Goal: Transaction & Acquisition: Purchase product/service

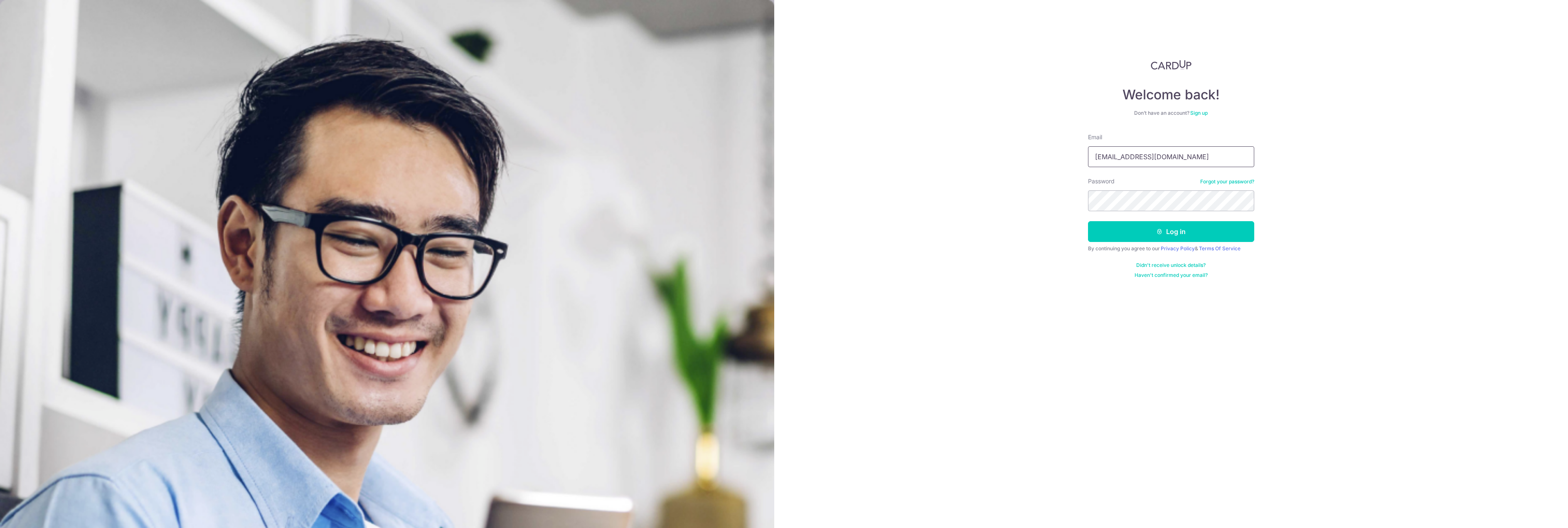
type input "[EMAIL_ADDRESS][DOMAIN_NAME]"
click at [1088, 221] on button "Log in" at bounding box center [1171, 231] width 166 height 21
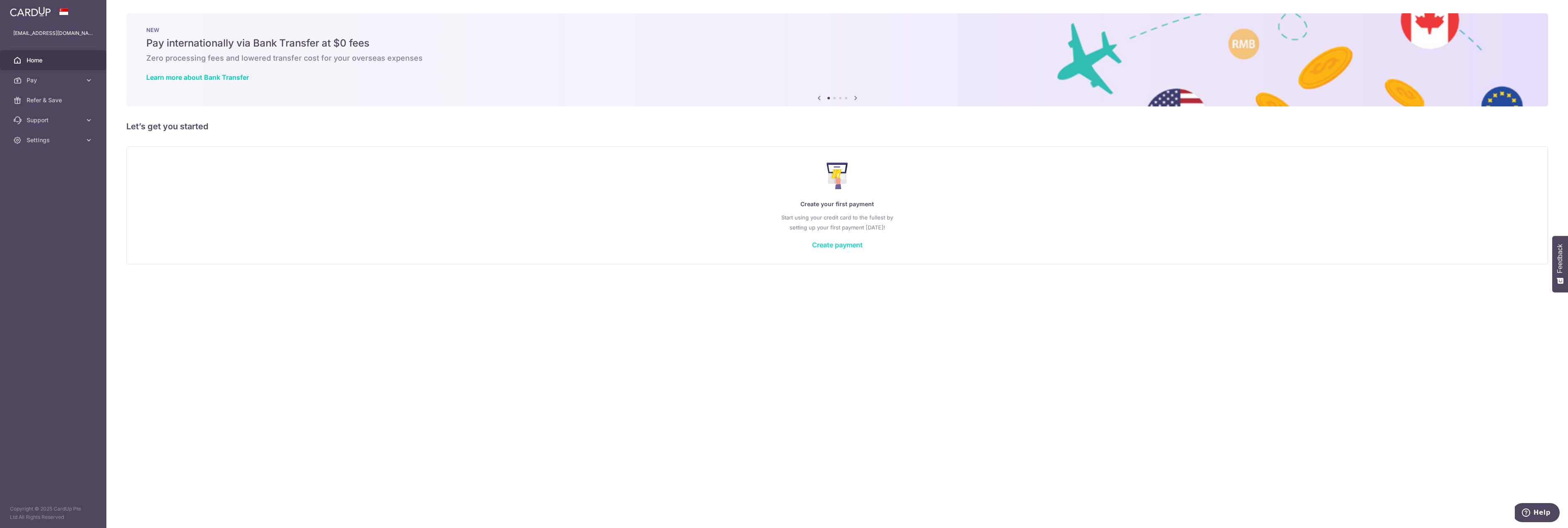
click at [828, 244] on link "Create payment" at bounding box center [837, 245] width 51 height 9
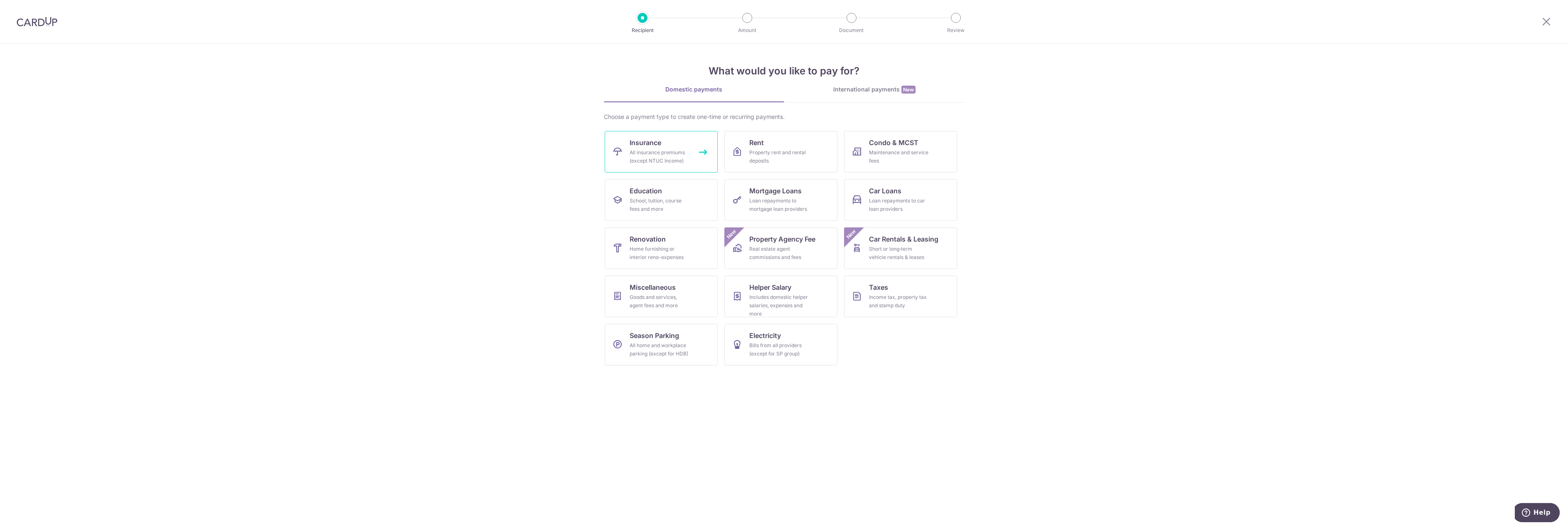
click at [663, 153] on div "All insurance premiums (except NTUC Income)" at bounding box center [659, 157] width 60 height 16
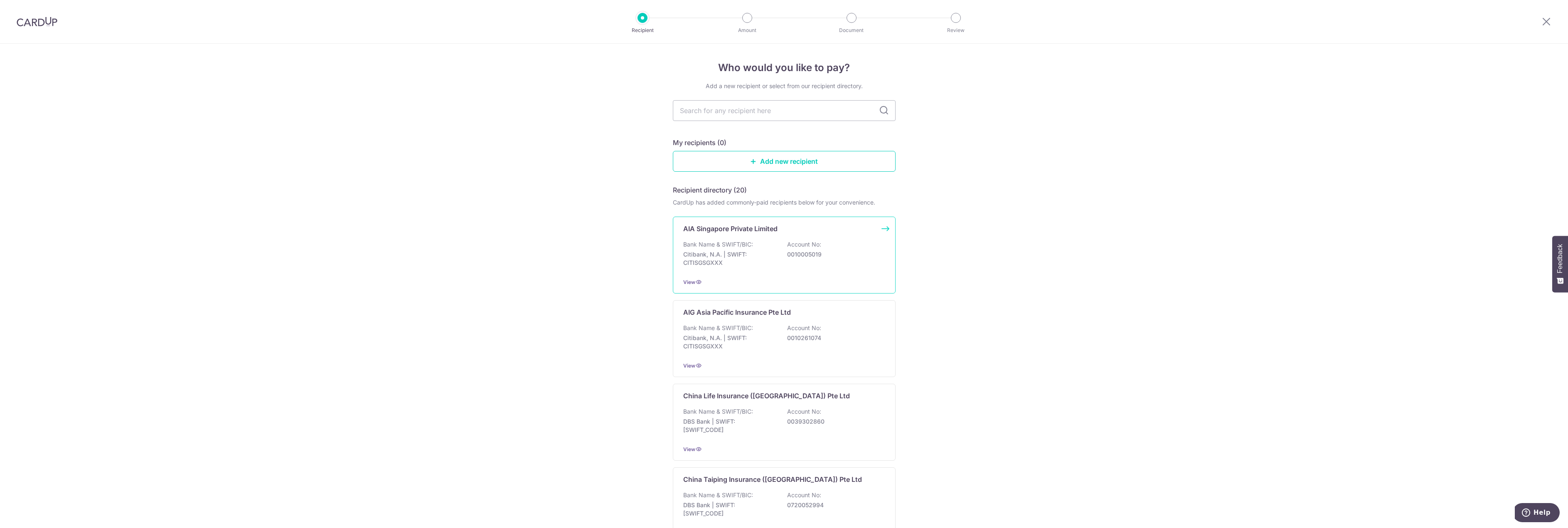
click at [719, 251] on p "Citibank, N.A. | SWIFT: CITISGSGXXX" at bounding box center [729, 258] width 93 height 16
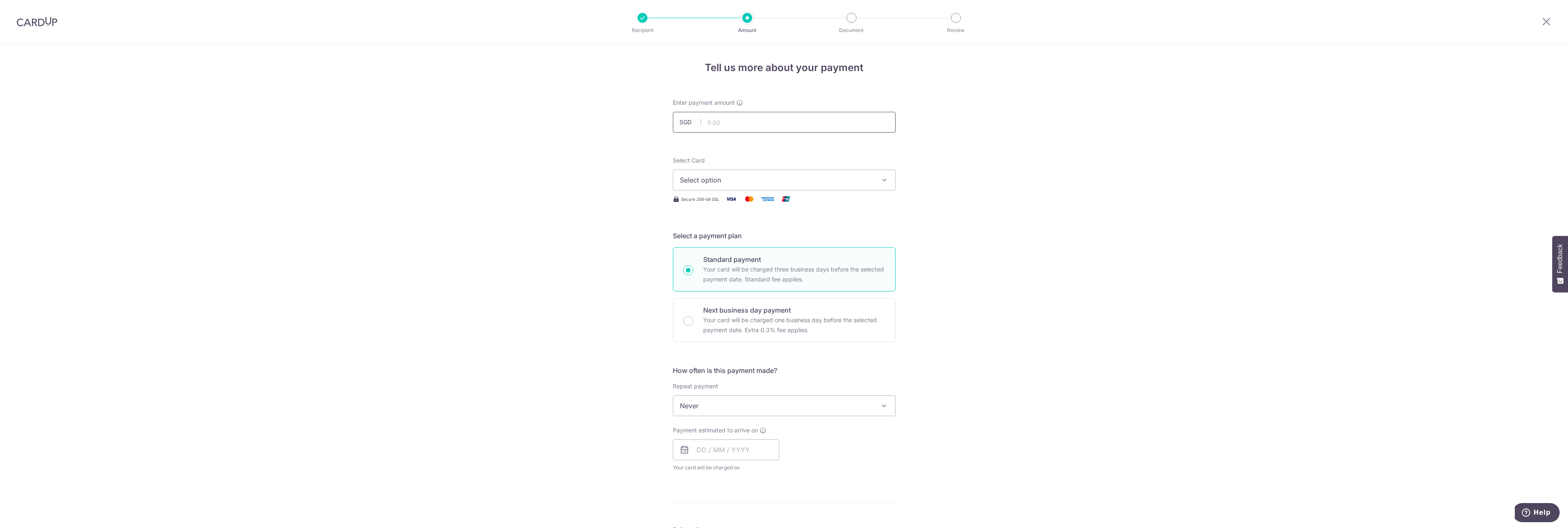
click at [732, 113] on input "text" at bounding box center [784, 122] width 223 height 21
click at [811, 171] on button "Select option" at bounding box center [784, 180] width 223 height 21
click at [747, 201] on span "Add credit card" at bounding box center [792, 203] width 194 height 9
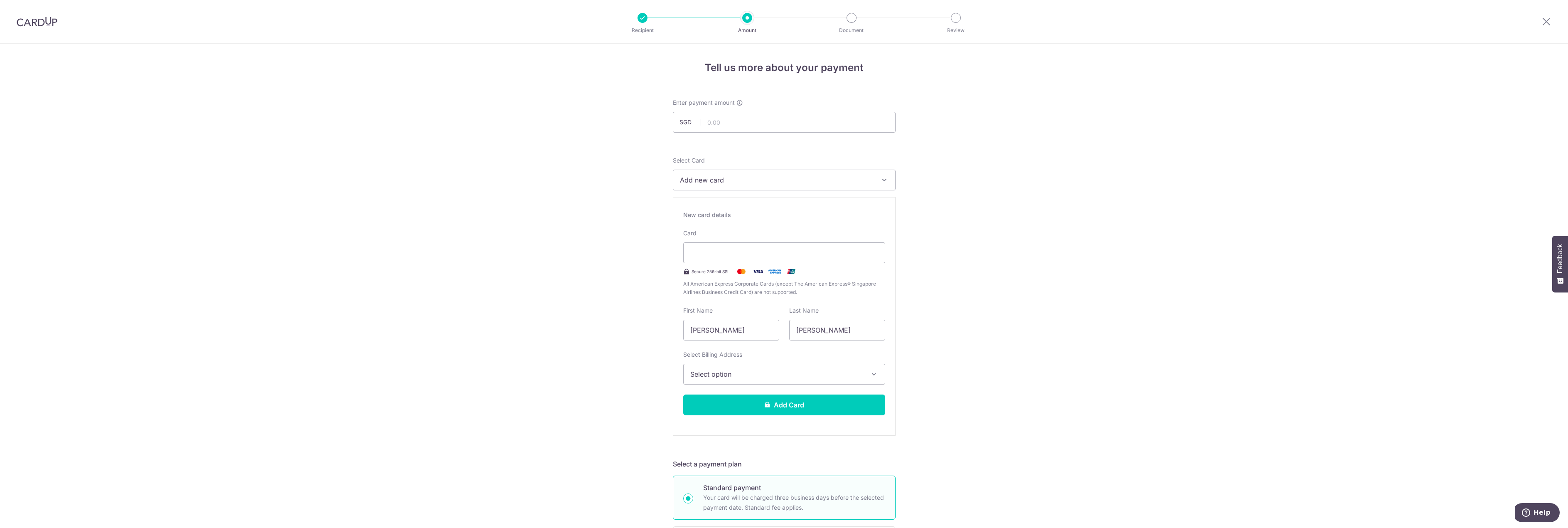
click at [991, 345] on div "Tell us more about your payment Enter payment amount SGD Select Card Add new ca…" at bounding box center [784, 534] width 1568 height 980
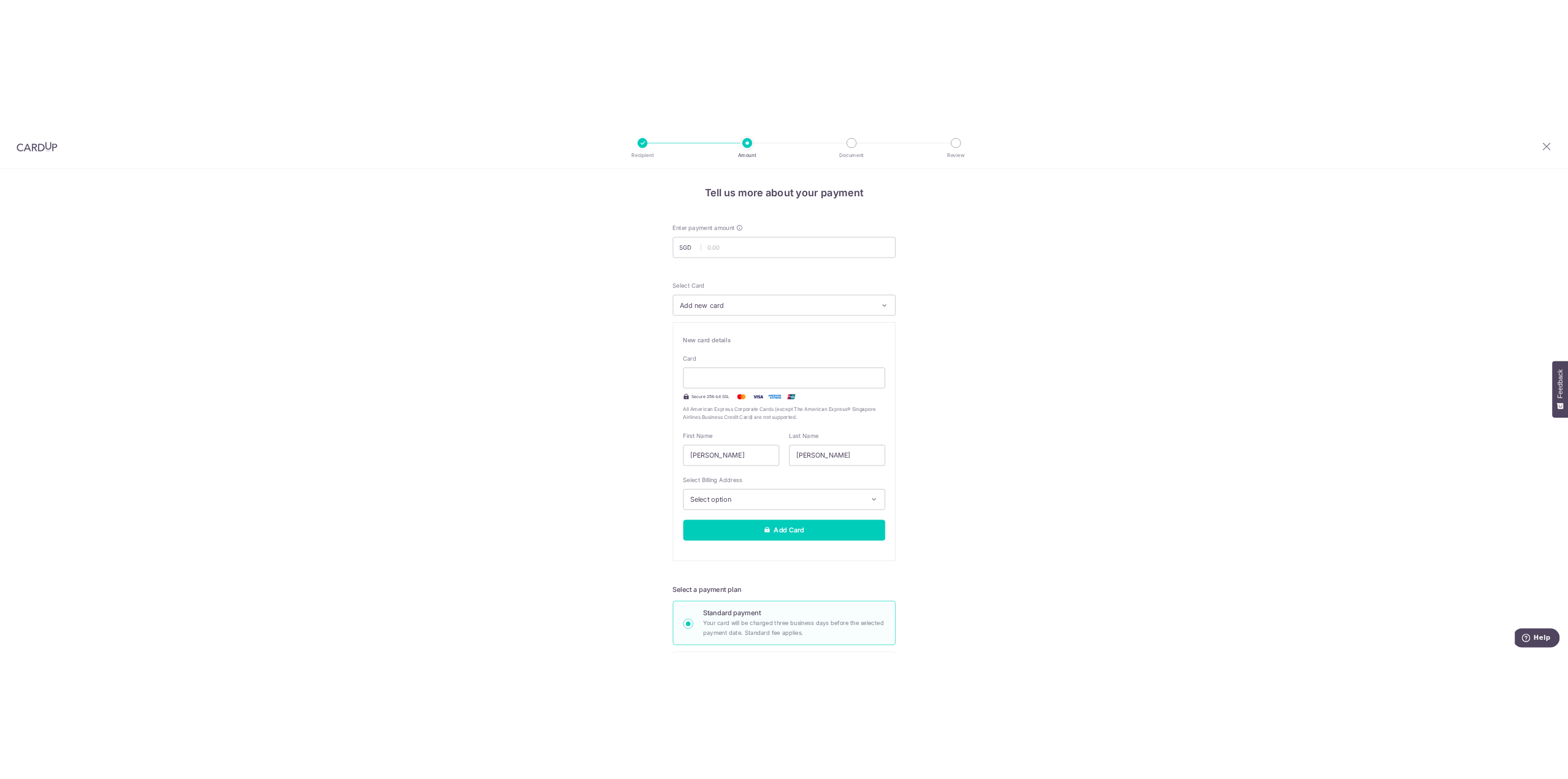
scroll to position [61, 0]
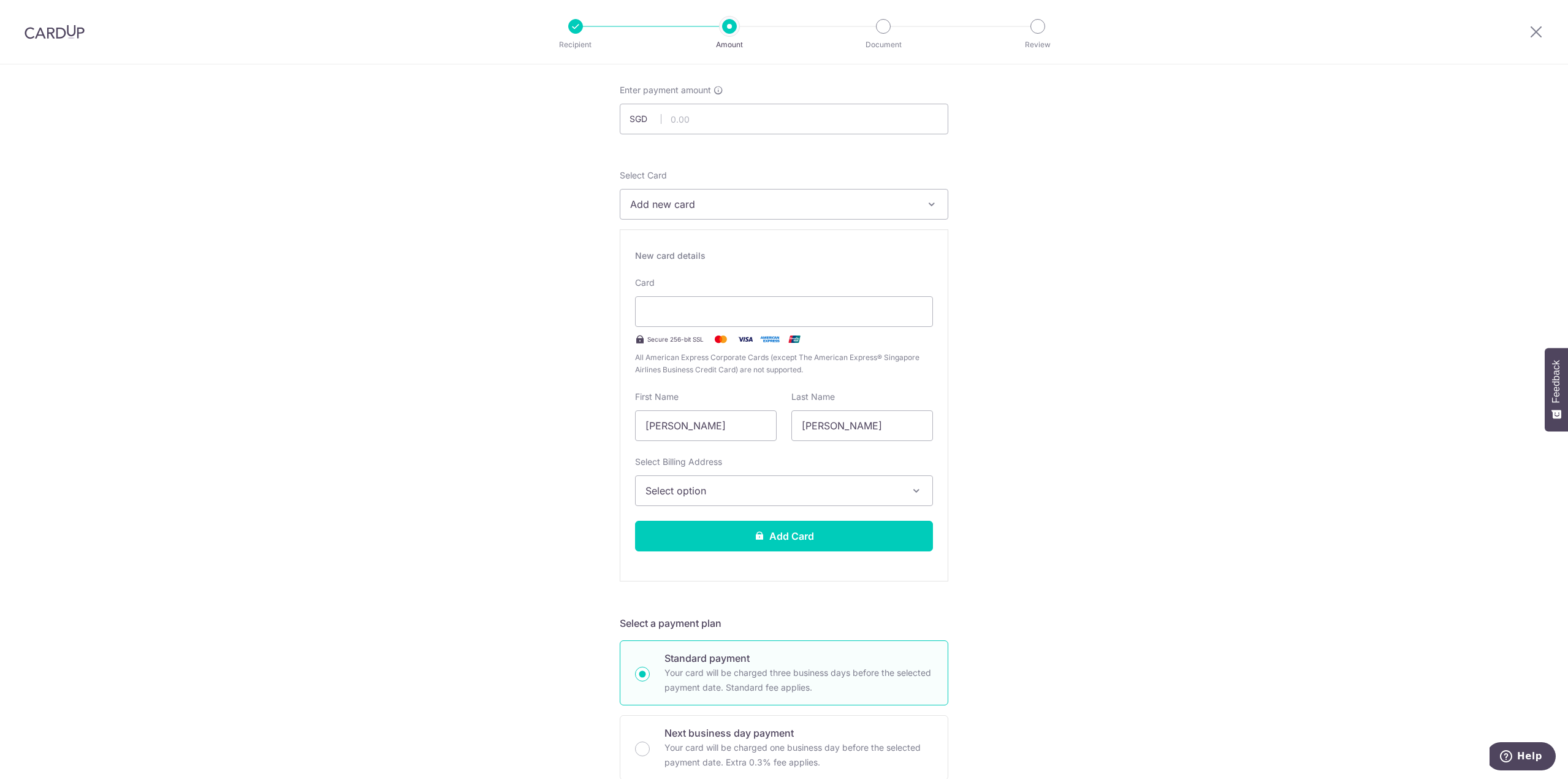
click at [1250, 366] on div "Tell us more about your payment Enter payment amount SGD Select Card Add new ca…" at bounding box center [784, 726] width 1568 height 1447
click at [778, 115] on input "text" at bounding box center [784, 119] width 329 height 31
type input "18,838.33"
click at [702, 207] on span "Add new card" at bounding box center [773, 204] width 286 height 14
click at [695, 232] on link "Add credit card" at bounding box center [784, 238] width 328 height 22
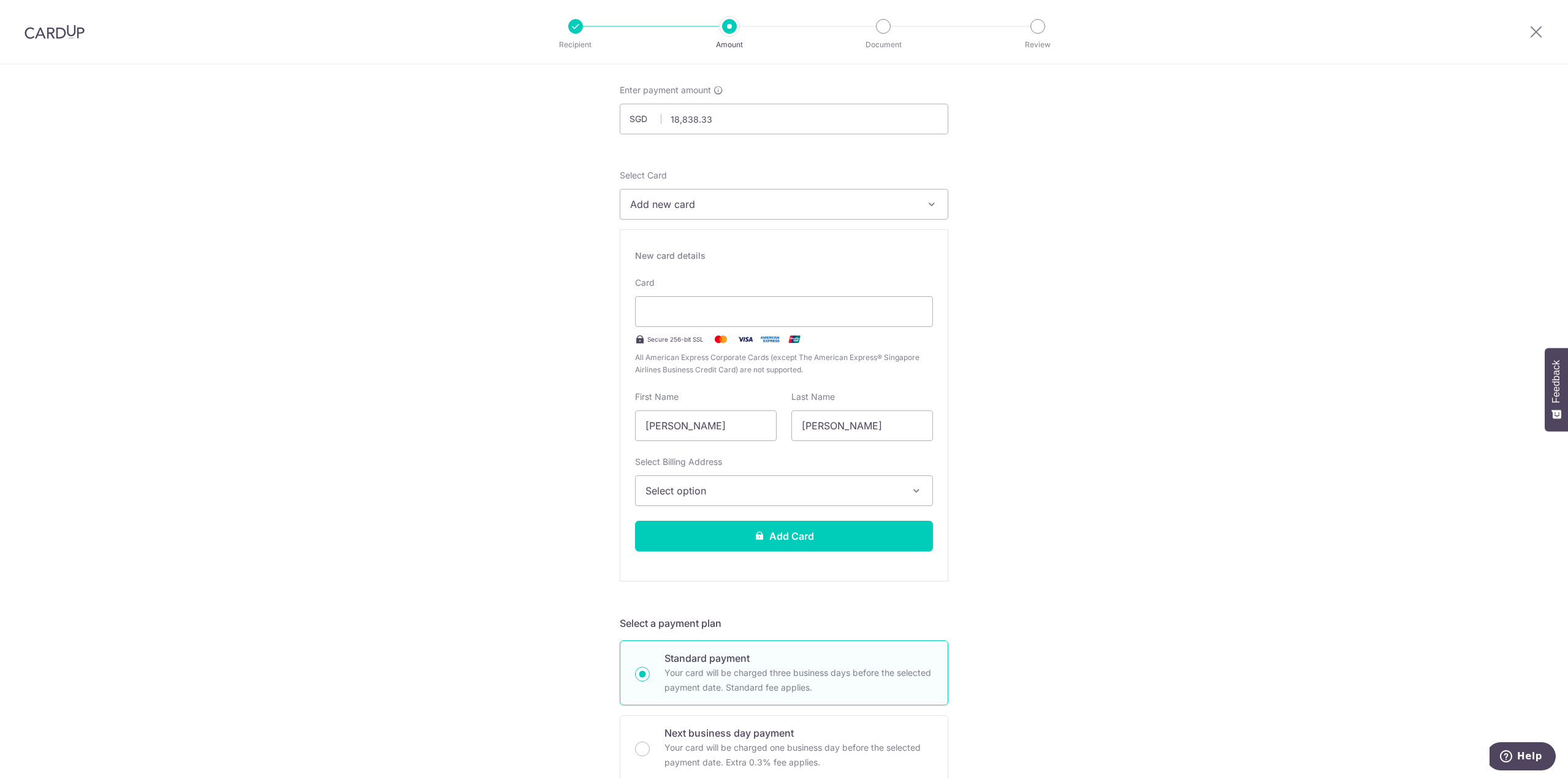
click at [1017, 328] on div "Tell us more about your payment Enter payment amount SGD 18,838.33 18838.33 Sel…" at bounding box center [784, 726] width 1568 height 1447
click at [714, 427] on input "Lim Chong Sheng" at bounding box center [706, 426] width 142 height 31
click at [827, 429] on input "Joel" at bounding box center [862, 426] width 142 height 31
click at [794, 489] on span "Select option" at bounding box center [773, 491] width 255 height 14
click at [771, 518] on link "Add Billing Address" at bounding box center [784, 525] width 296 height 22
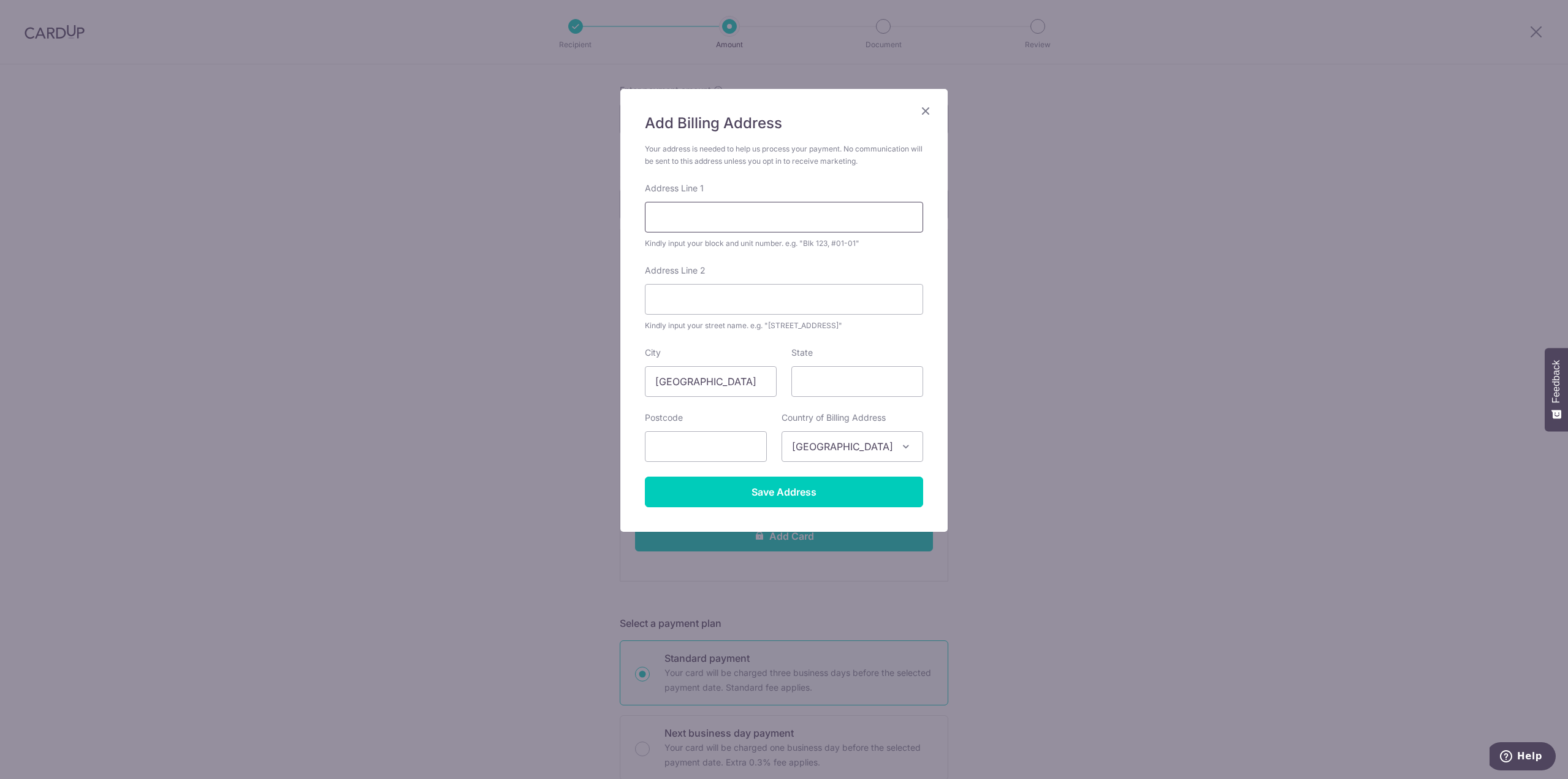
click at [709, 220] on input "Address Line 1" at bounding box center [784, 217] width 278 height 31
type input "121 Tampines Street 86 #06-08"
type input "528514"
click at [708, 293] on input "Address Line 2" at bounding box center [784, 299] width 278 height 31
type input "Parc Central"
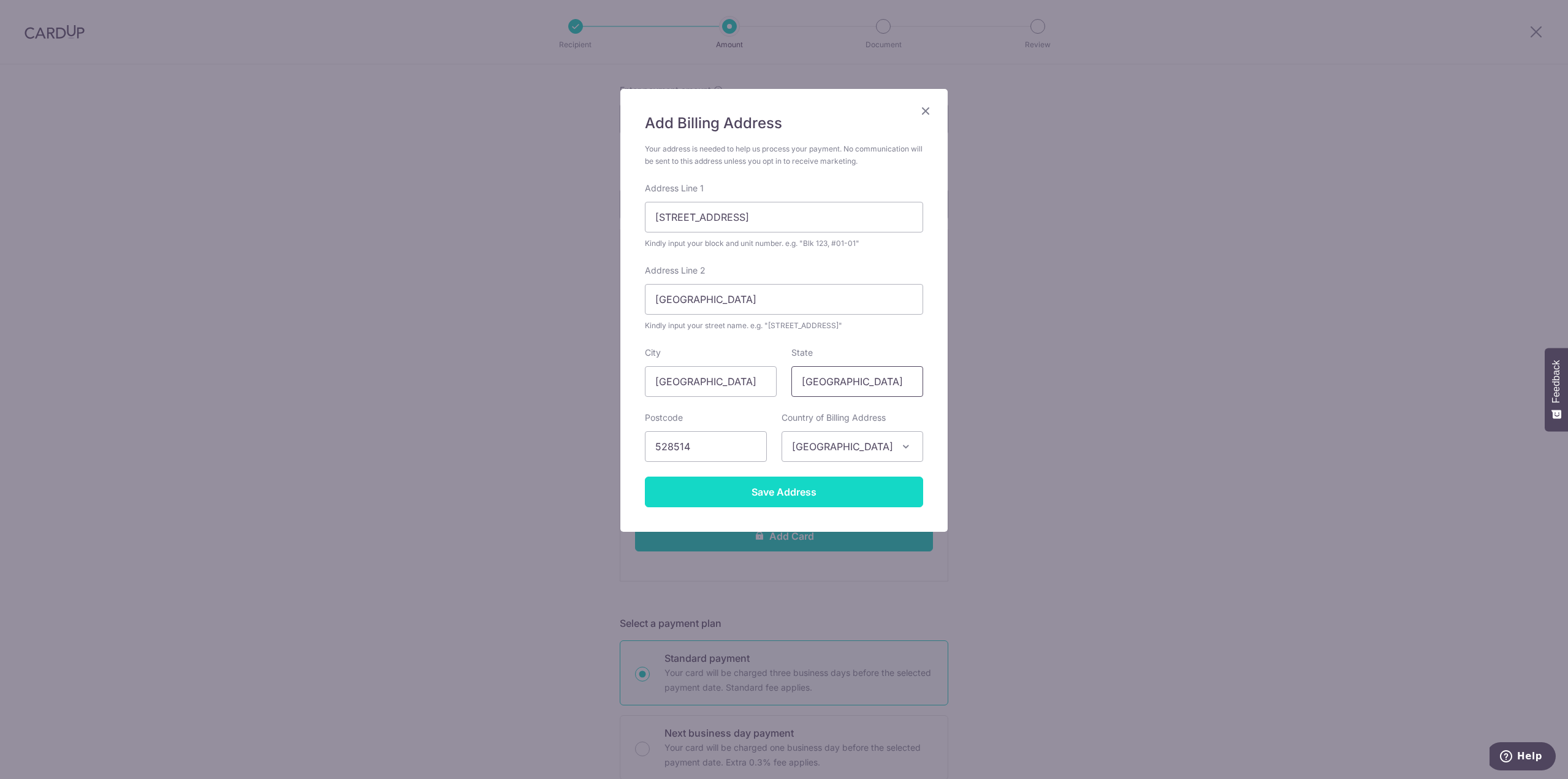
type input "[GEOGRAPHIC_DATA]"
click at [718, 498] on input "Save Address" at bounding box center [784, 491] width 278 height 31
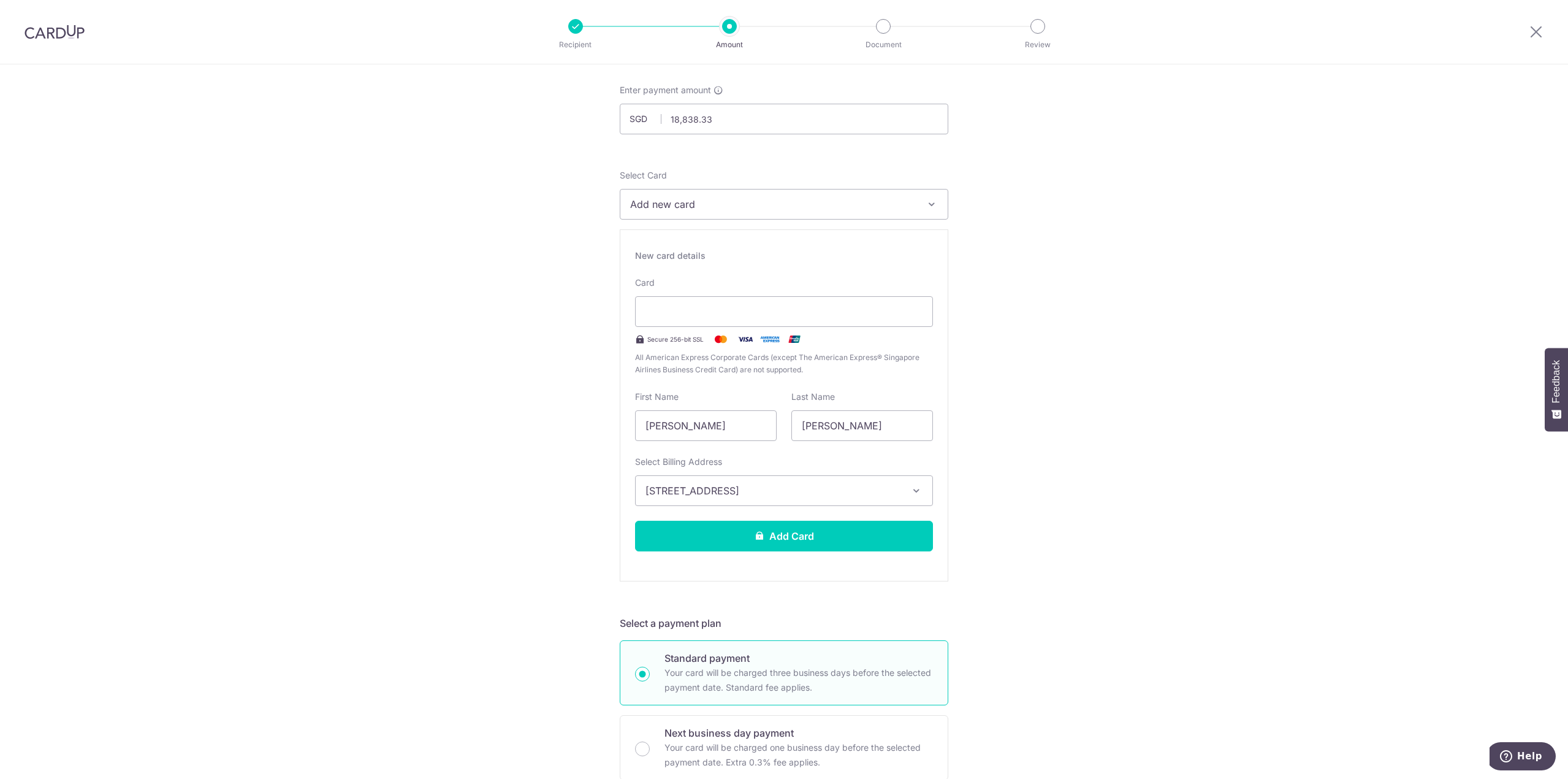
click at [1122, 366] on div "Tell us more about your payment Enter payment amount SGD 18,838.33 18838.33 Sel…" at bounding box center [784, 726] width 1568 height 1447
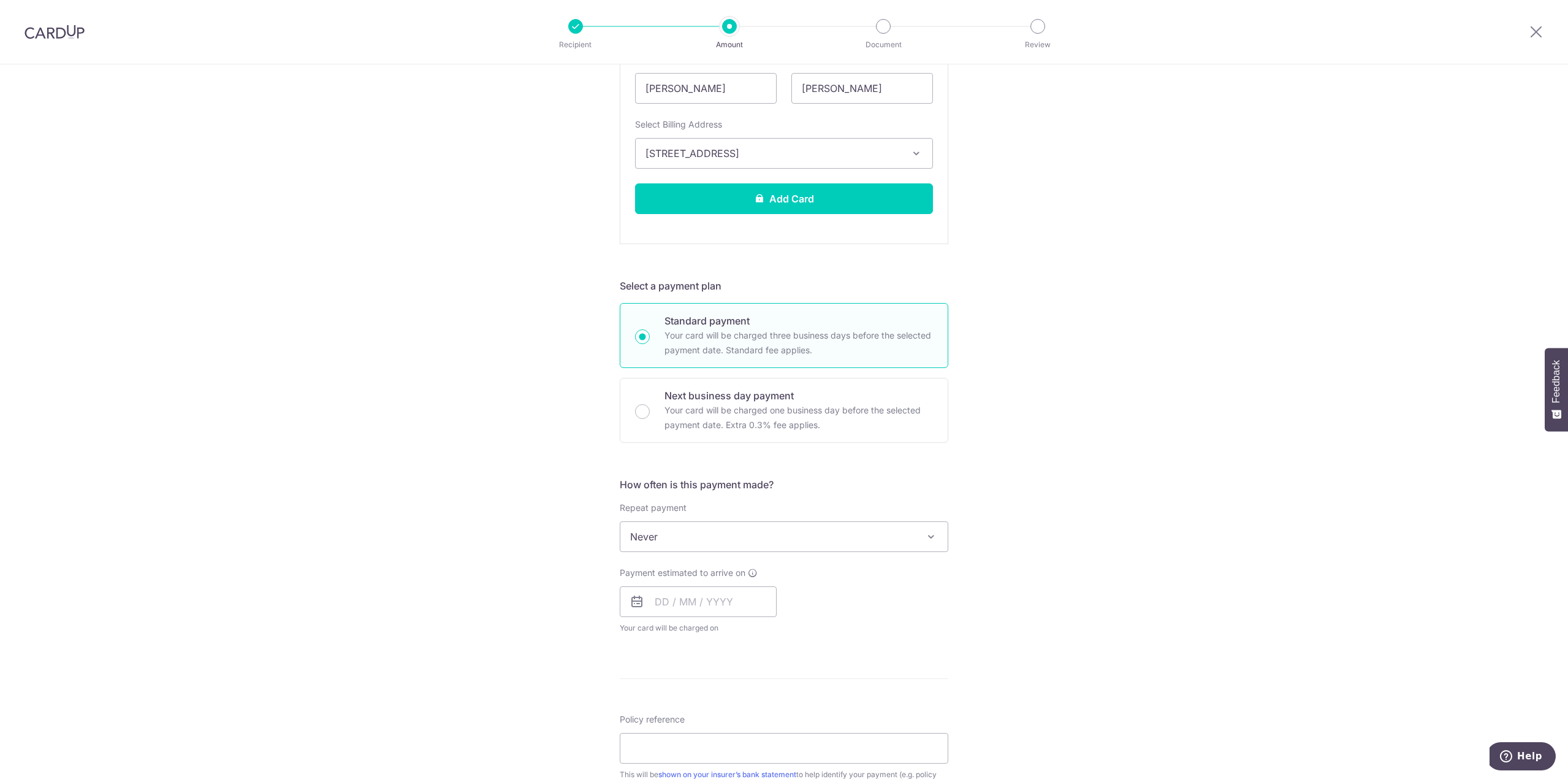
scroll to position [429, 0]
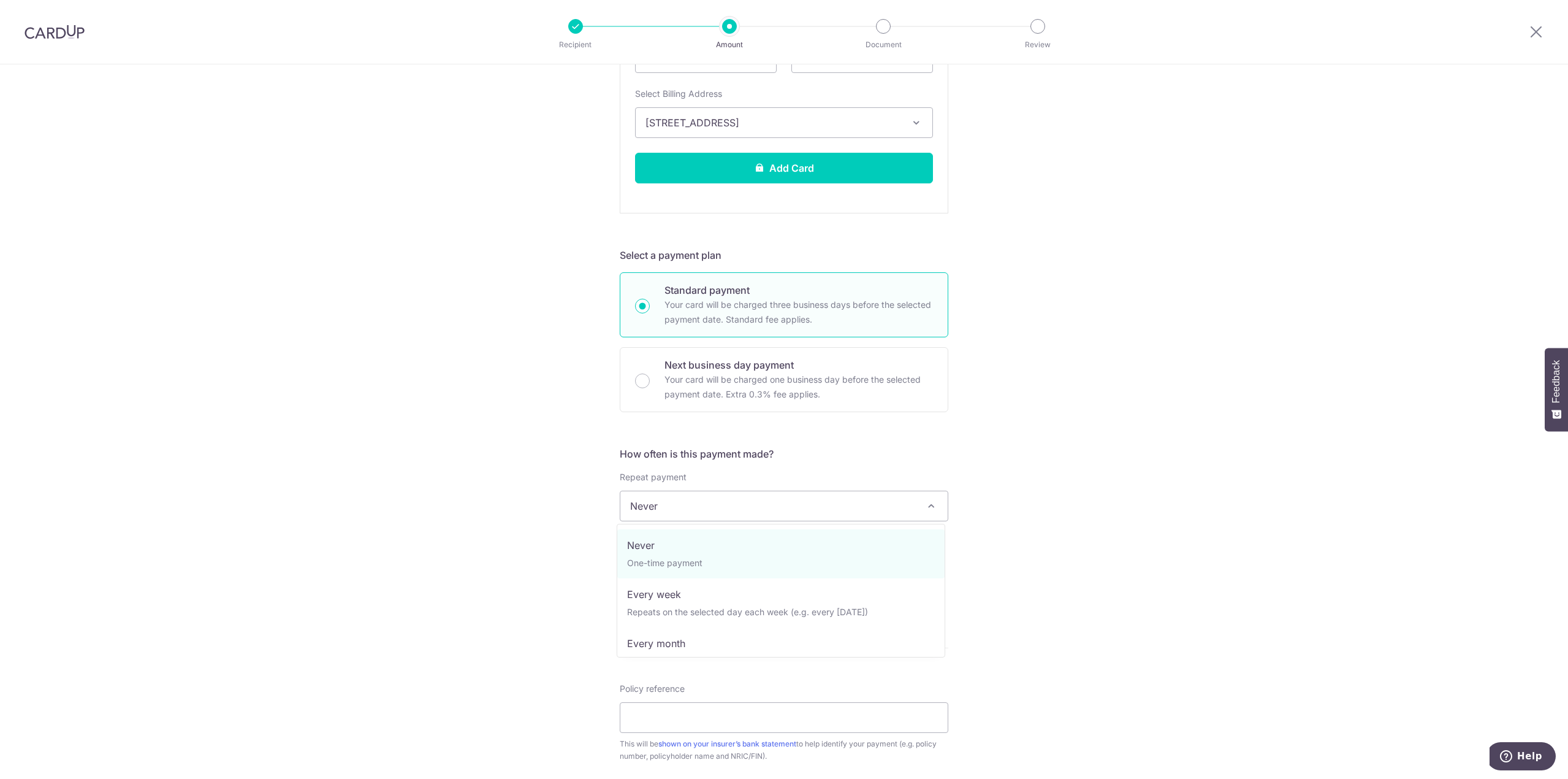
click at [713, 513] on span "Never" at bounding box center [784, 506] width 328 height 30
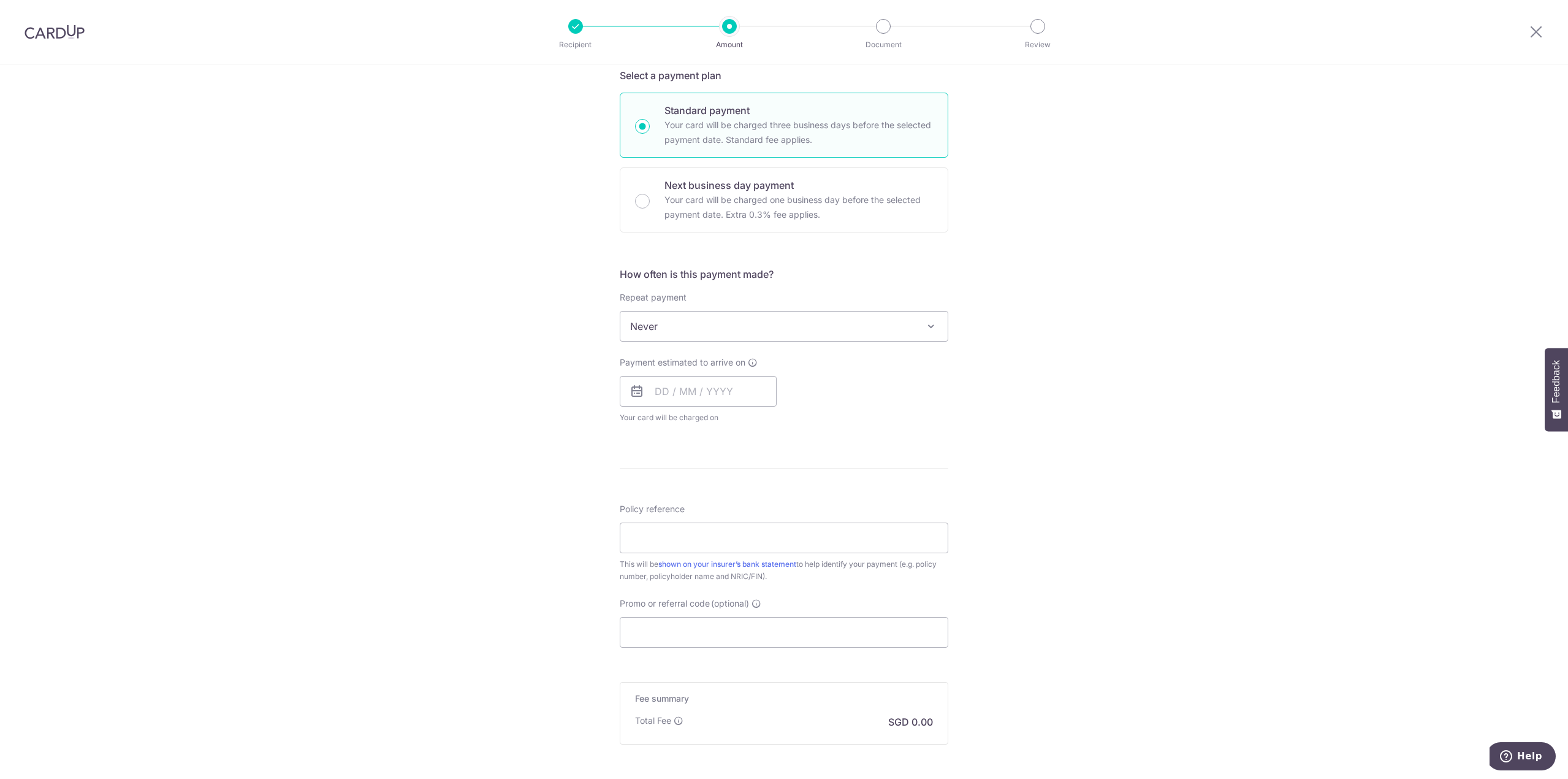
scroll to position [614, 0]
click at [668, 393] on input "text" at bounding box center [698, 387] width 157 height 31
drag, startPoint x: 670, startPoint y: 502, endPoint x: 481, endPoint y: 430, distance: 202.2
click at [670, 502] on link "8" at bounding box center [670, 499] width 20 height 20
type input "08/09/2025"
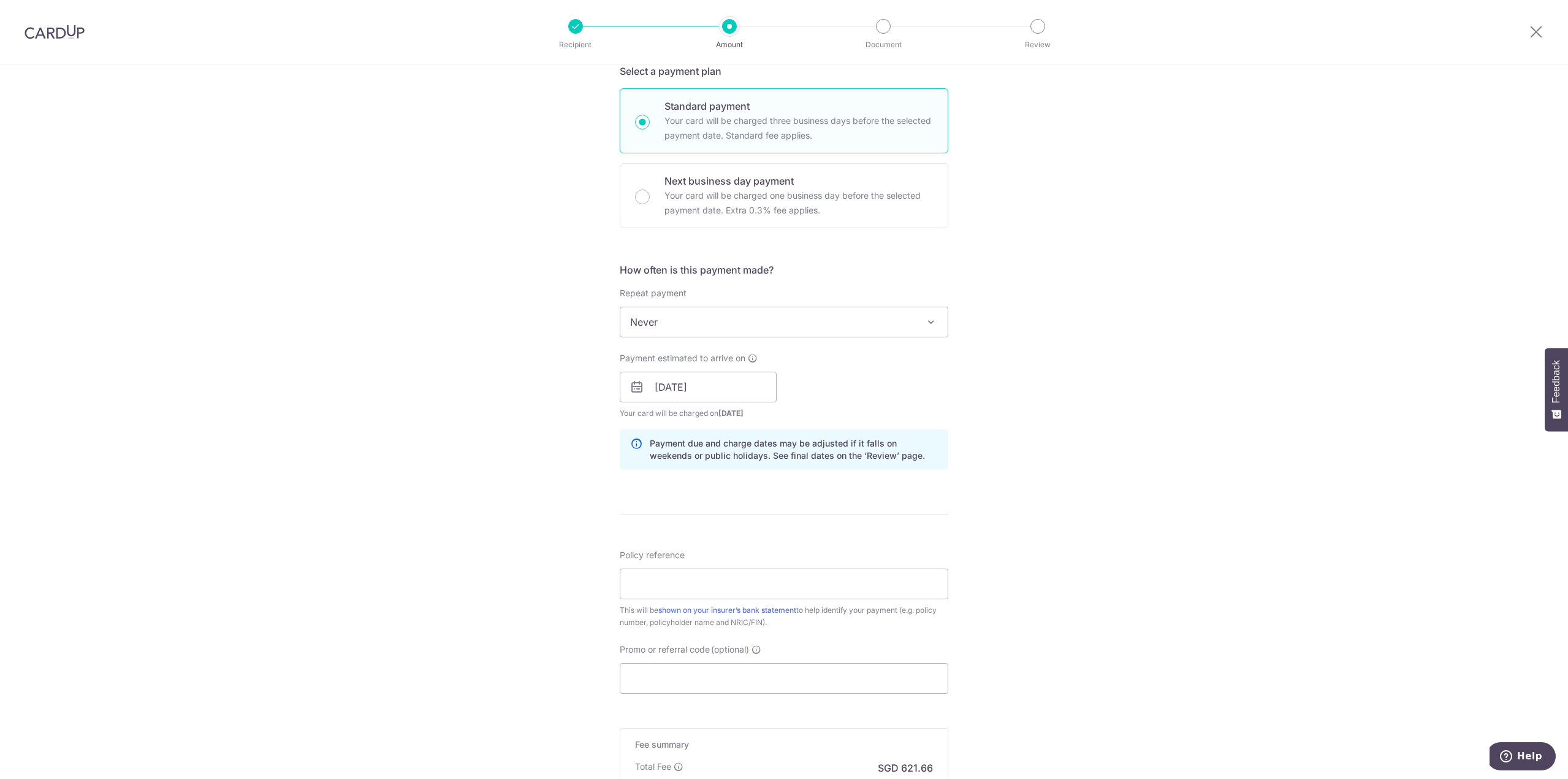
click at [481, 430] on div "Tell us more about your payment Enter payment amount SGD 18,838.33 18838.33 Sel…" at bounding box center [784, 199] width 1568 height 1497
click at [674, 388] on input "08/09/2025" at bounding box center [698, 387] width 157 height 31
click at [664, 494] on link "8" at bounding box center [670, 499] width 20 height 20
click at [539, 456] on div "Tell us more about your payment Enter payment amount SGD 18,838.33 18838.33 Sel…" at bounding box center [784, 199] width 1568 height 1497
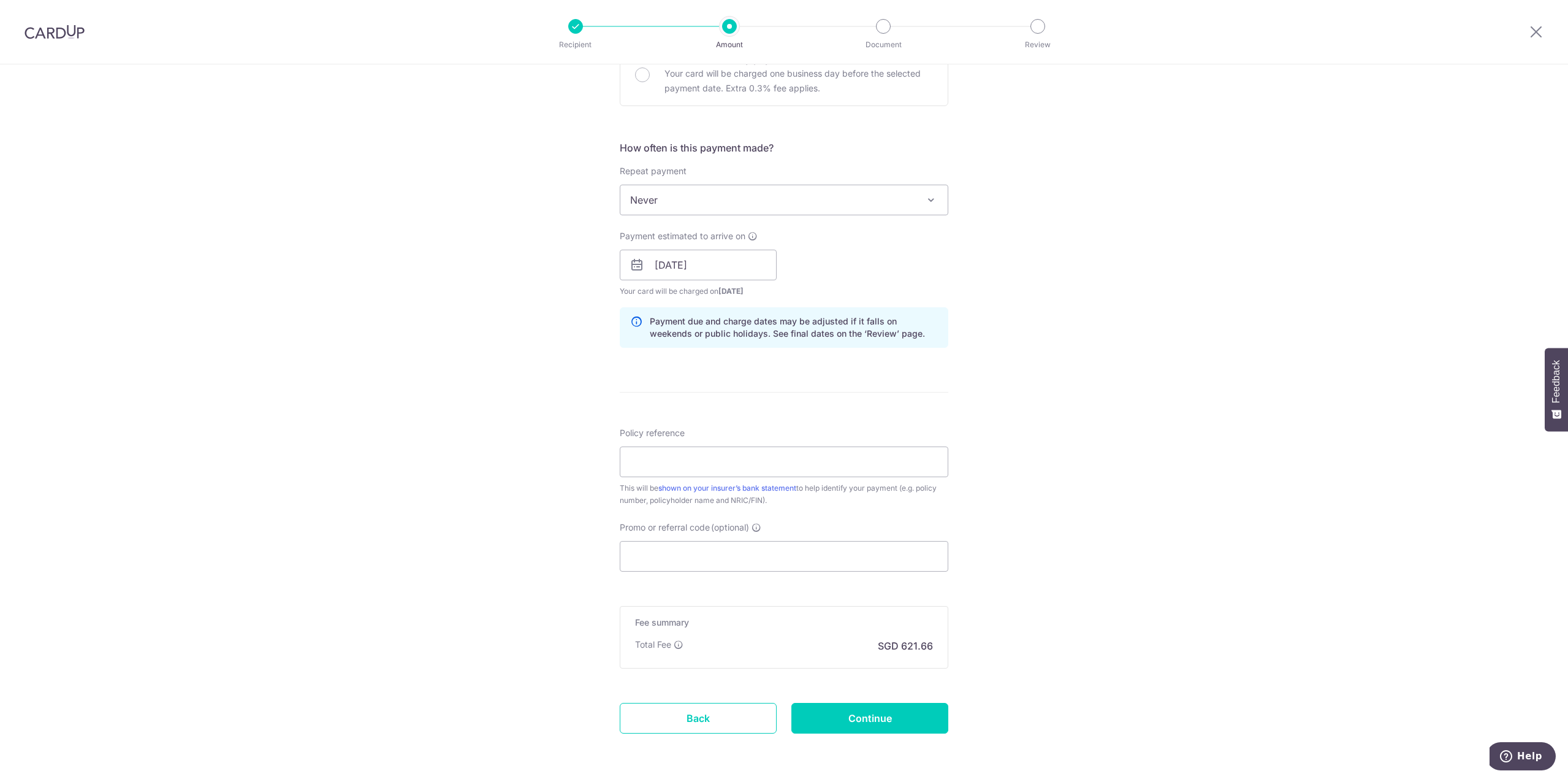
scroll to position [736, 0]
click at [668, 266] on input "08/09/2025" at bounding box center [698, 264] width 157 height 31
click at [427, 323] on div "Tell us more about your payment Enter payment amount SGD 18,838.33 18838.33 Sel…" at bounding box center [784, 76] width 1568 height 1497
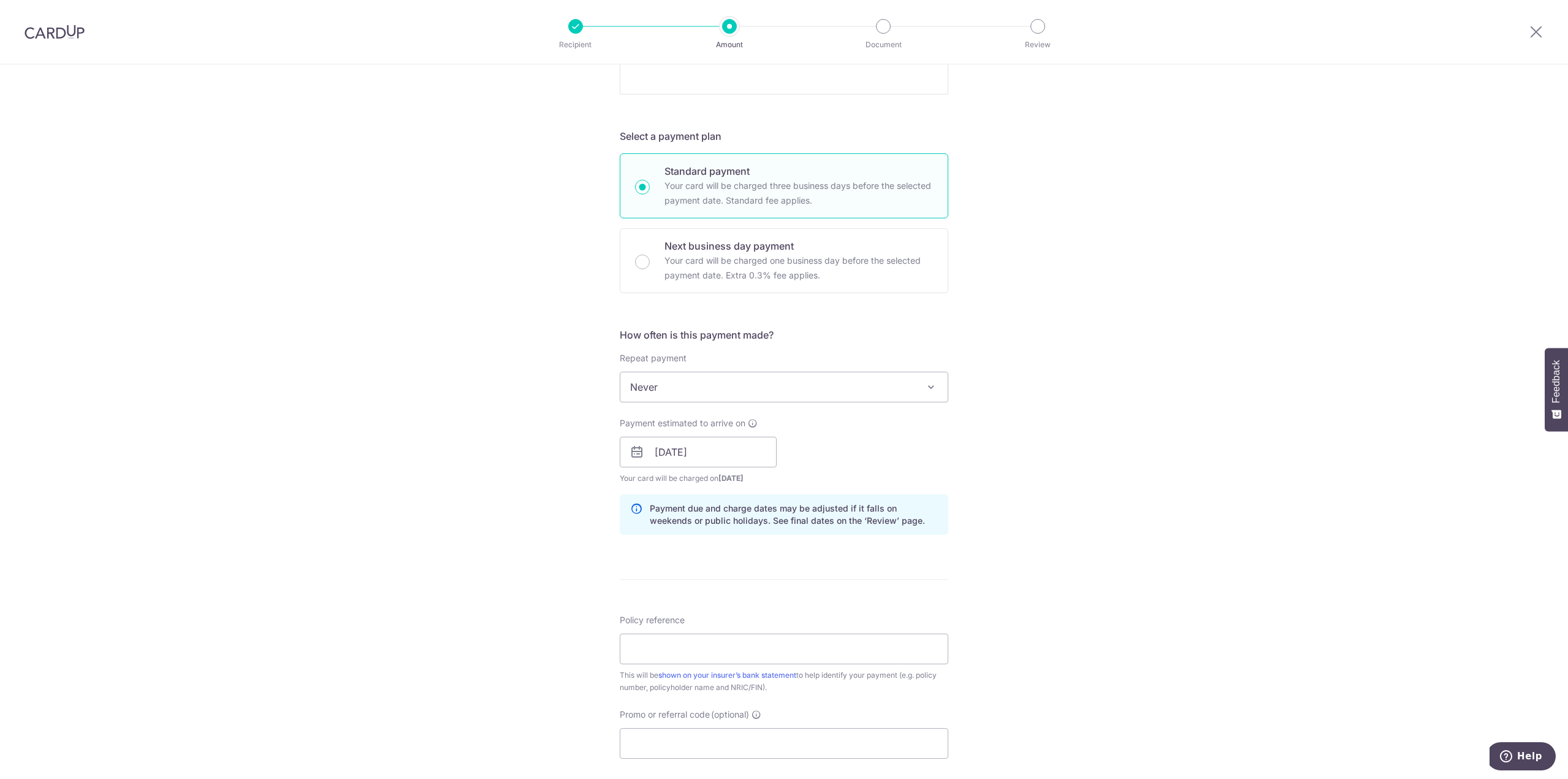
scroll to position [536, 0]
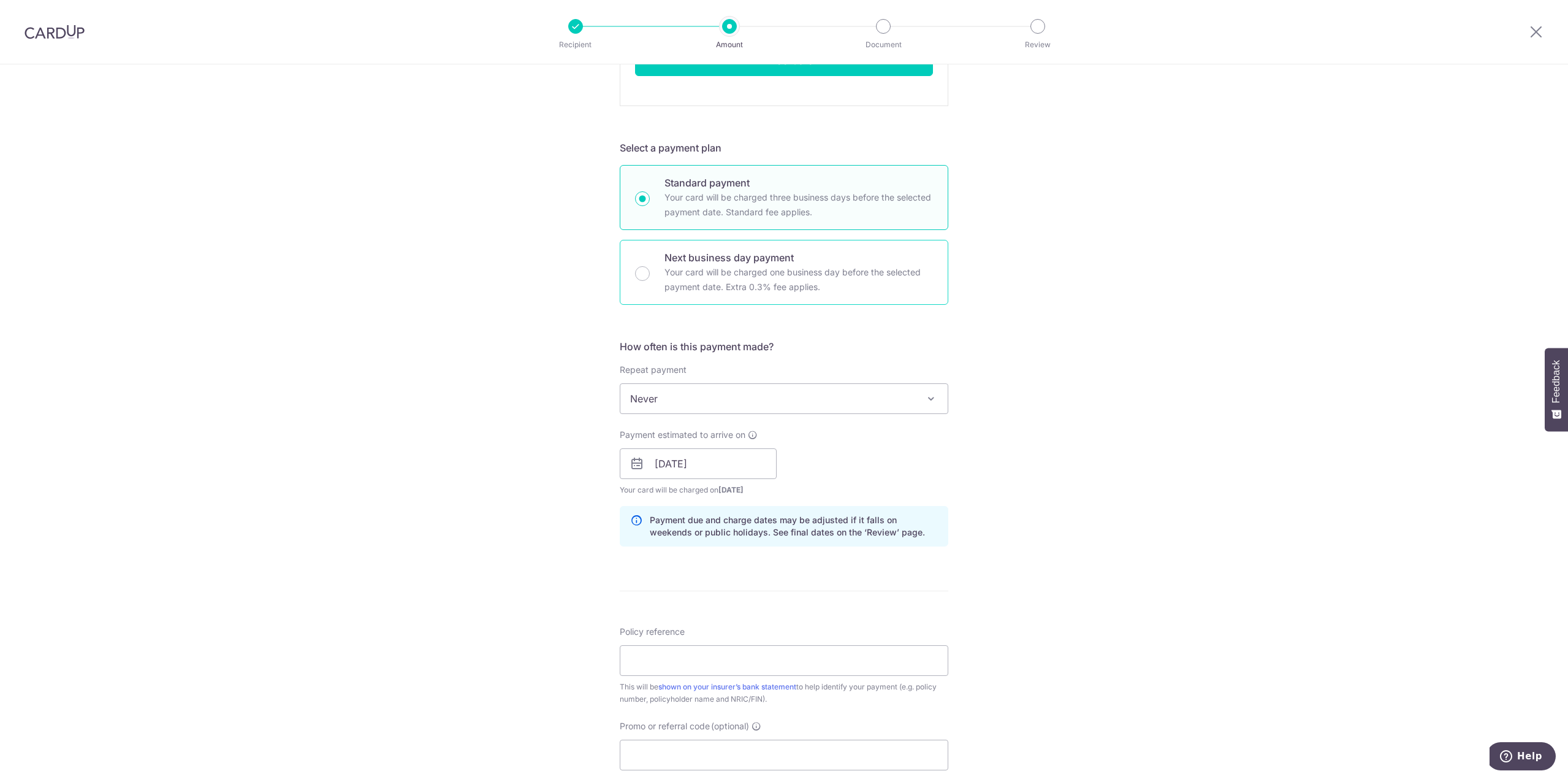
click at [665, 284] on p "Your card will be charged one business day before the selected payment date. Ex…" at bounding box center [798, 279] width 269 height 30
click at [650, 281] on input "Next business day payment Your card will be charged one business day before the…" at bounding box center [642, 273] width 14 height 14
radio input "false"
radio input "true"
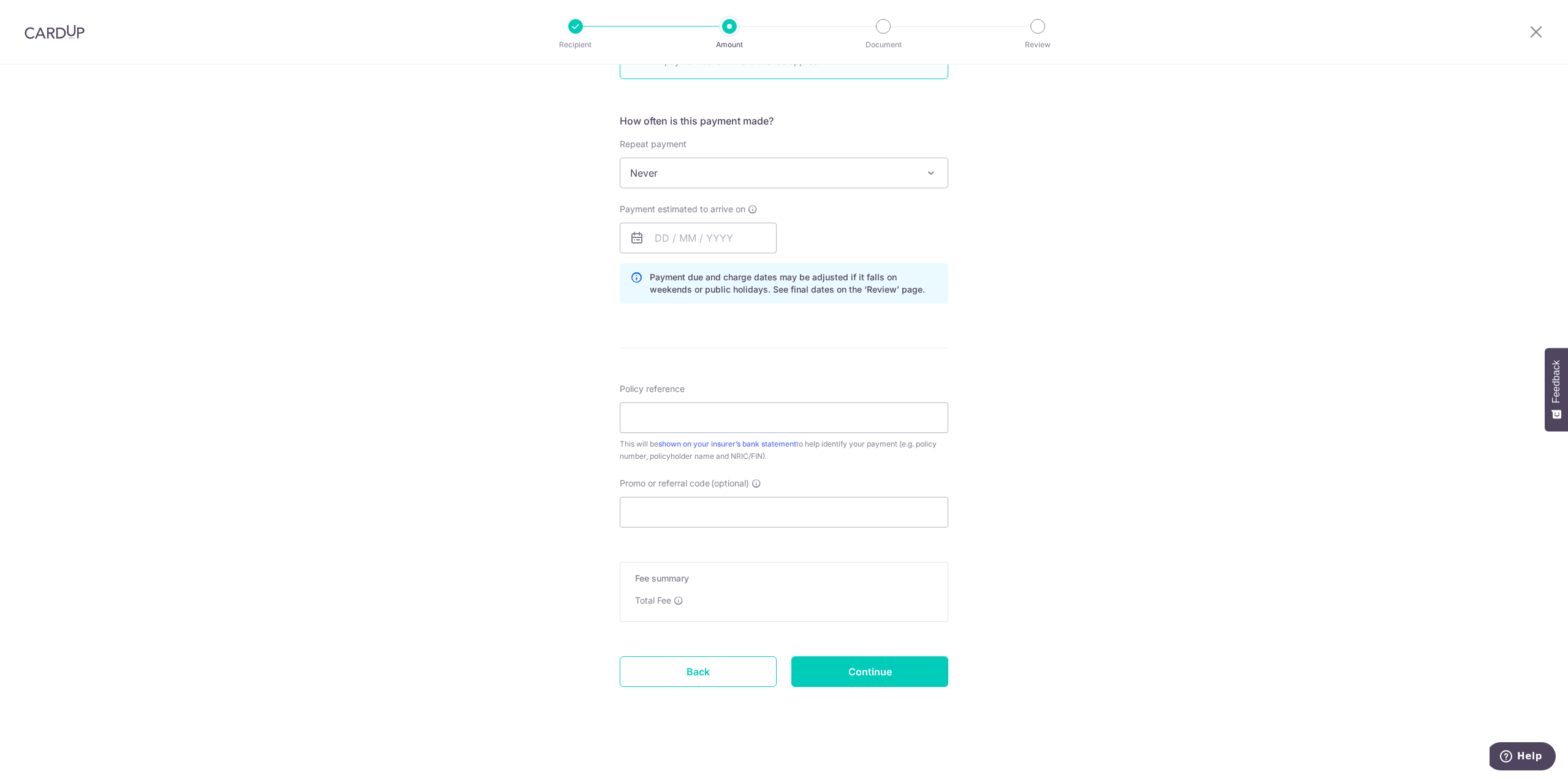
scroll to position [52, 0]
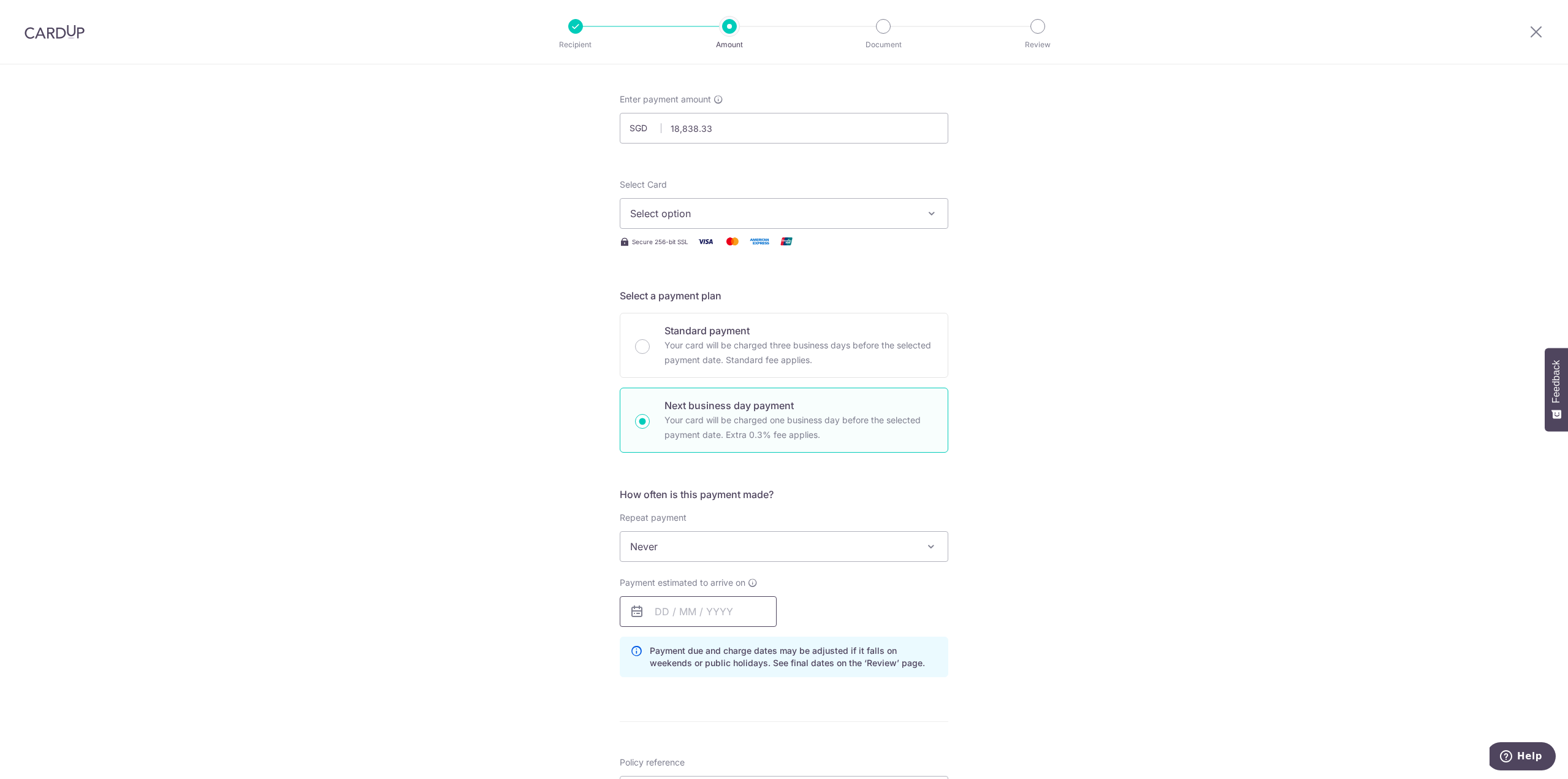
click at [679, 614] on input "text" at bounding box center [698, 612] width 157 height 31
click at [692, 359] on p "Your card will be charged three business days before the selected payment date.…" at bounding box center [798, 352] width 269 height 30
click at [650, 354] on input "Standard payment Your card will be charged three business days before the selec…" at bounding box center [642, 347] width 14 height 14
radio input "true"
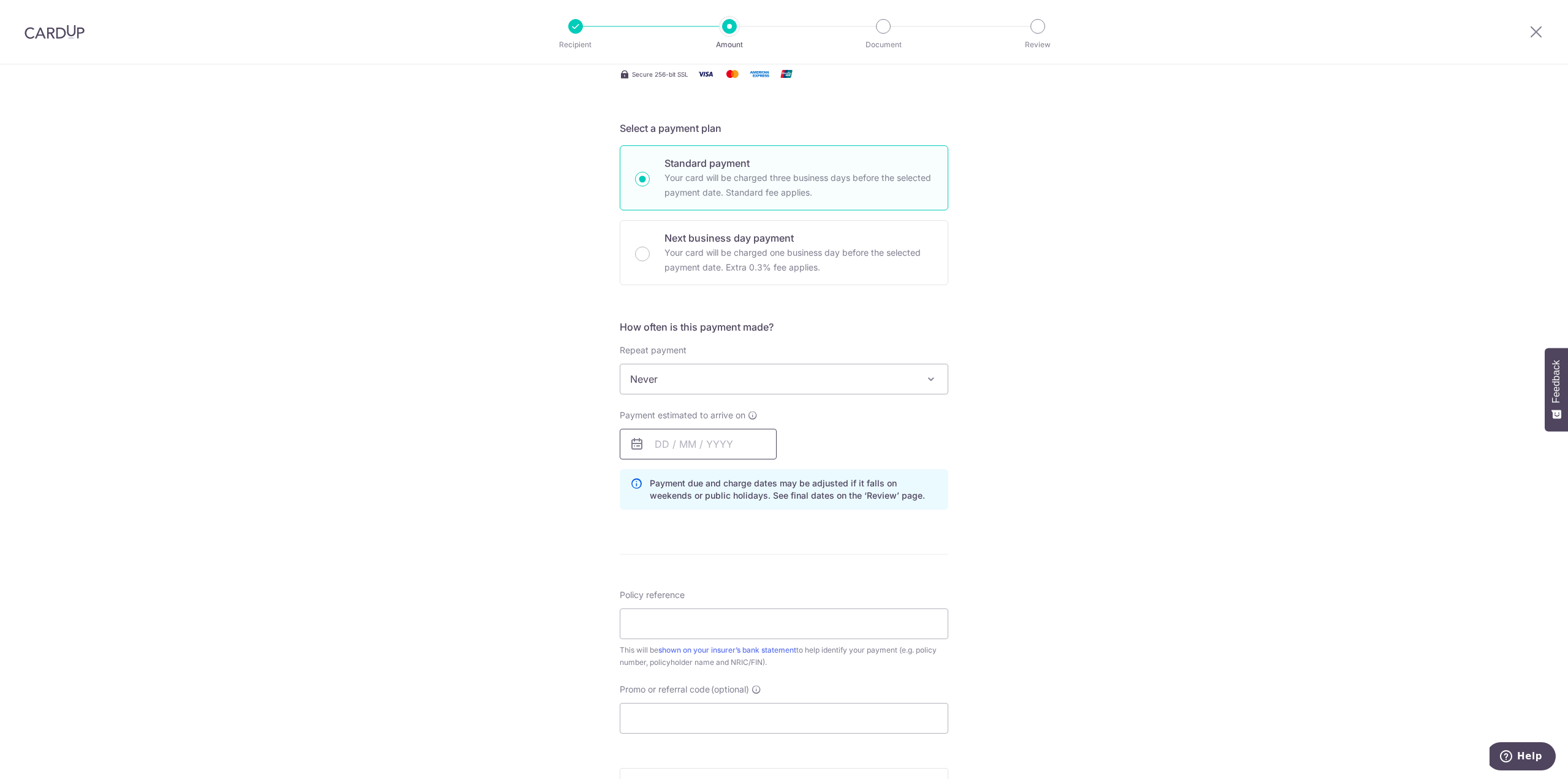
scroll to position [236, 0]
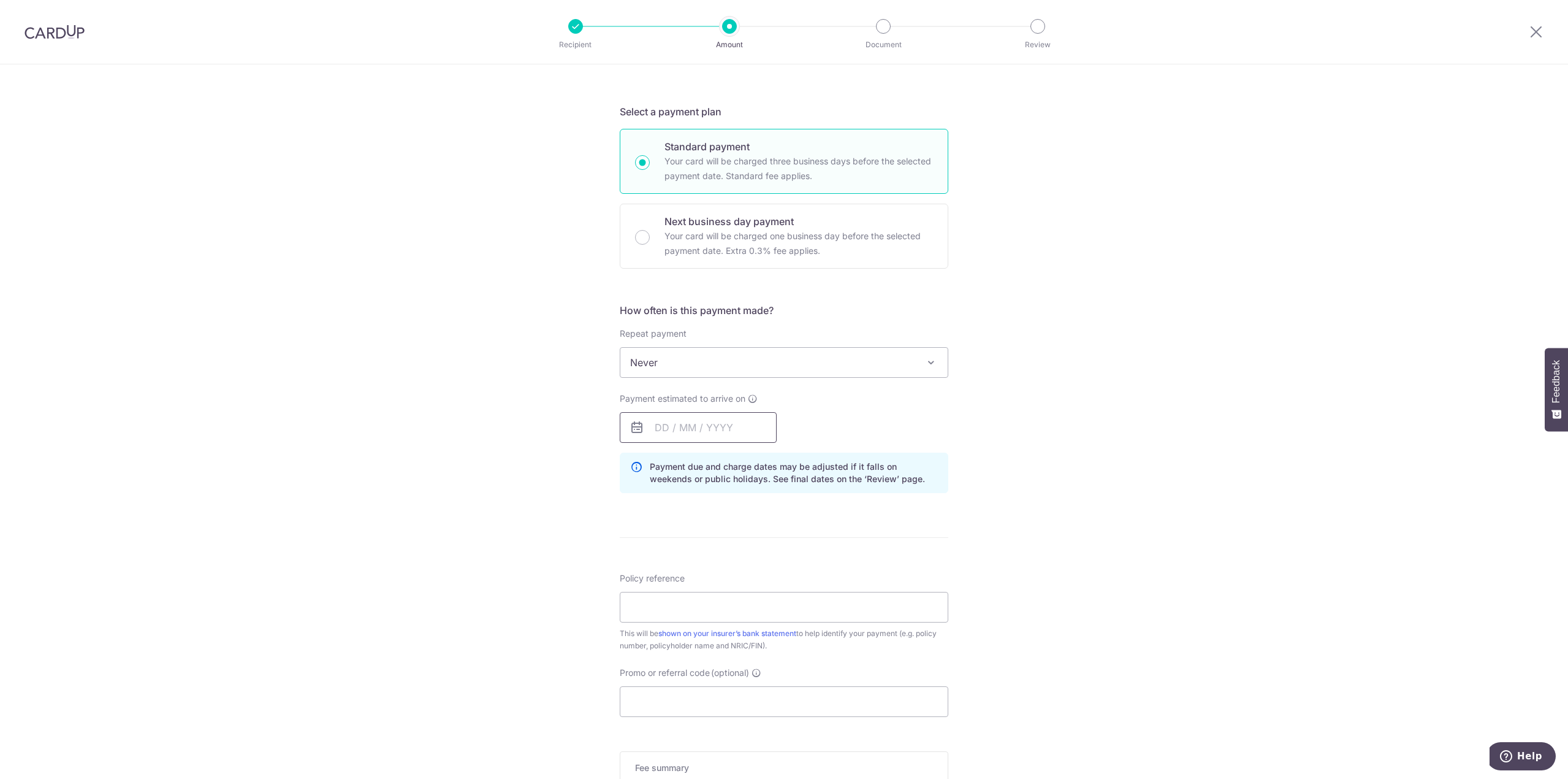
click at [671, 425] on input "text" at bounding box center [698, 428] width 157 height 31
drag, startPoint x: 665, startPoint y: 545, endPoint x: 515, endPoint y: 459, distance: 172.9
click at [665, 545] on link "8" at bounding box center [670, 539] width 20 height 20
type input "[DATE]"
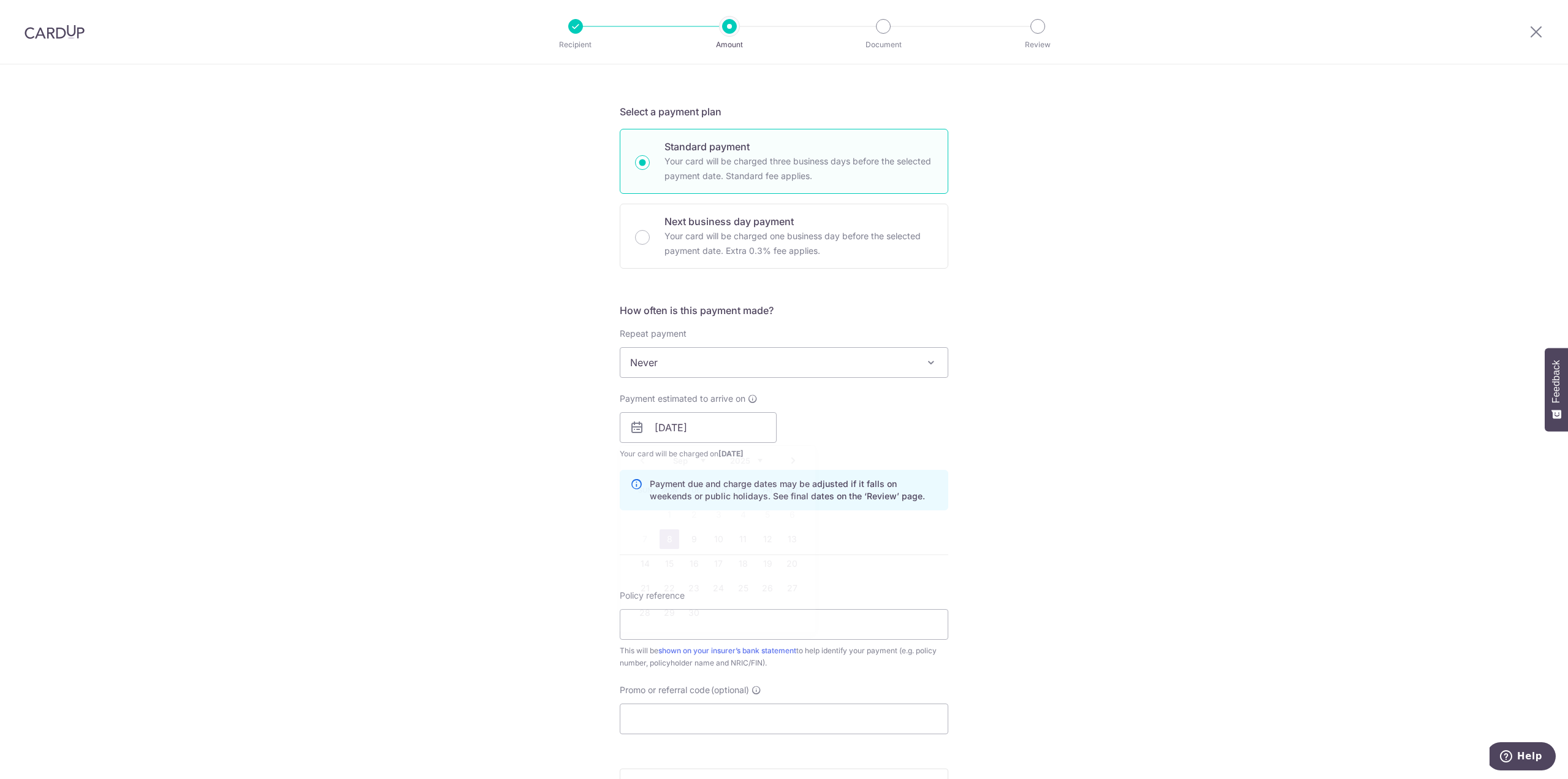
click at [515, 459] on div "Tell us more about your payment Enter payment amount SGD 18,838.33 18838.33 Sel…" at bounding box center [784, 408] width 1568 height 1160
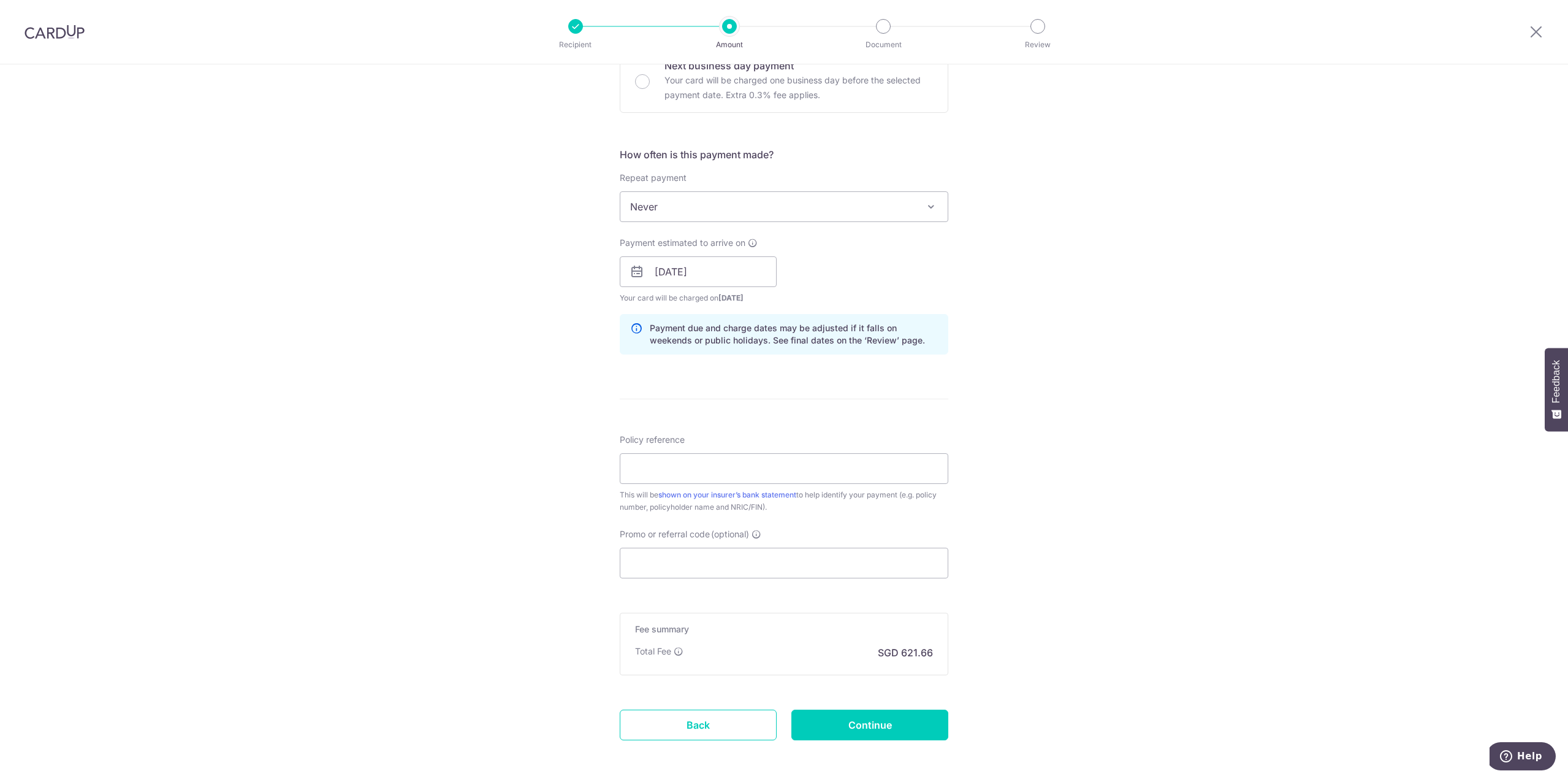
scroll to position [420, 0]
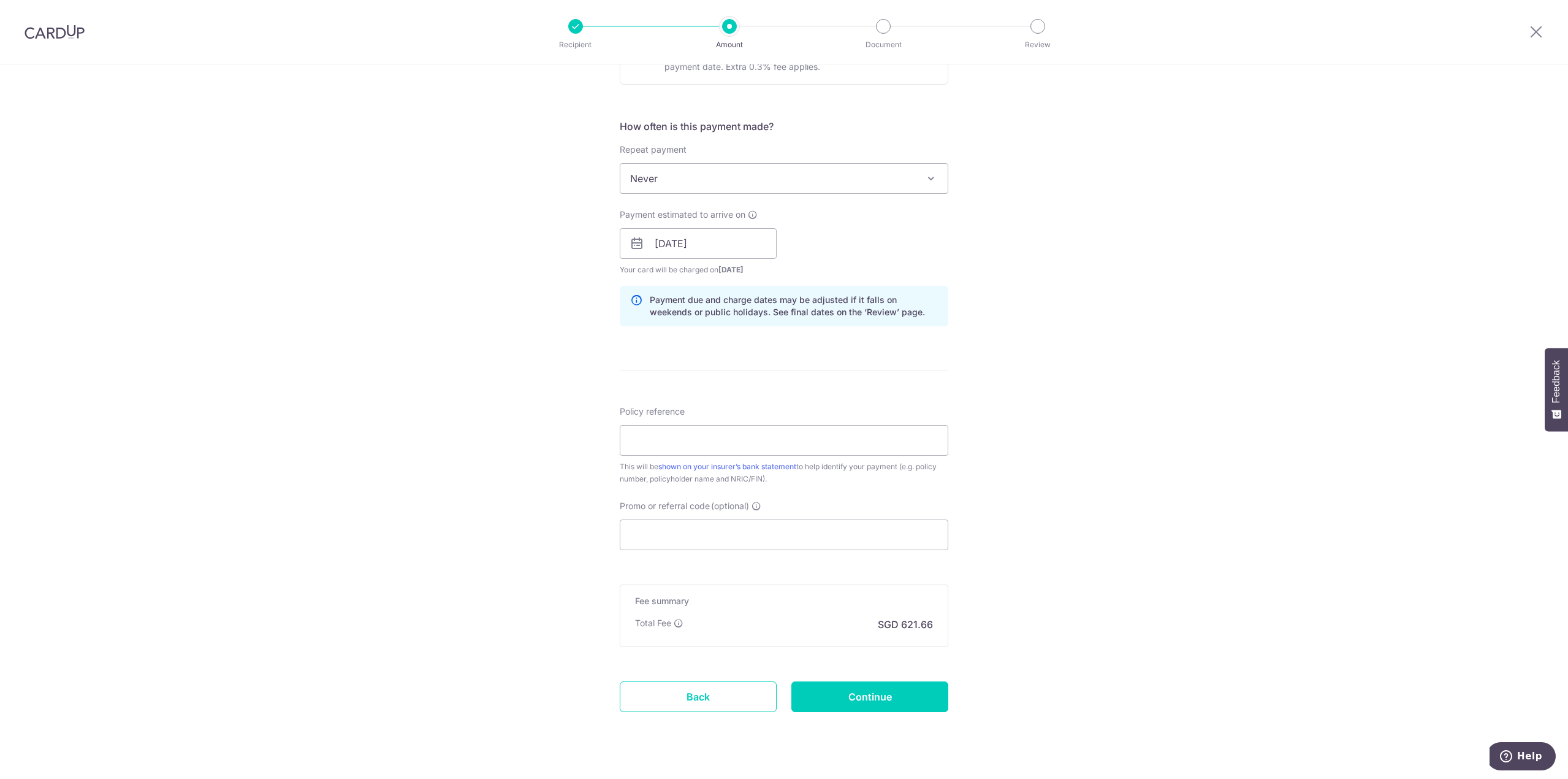
click at [651, 456] on div "Policy reference This will be shown on your insurer’s bank statement to help id…" at bounding box center [784, 445] width 329 height 80
click at [662, 444] on input "Policy reference" at bounding box center [784, 440] width 329 height 31
type input "U12834369"
click at [159, 163] on div "Tell us more about your payment Enter payment amount SGD 18,838.33 18838.33 Sel…" at bounding box center [784, 224] width 1568 height 1160
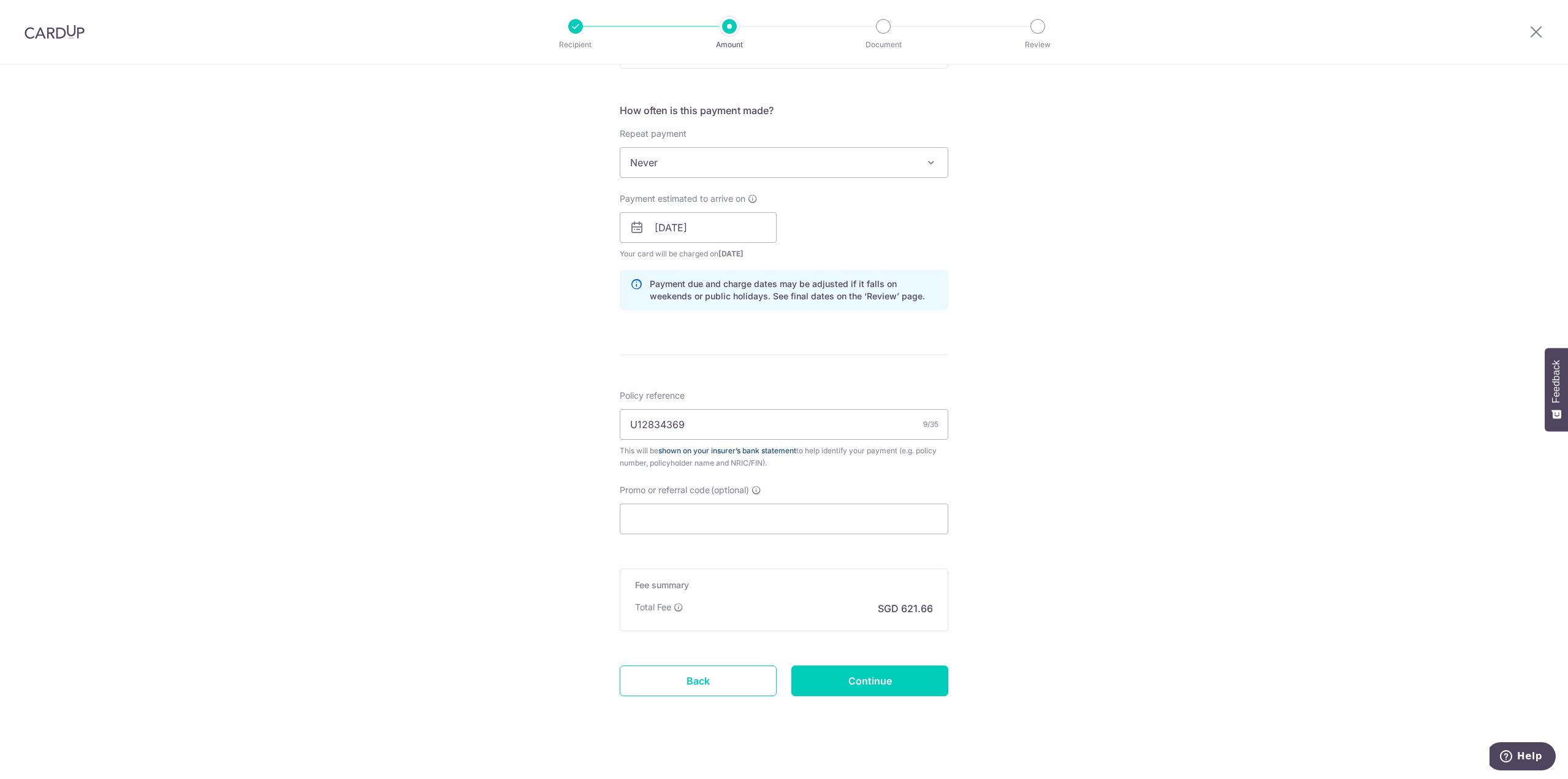
scroll to position [446, 0]
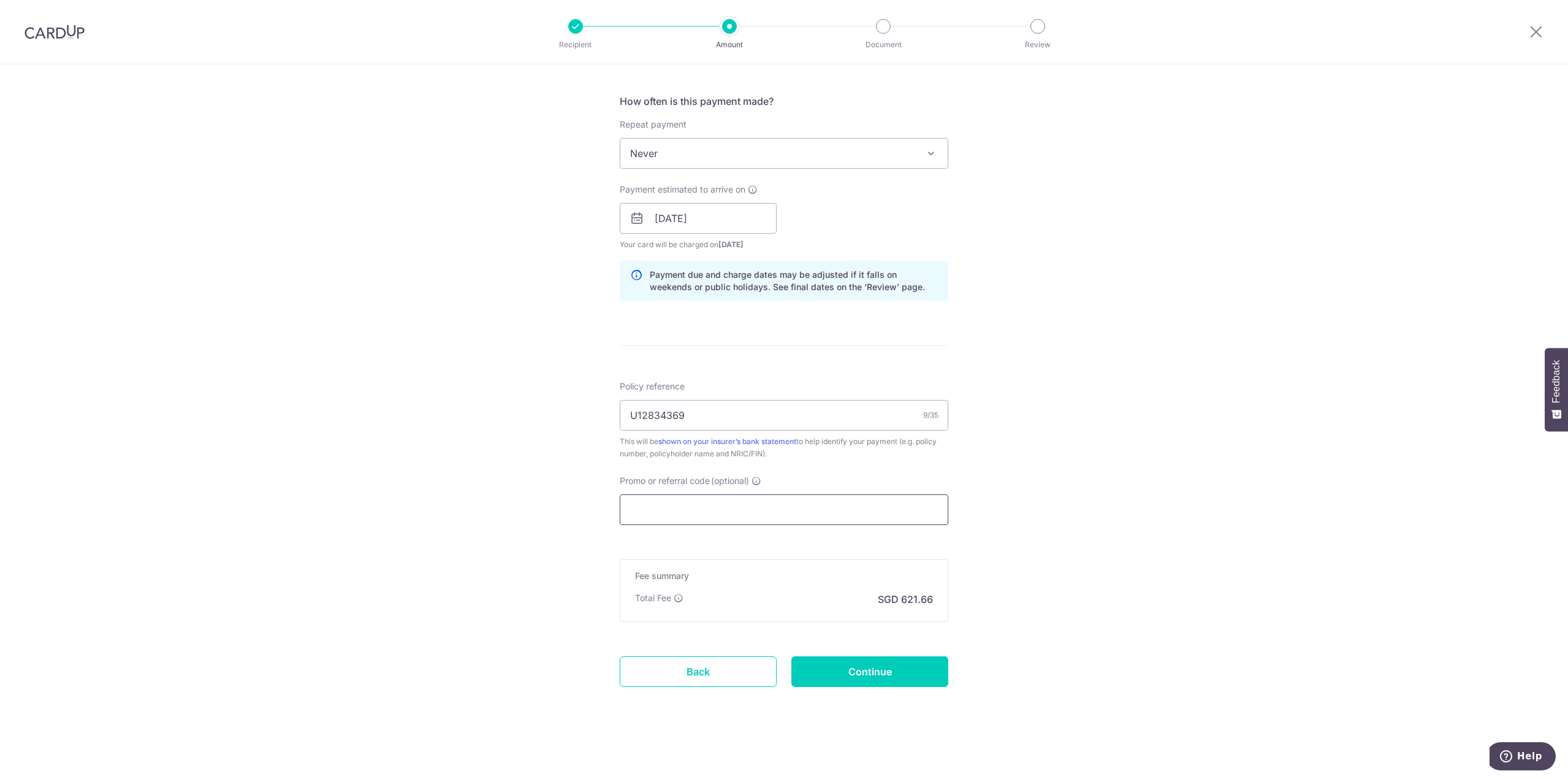
click at [704, 504] on input "Promo or referral code (optional)" at bounding box center [784, 509] width 329 height 31
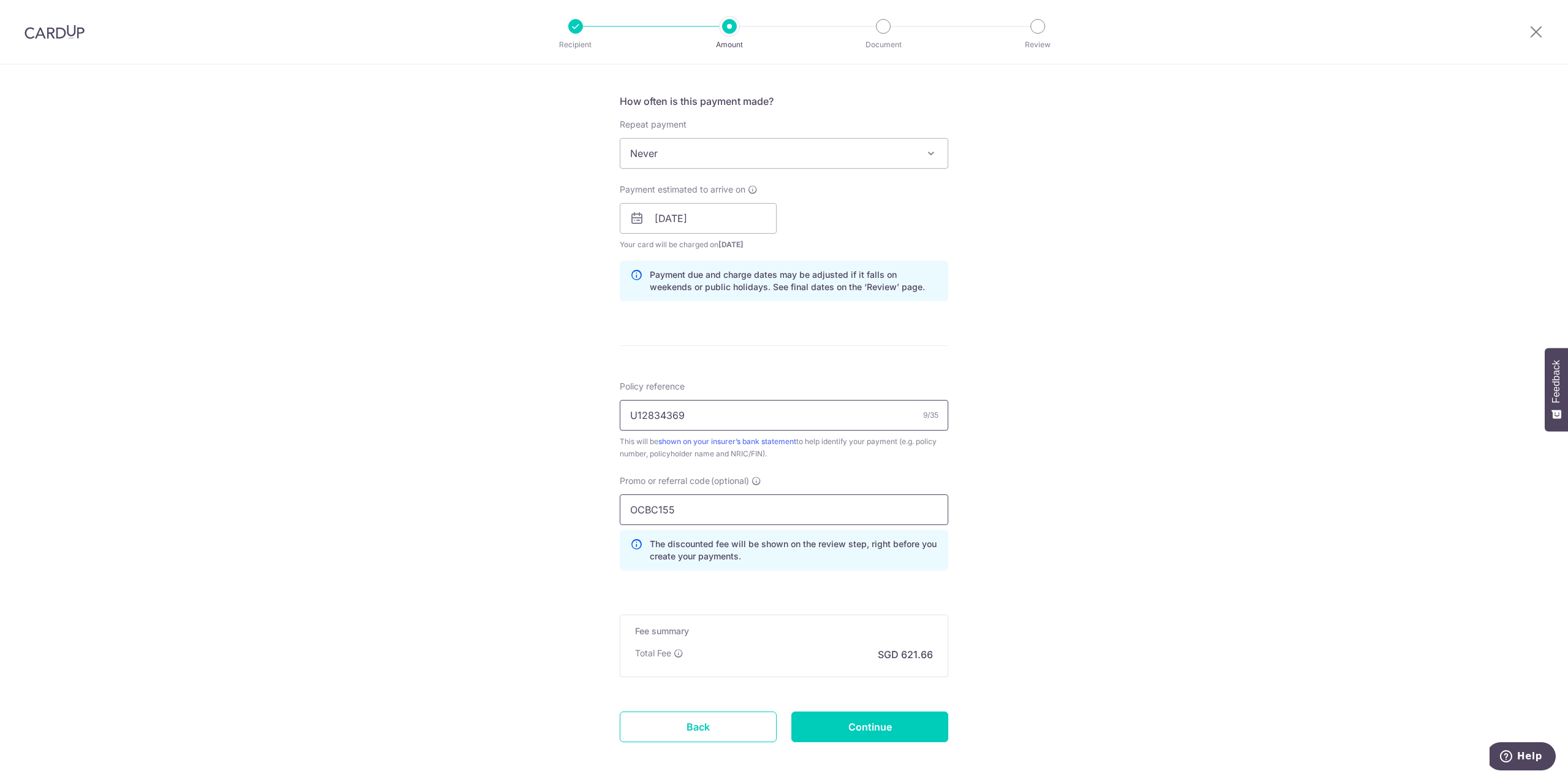
type input "OCBC155"
drag, startPoint x: 720, startPoint y: 412, endPoint x: 546, endPoint y: 402, distance: 174.3
click at [546, 402] on div "Tell us more about your payment Enter payment amount SGD 18,838.33 18838.33 Sel…" at bounding box center [784, 226] width 1568 height 1216
click at [792, 603] on form "Enter payment amount SGD 18,838.33 18838.33 Select Card Select option Add credi…" at bounding box center [784, 238] width 329 height 1076
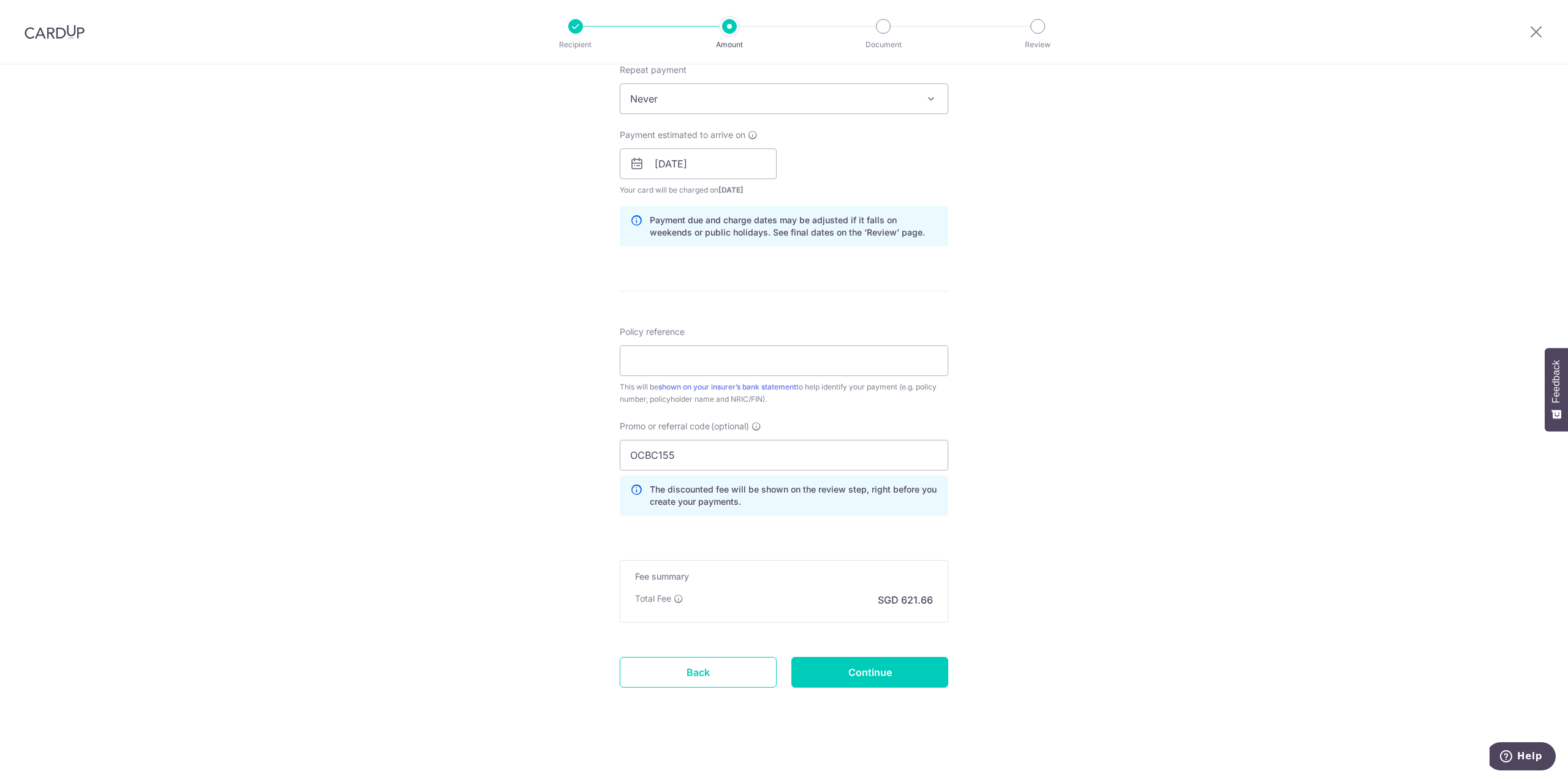
scroll to position [500, 0]
click at [718, 360] on input "Policy reference" at bounding box center [784, 360] width 329 height 31
paste input "U128343649"
type input "U128343649"
click at [860, 664] on input "Continue" at bounding box center [869, 672] width 157 height 31
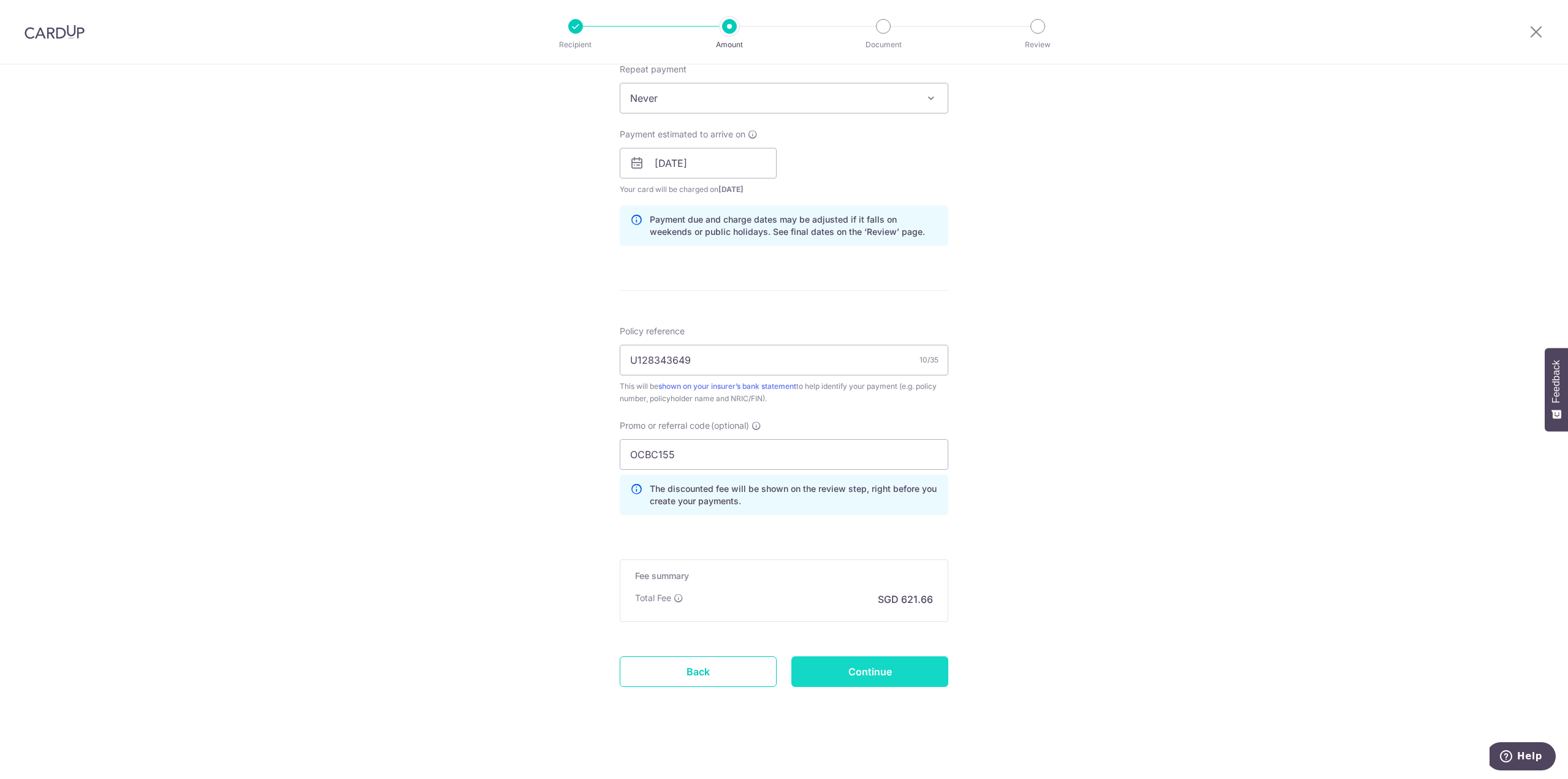
type input "Create Schedule"
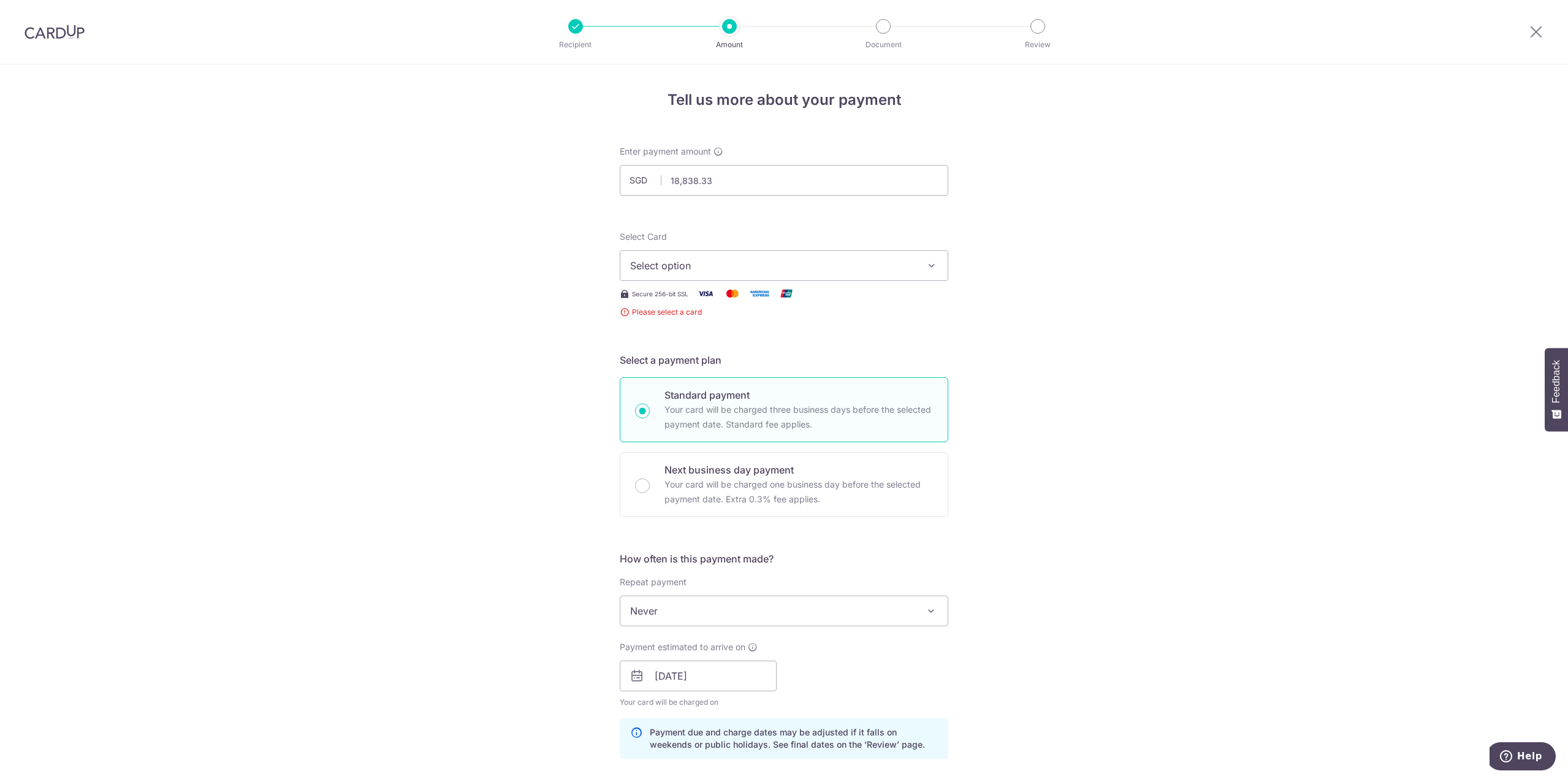
click at [771, 268] on span "Select option" at bounding box center [773, 265] width 286 height 14
click at [743, 295] on span "Add credit card" at bounding box center [795, 300] width 286 height 13
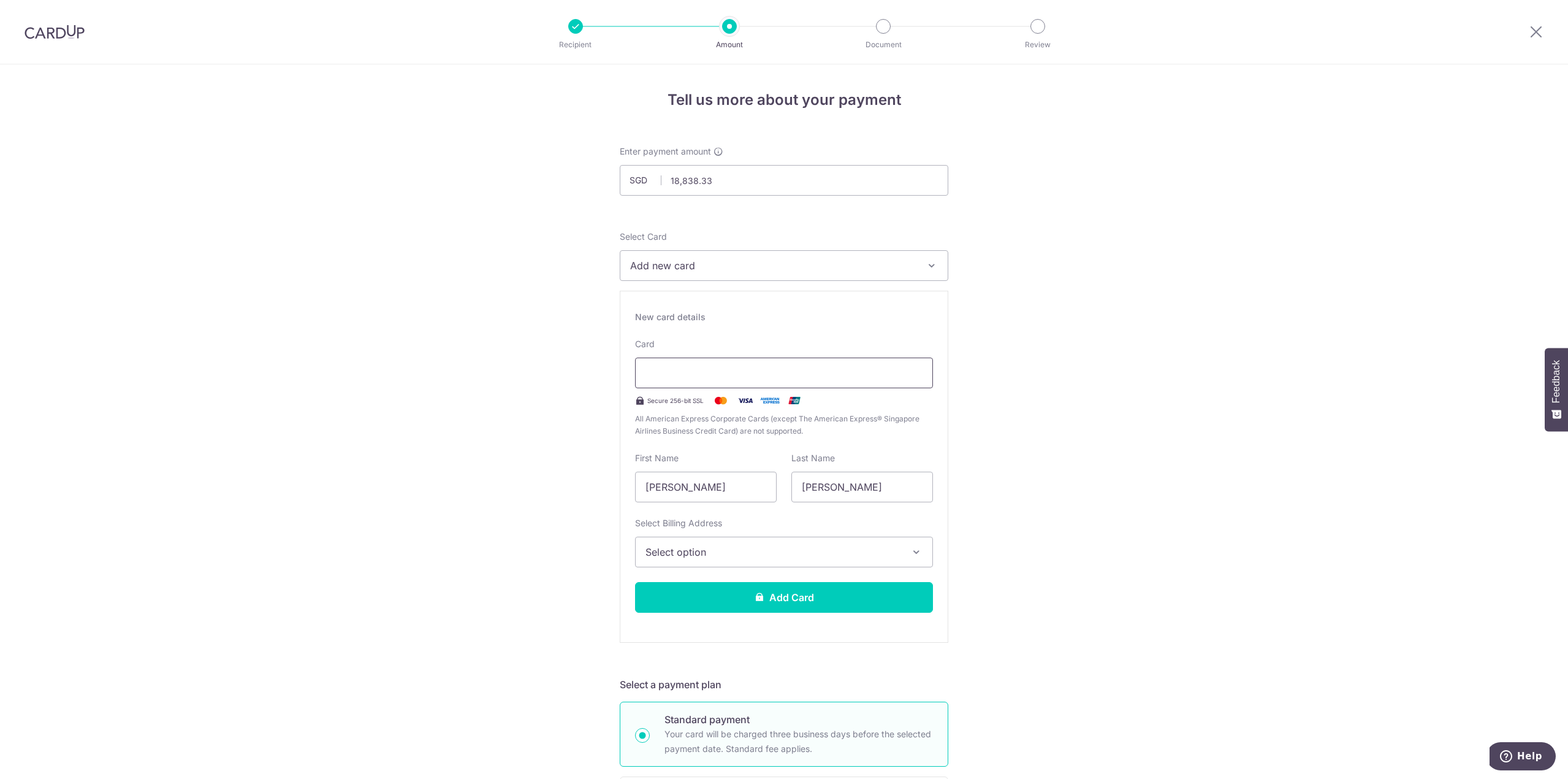
click at [685, 384] on div at bounding box center [784, 373] width 298 height 31
click at [765, 547] on span "Select option" at bounding box center [773, 552] width 255 height 14
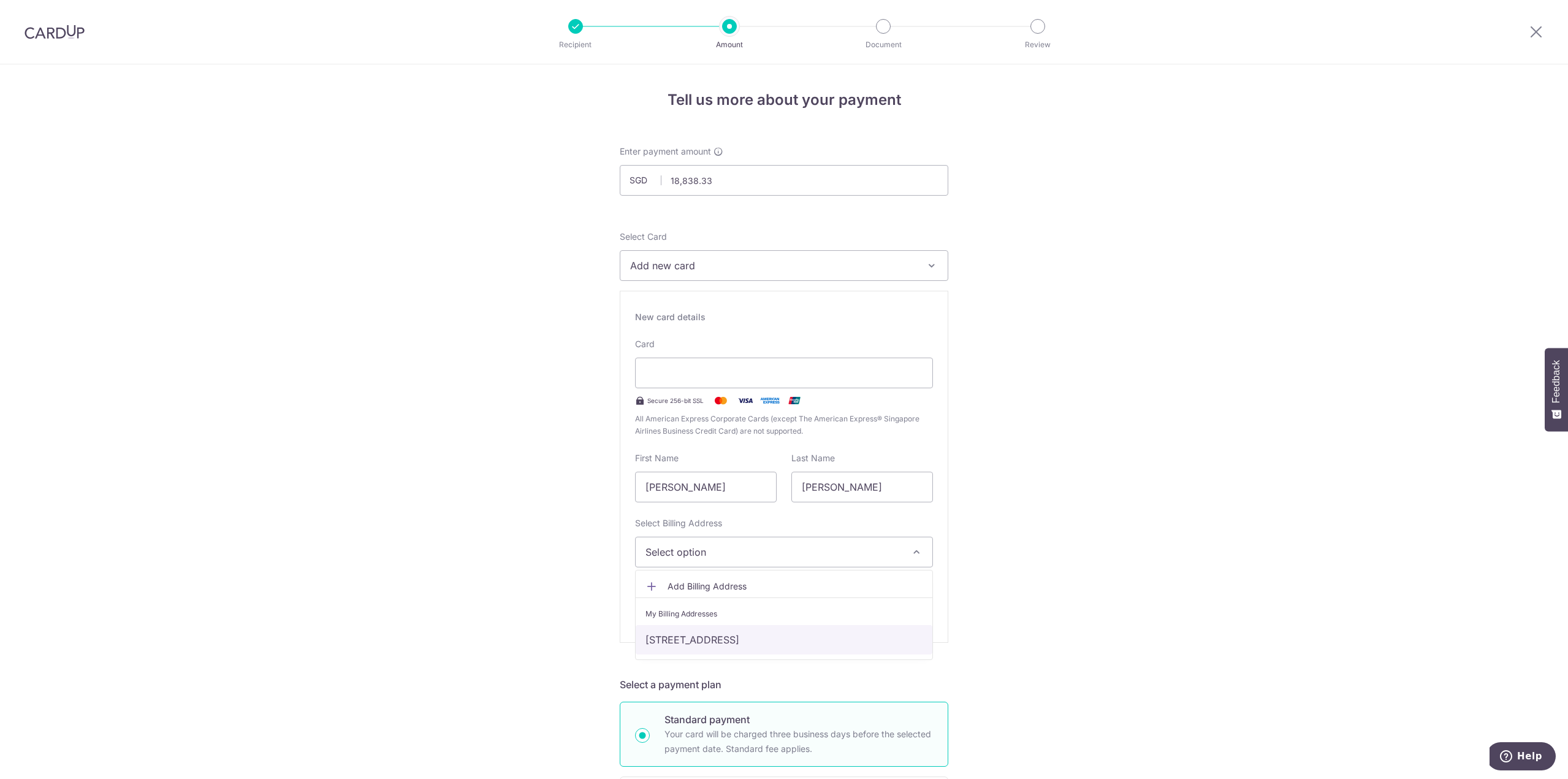
click at [713, 633] on link "121 Tampines Street 86 #06-08, Parc Central, Singapore, Singapore, Singapore-52…" at bounding box center [784, 640] width 296 height 30
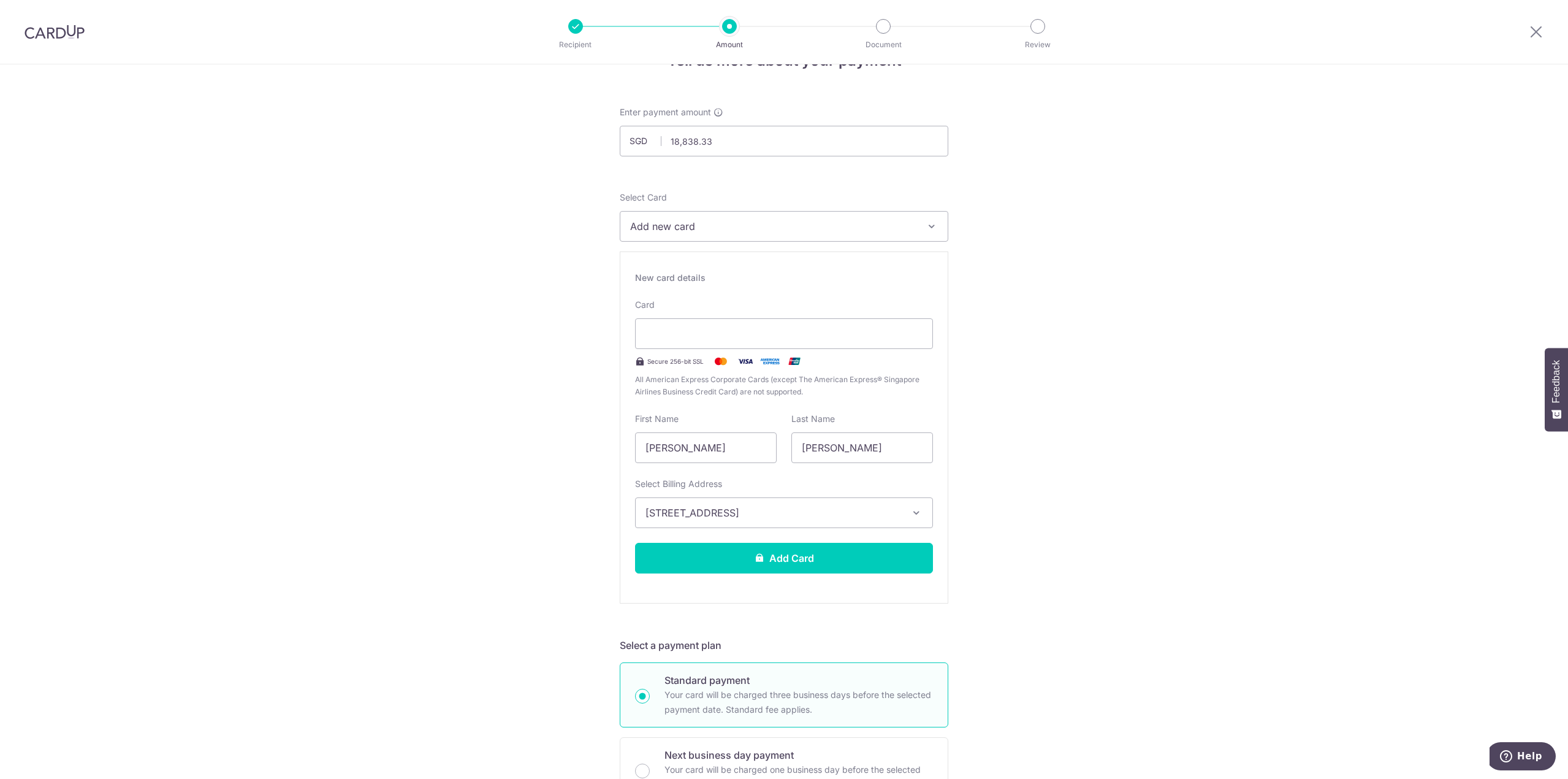
scroll to position [61, 0]
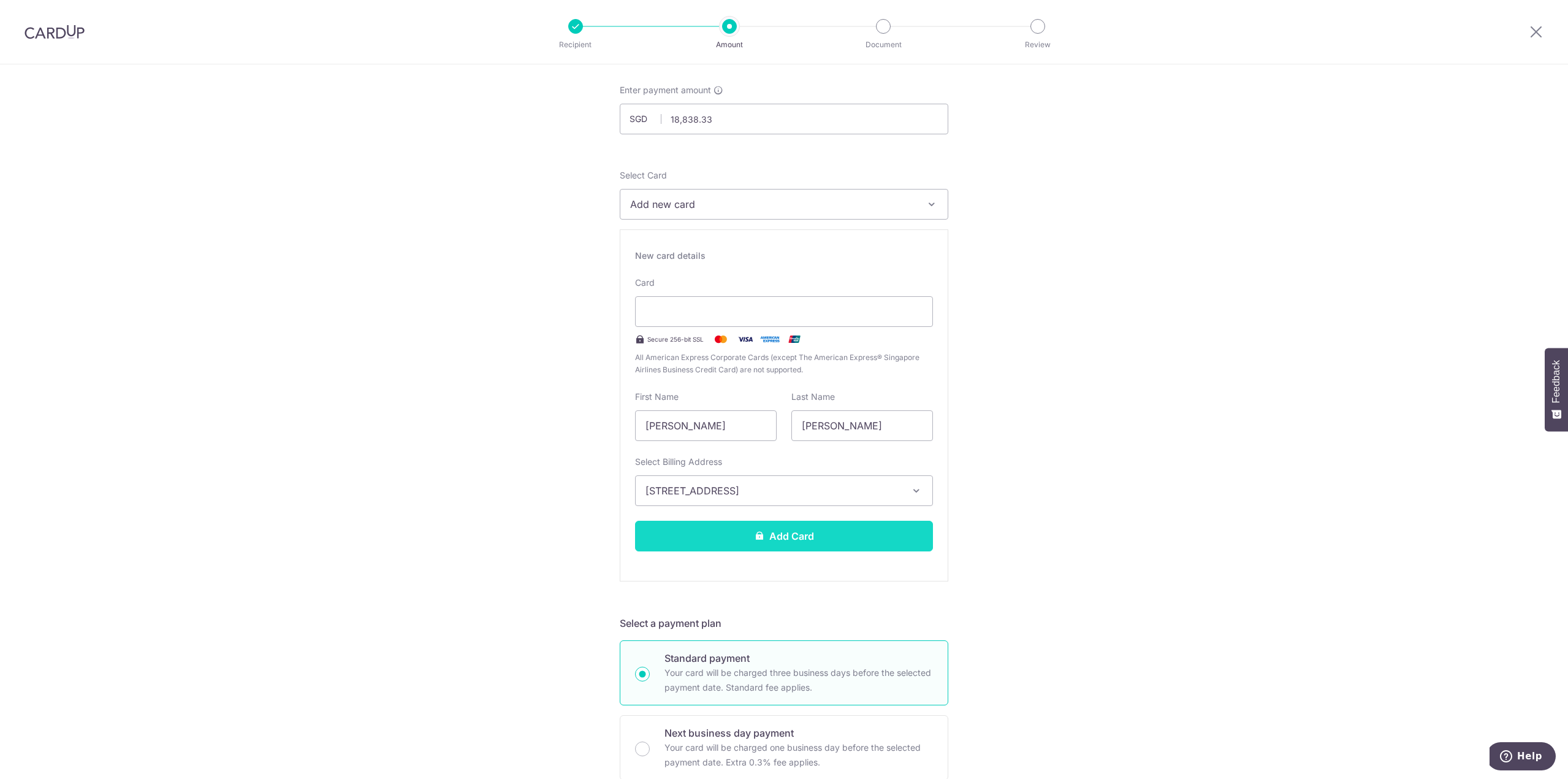
click at [786, 531] on button "Add Card" at bounding box center [784, 536] width 298 height 31
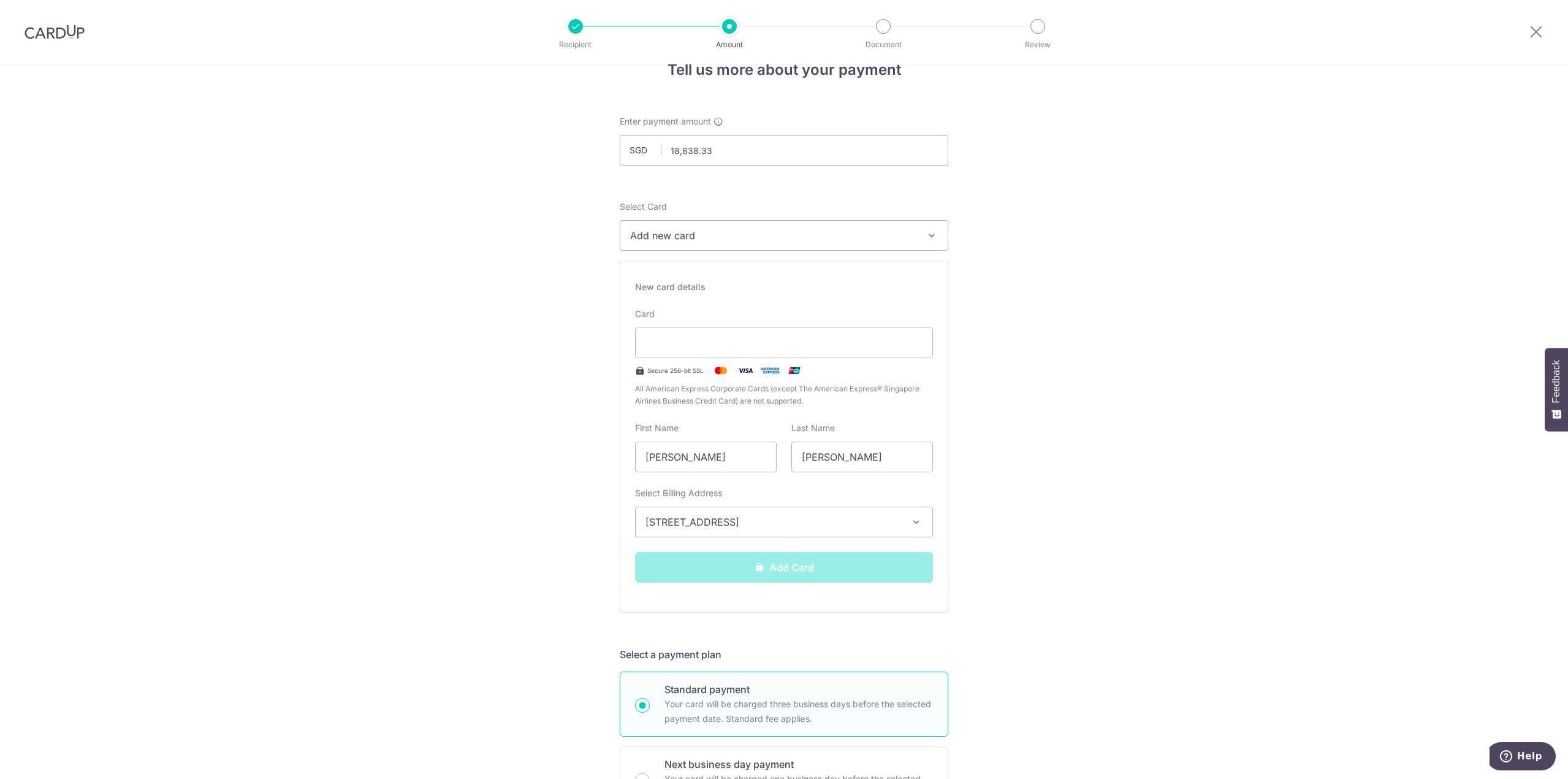
scroll to position [0, 0]
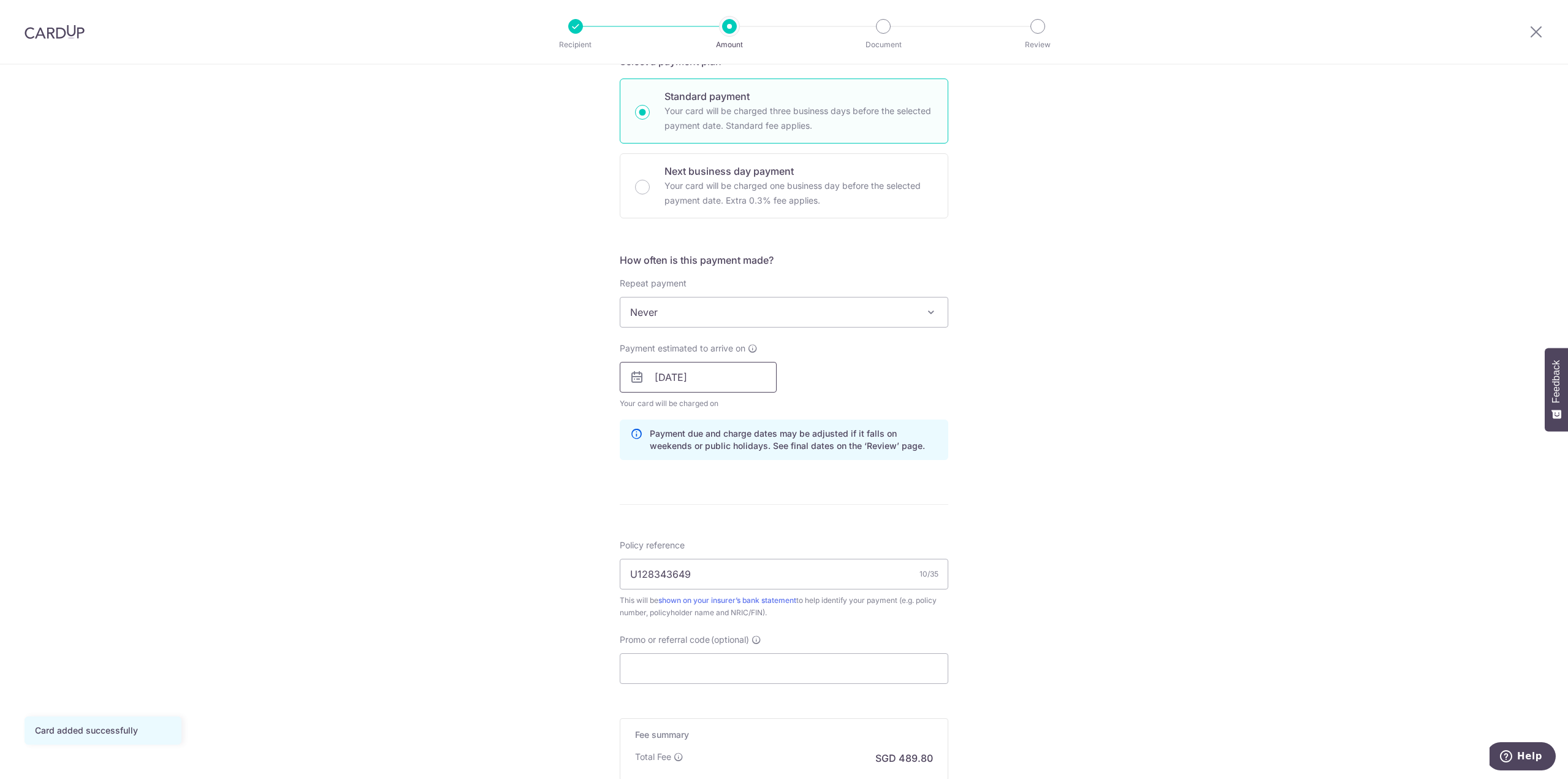
scroll to position [368, 0]
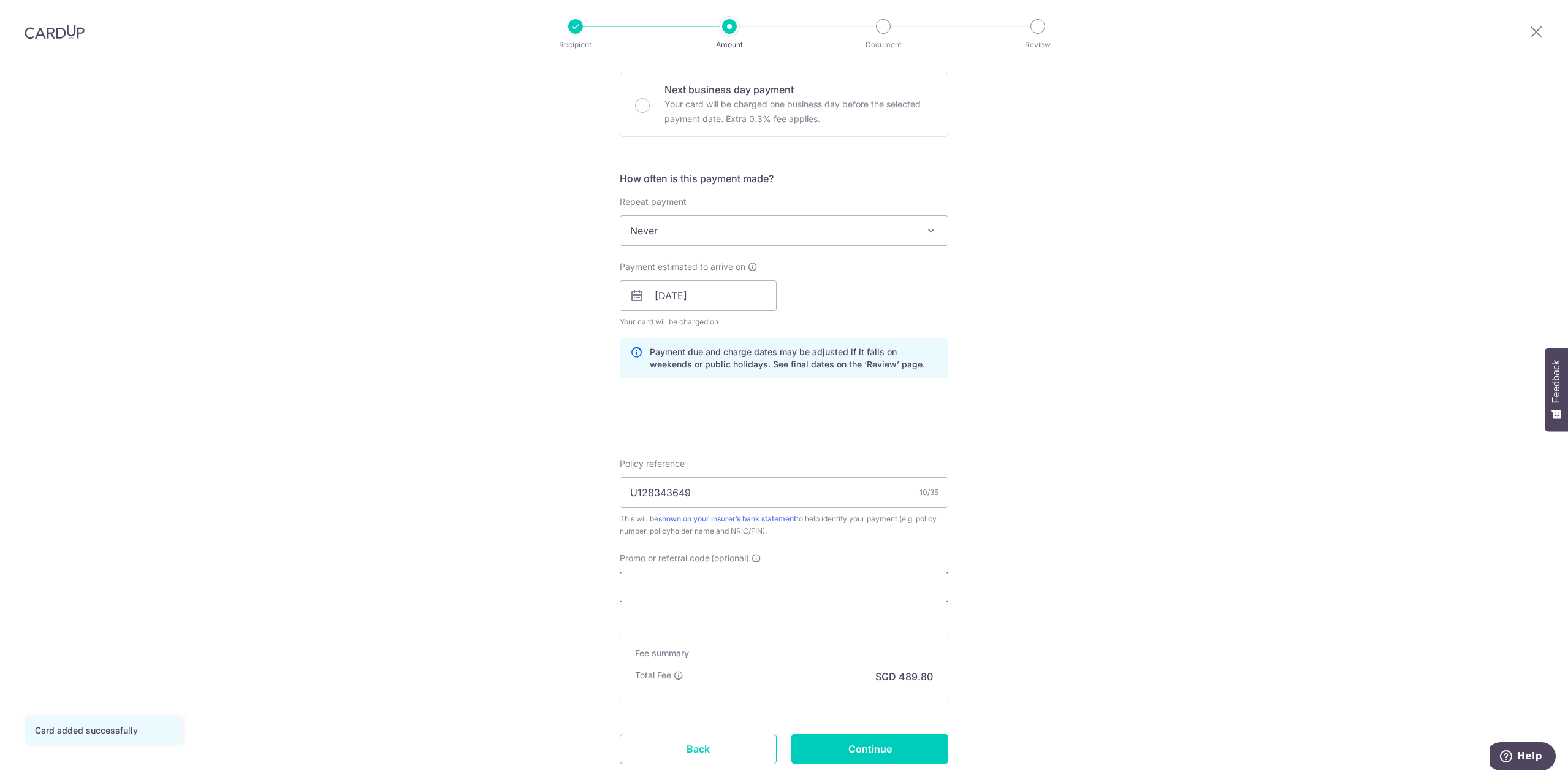
click at [704, 589] on input "Promo or referral code (optional)" at bounding box center [784, 587] width 329 height 31
click at [686, 583] on input "Promo or referral code (optional)" at bounding box center [784, 587] width 329 height 31
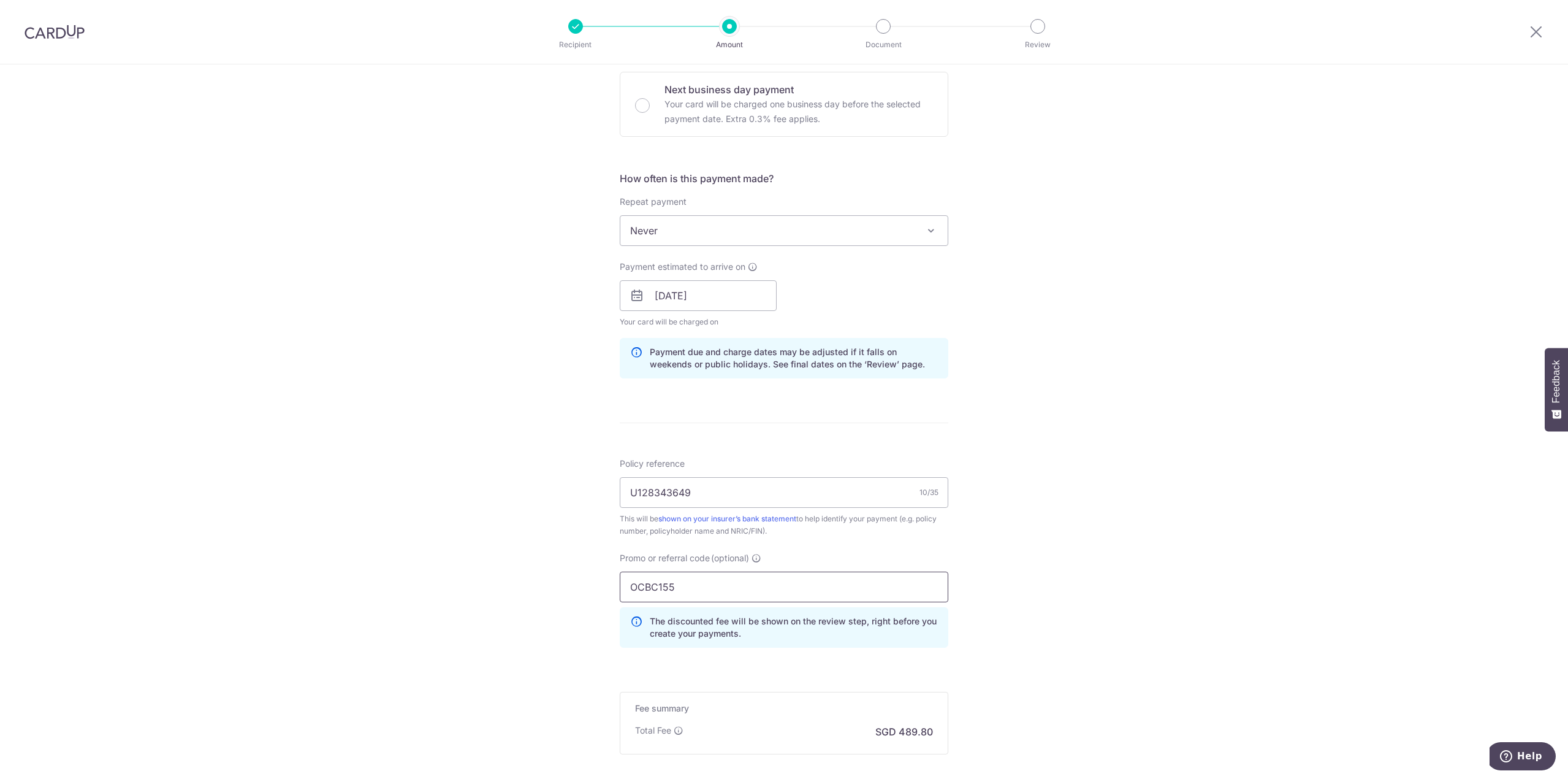
type input "OCBC155"
click at [500, 550] on div "Tell us more about your payment Enter payment amount SGD 18,838.33 18838.33 Car…" at bounding box center [784, 304] width 1568 height 1216
click at [1026, 599] on div "Tell us more about your payment Enter payment amount SGD 18,838.33 18838.33 Car…" at bounding box center [784, 304] width 1568 height 1216
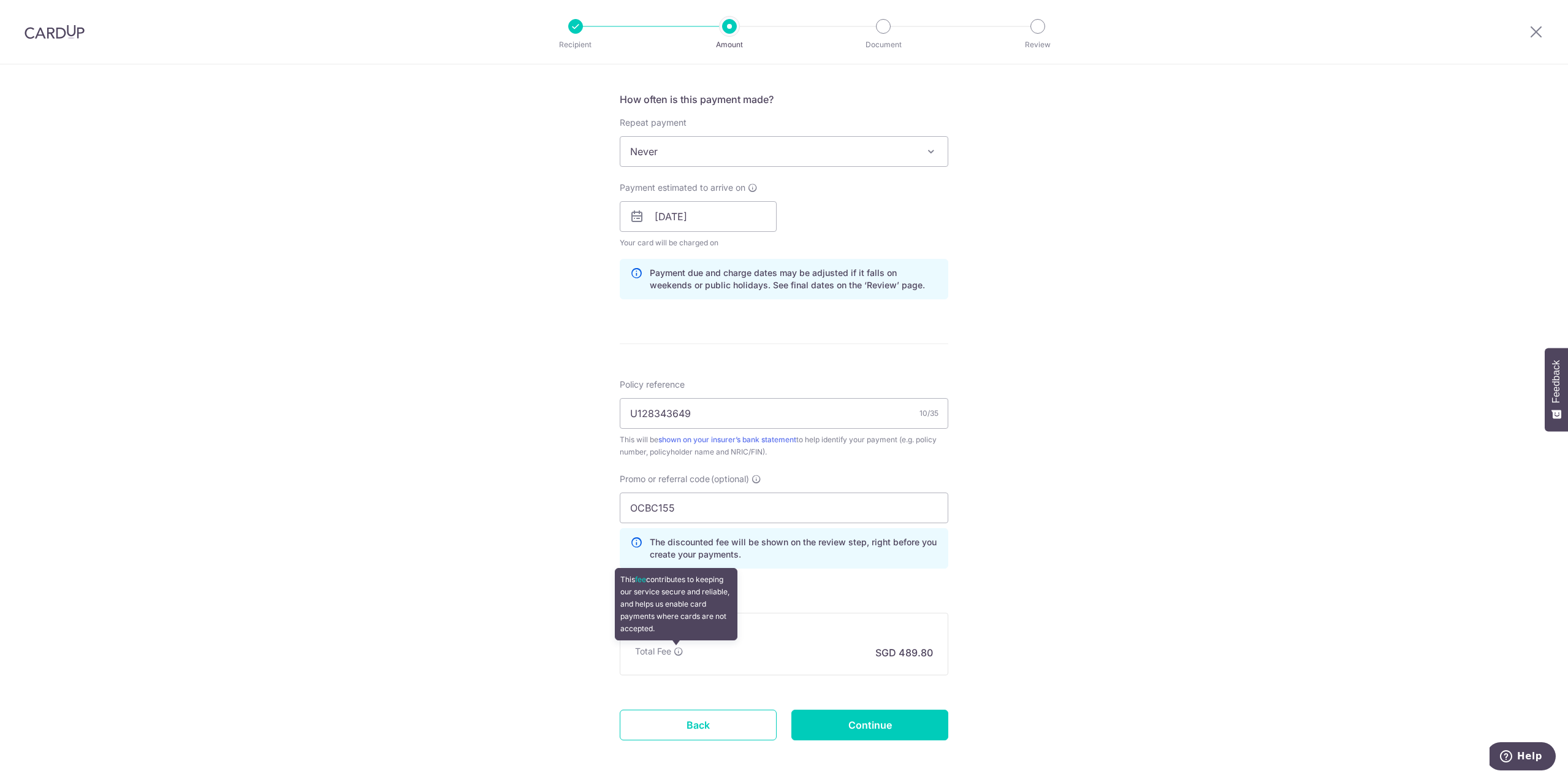
scroll to position [500, 0]
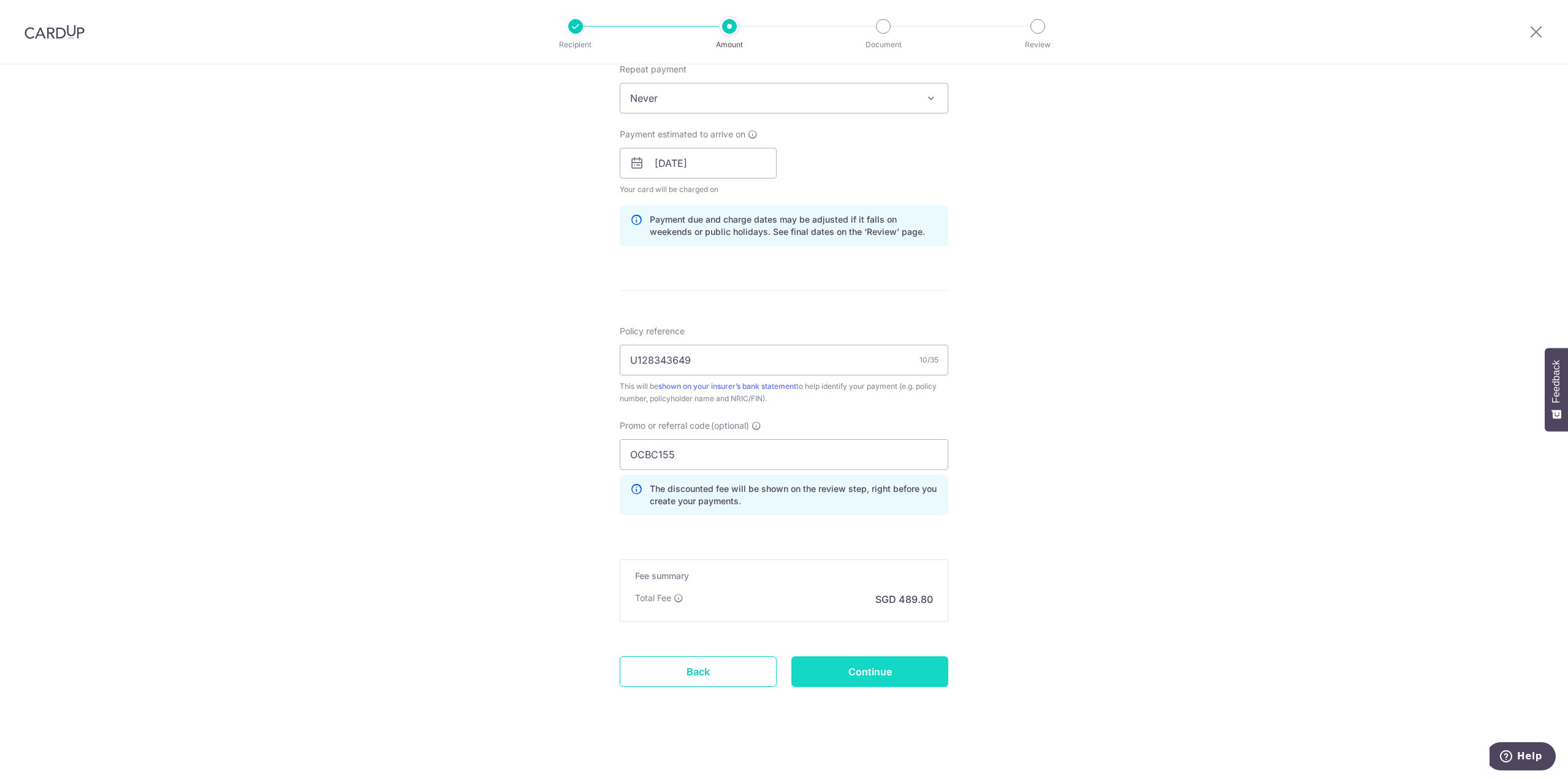
click at [873, 669] on input "Continue" at bounding box center [869, 672] width 157 height 31
type input "Create Schedule"
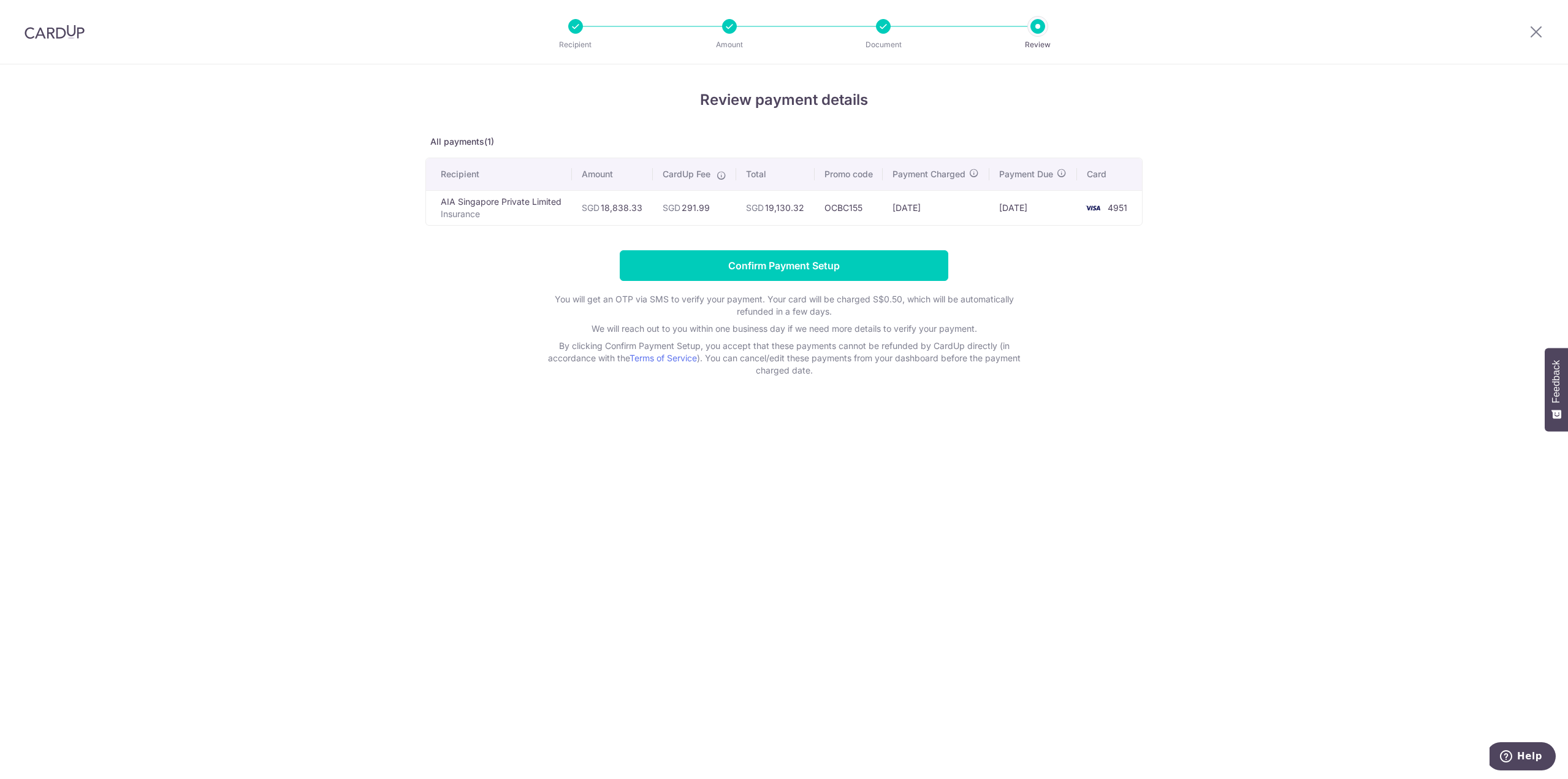
click at [917, 364] on p "By clicking Confirm Payment Setup, you accept that these payments cannot be ref…" at bounding box center [784, 358] width 490 height 37
click at [850, 268] on input "Confirm Payment Setup" at bounding box center [784, 266] width 329 height 31
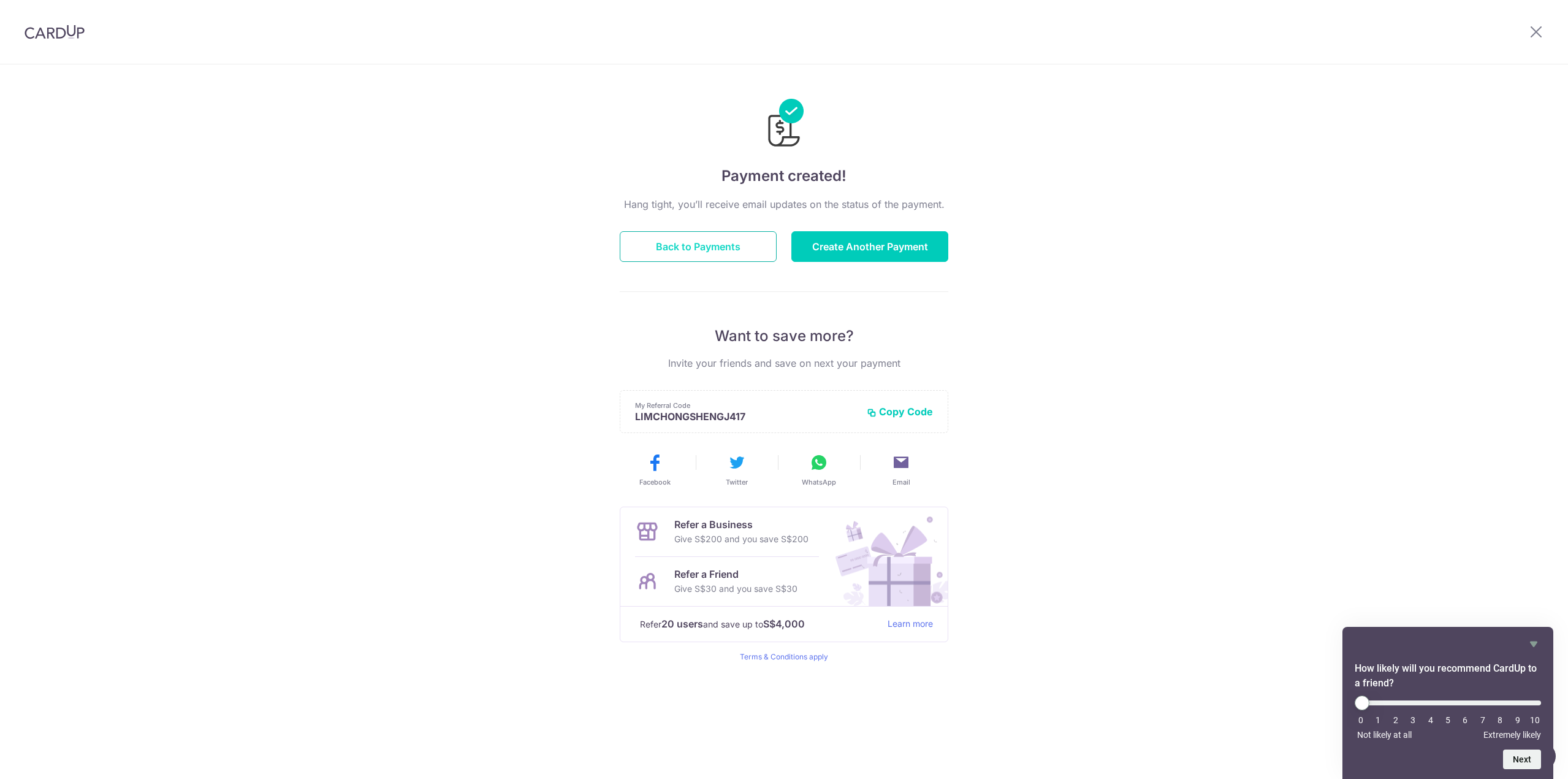
click at [756, 243] on button "Back to Payments" at bounding box center [698, 246] width 157 height 31
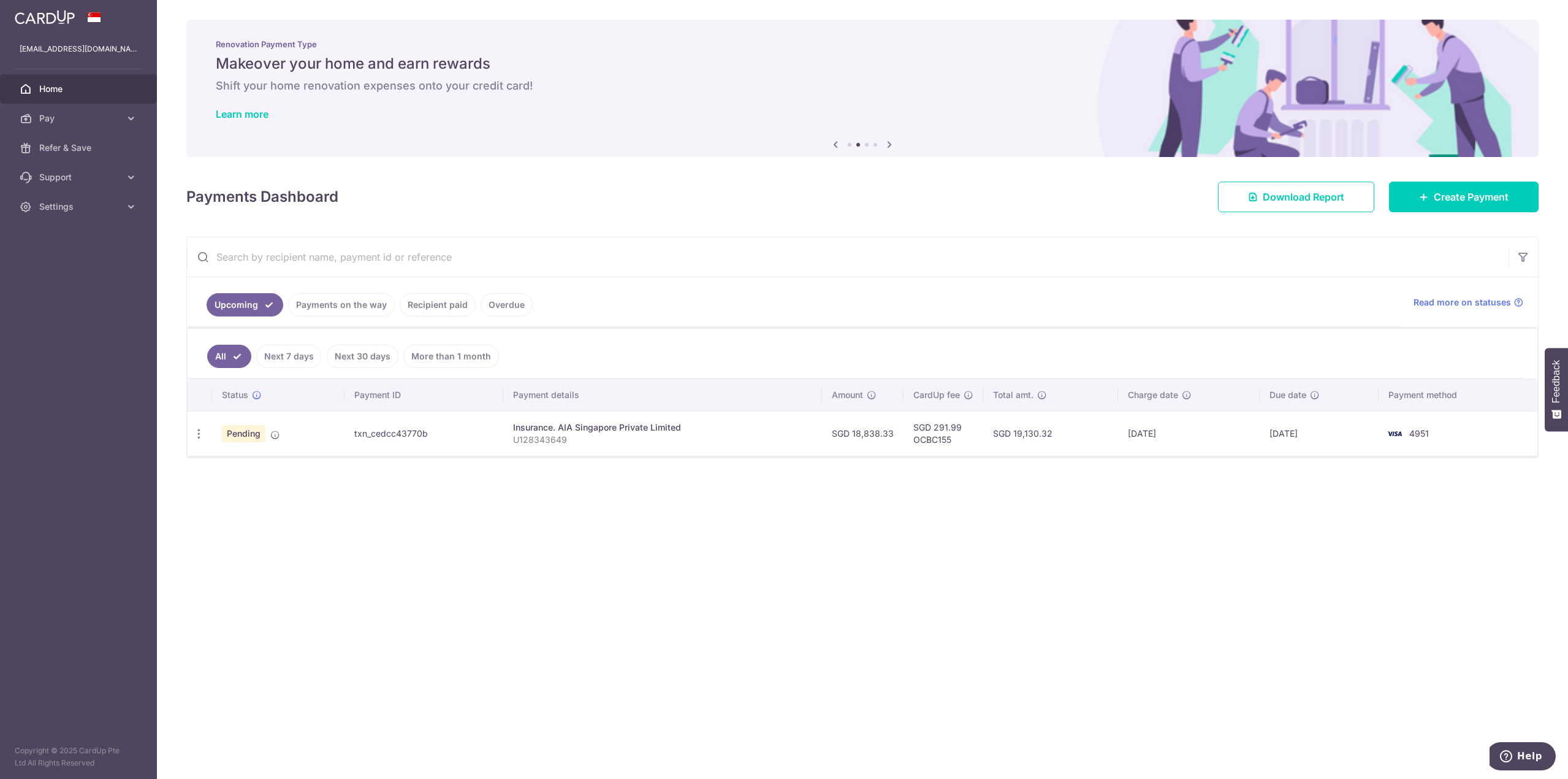
click at [1229, 535] on div "× Pause Schedule Pause all future payments in this series Pause just this one p…" at bounding box center [863, 389] width 1412 height 779
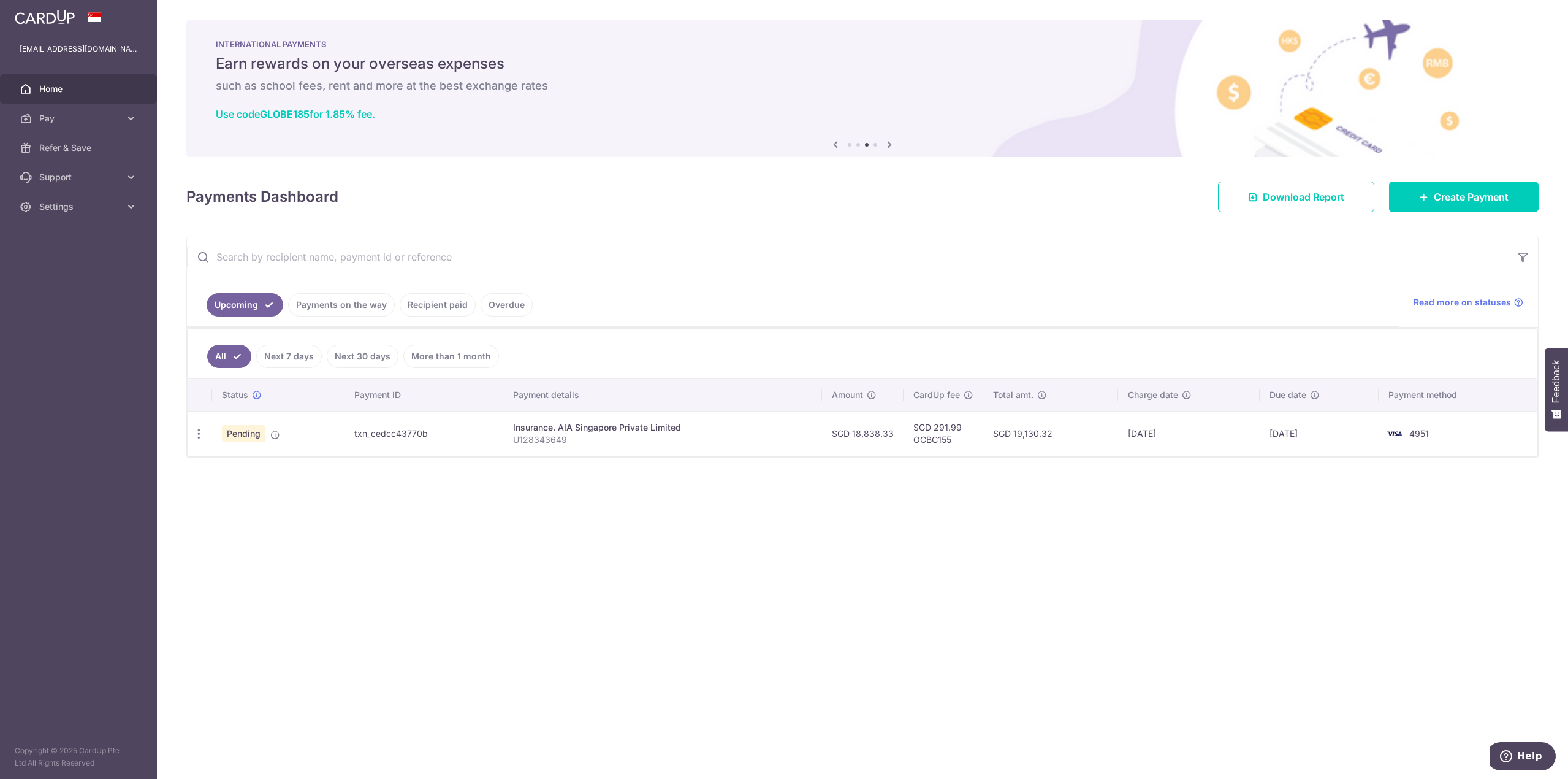
click at [861, 546] on div "× Pause Schedule Pause all future payments in this series Pause just this one p…" at bounding box center [863, 389] width 1412 height 779
click at [1447, 192] on span "Create Payment" at bounding box center [1471, 197] width 75 height 14
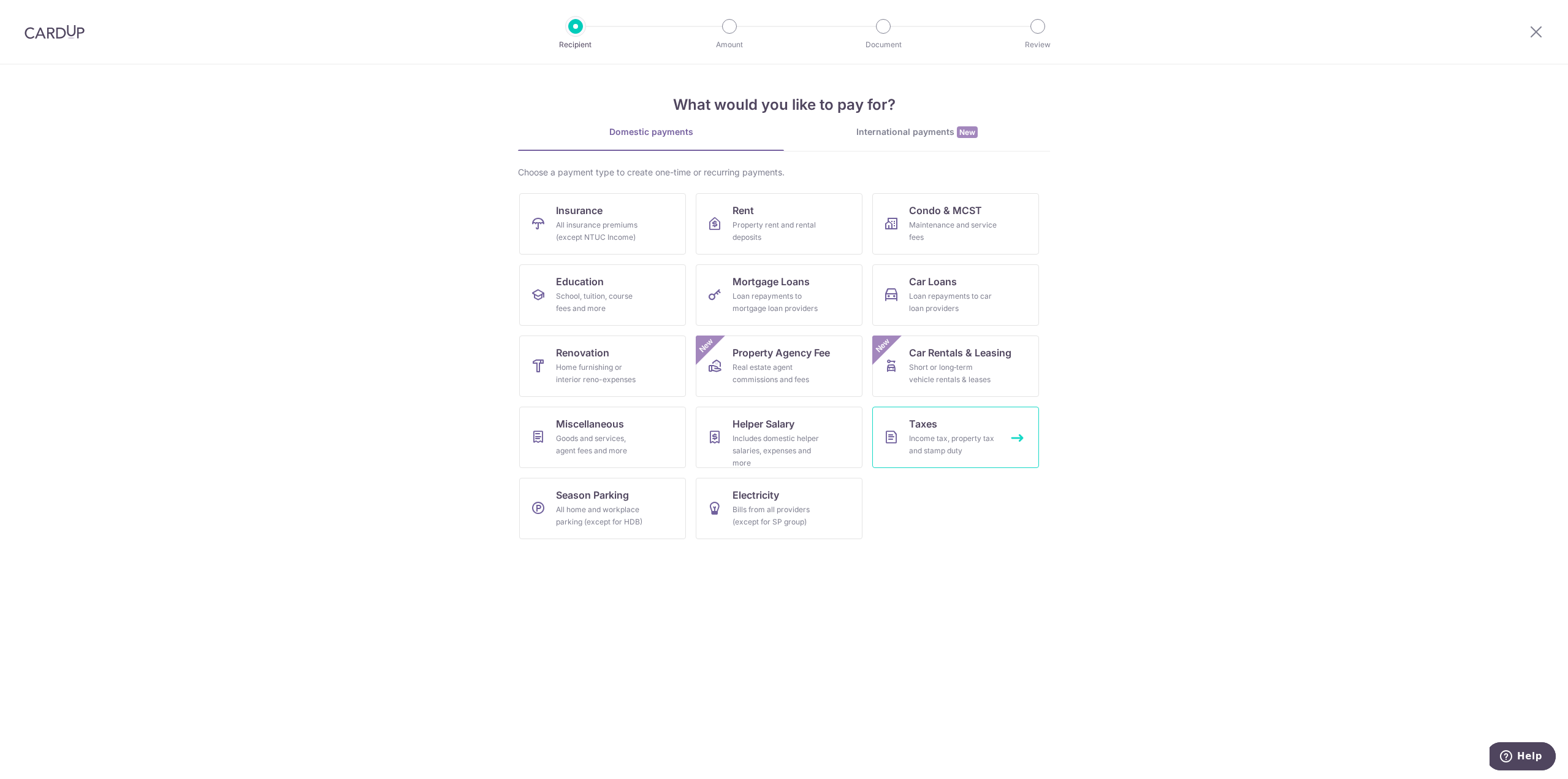
click at [925, 430] on span "Taxes" at bounding box center [923, 424] width 28 height 14
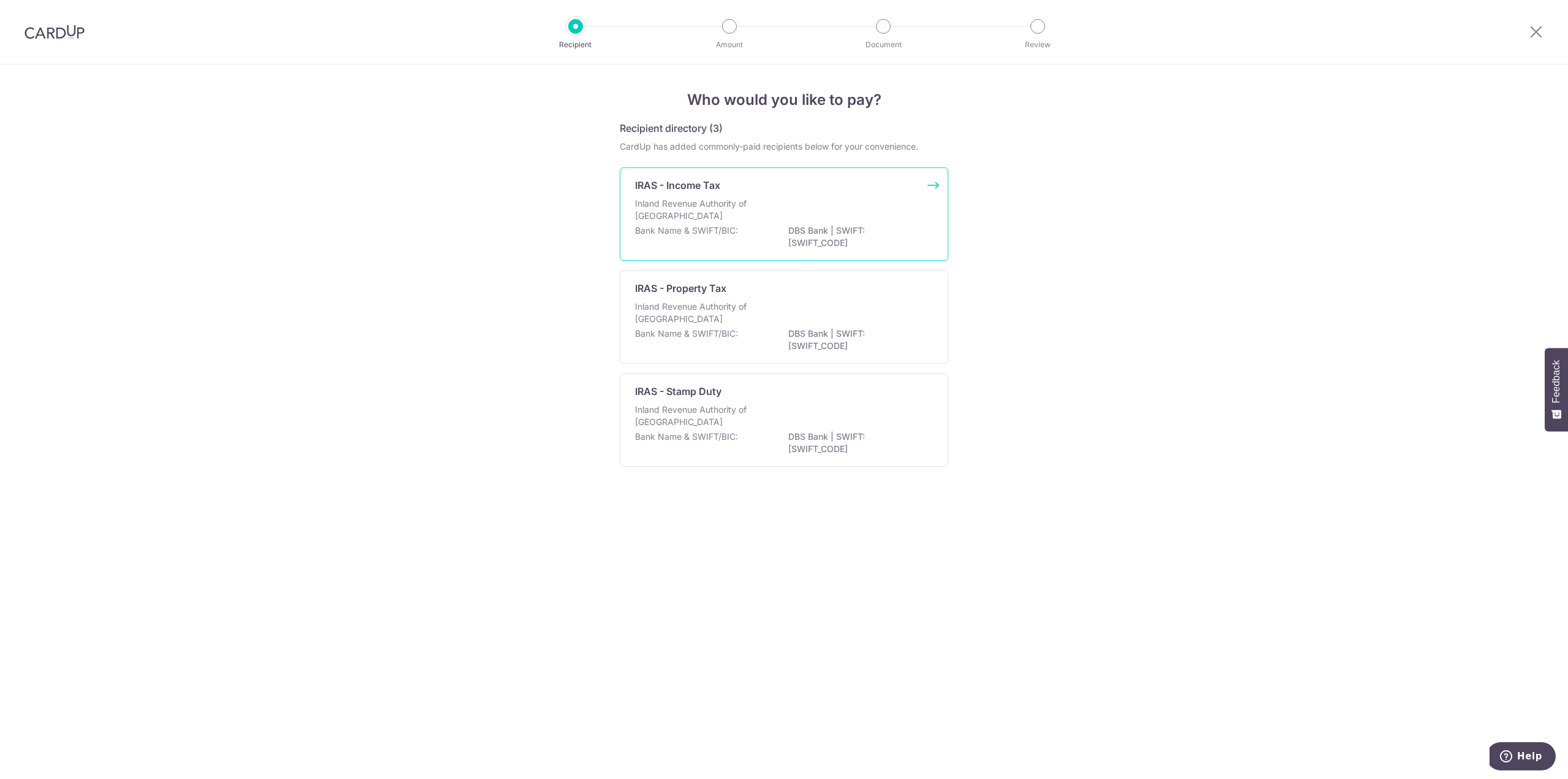
click at [727, 214] on p "Inland Revenue Authority of Singapore" at bounding box center [700, 209] width 130 height 24
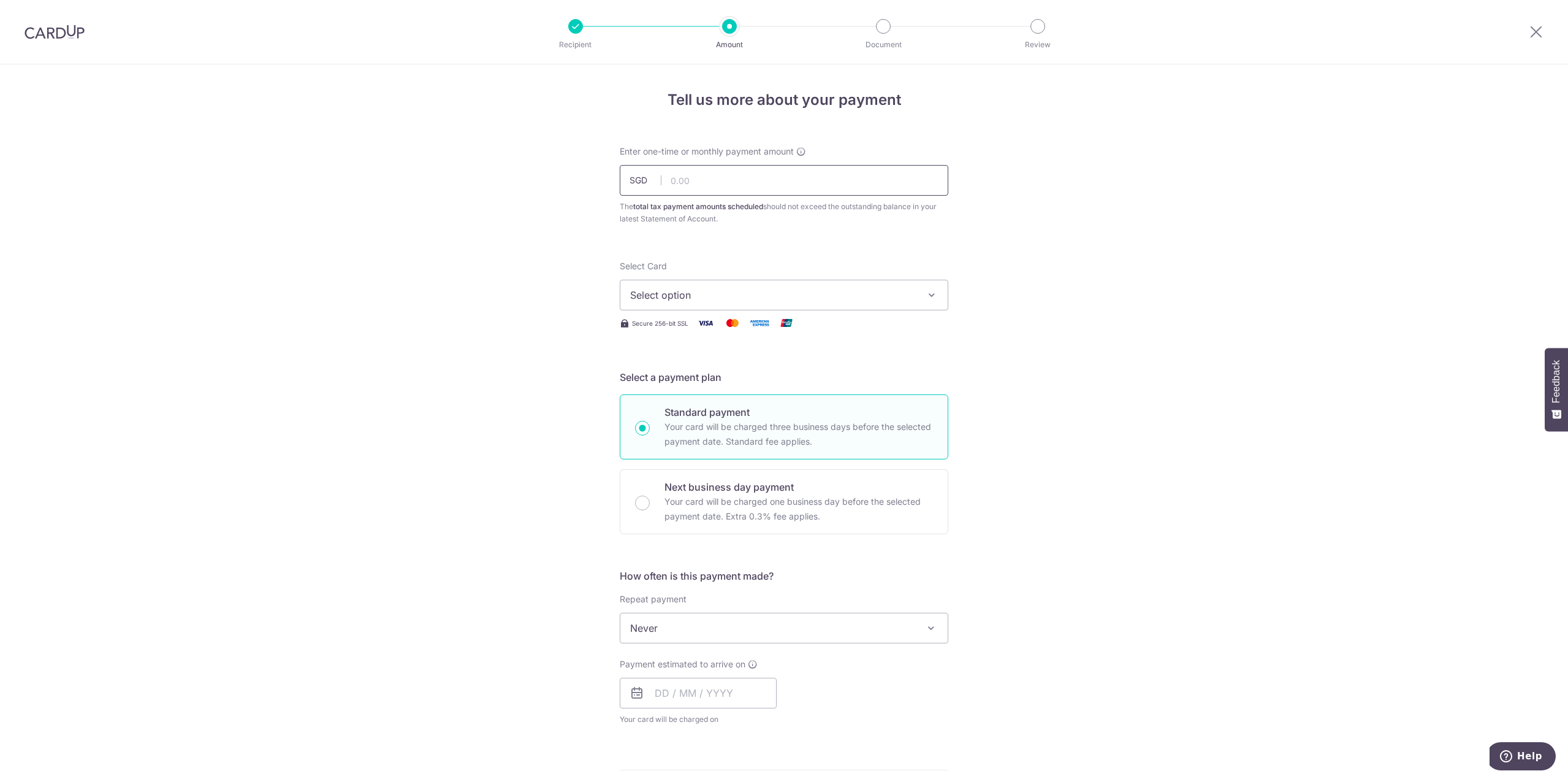
click at [691, 177] on input "text" at bounding box center [784, 181] width 329 height 31
click at [1305, 310] on div "Tell us more about your payment Enter one-time or monthly payment amount SGD Th…" at bounding box center [784, 634] width 1568 height 1139
click at [1350, 274] on div "Tell us more about your payment Enter one-time or monthly payment amount SGD Th…" at bounding box center [784, 634] width 1568 height 1139
click at [806, 170] on input "text" at bounding box center [784, 181] width 329 height 31
type input "3,928.45"
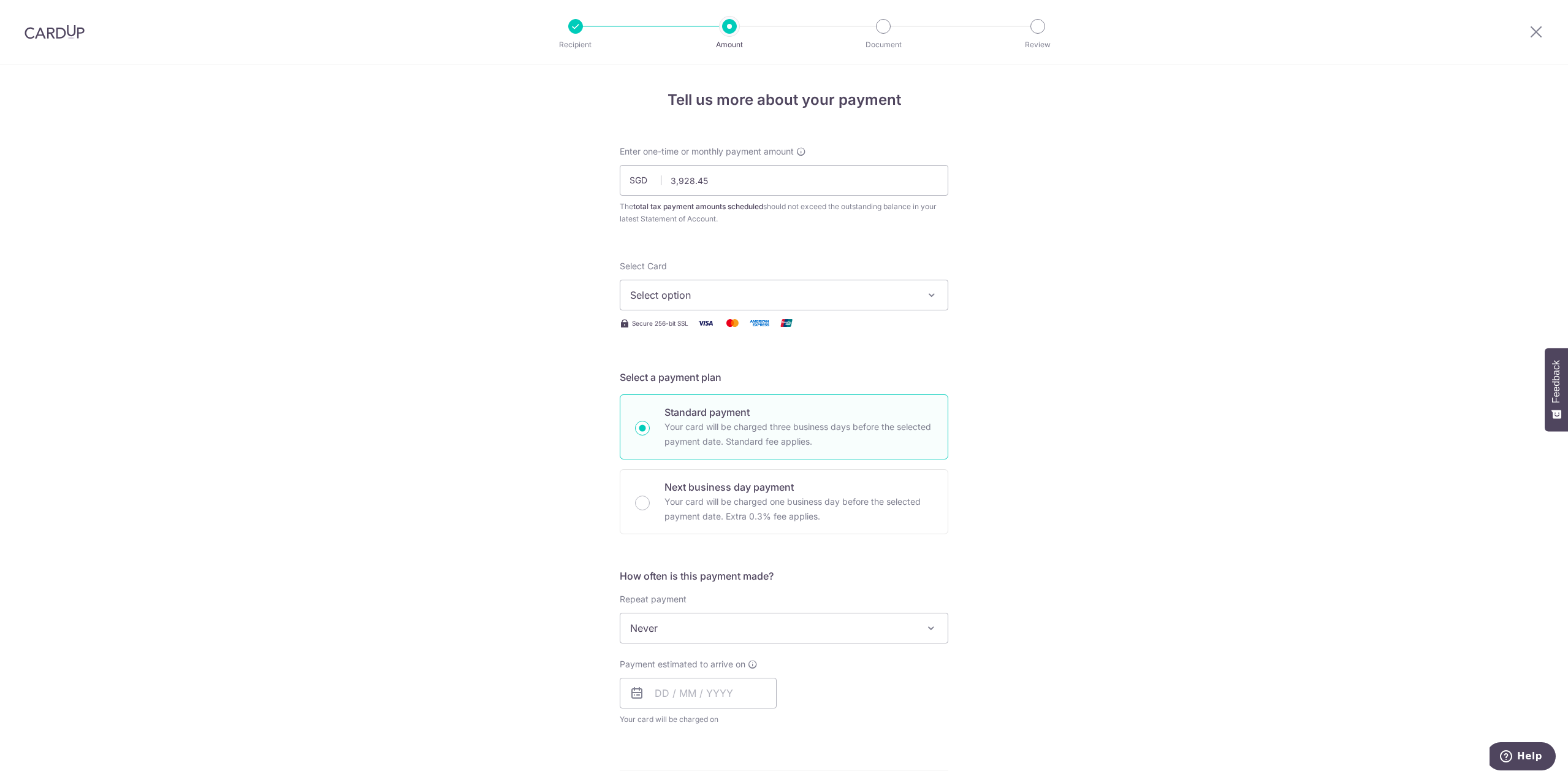
click at [1030, 385] on div "Tell us more about your payment Enter one-time or monthly payment amount SGD 3,…" at bounding box center [784, 634] width 1568 height 1139
click at [861, 298] on span "Select option" at bounding box center [773, 295] width 286 height 14
click at [726, 374] on link "**** 4951" at bounding box center [784, 383] width 328 height 30
click at [501, 350] on div "Tell us more about your payment Enter one-time or monthly payment amount SGD 3,…" at bounding box center [784, 634] width 1568 height 1139
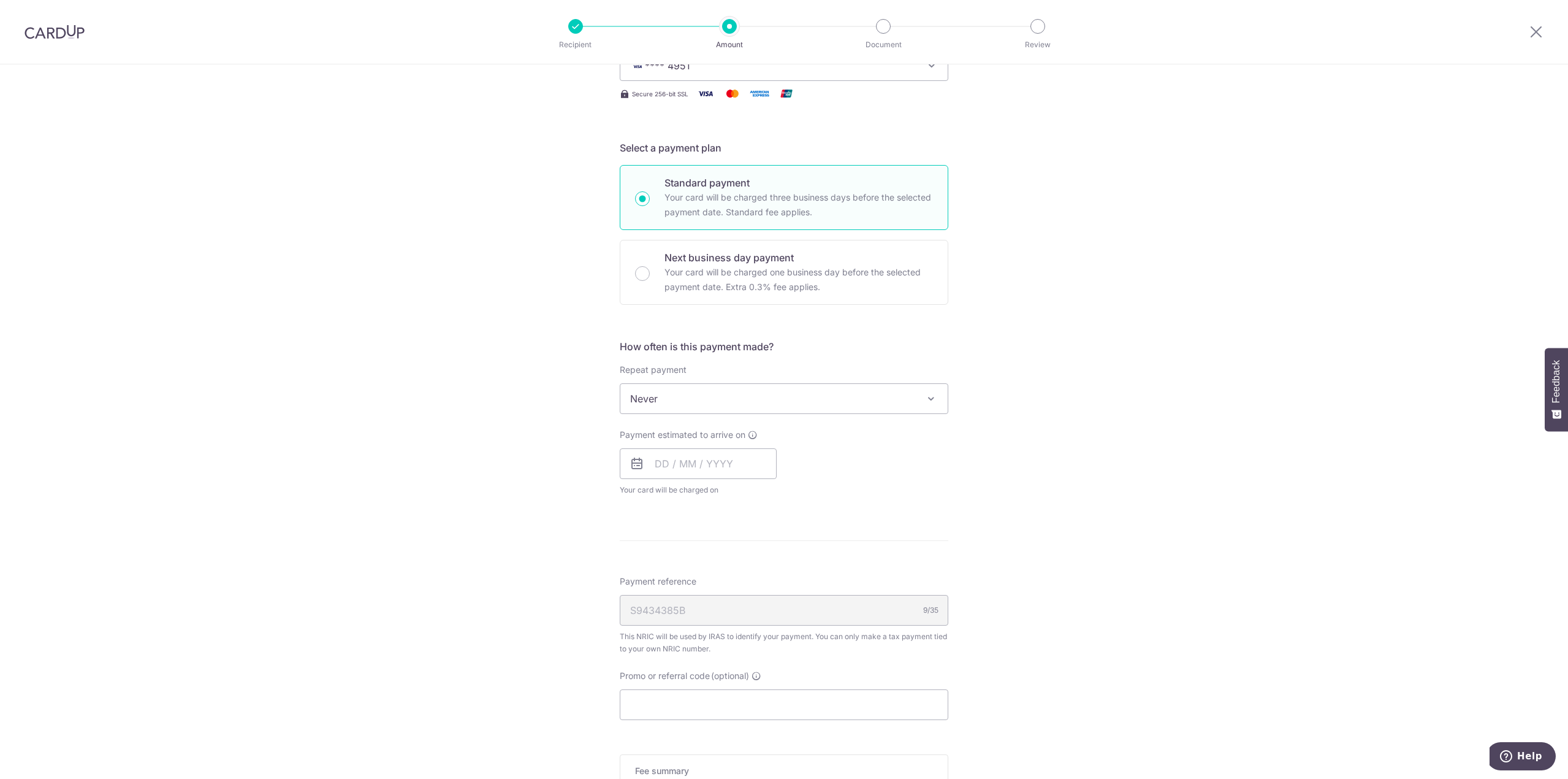
scroll to position [245, 0]
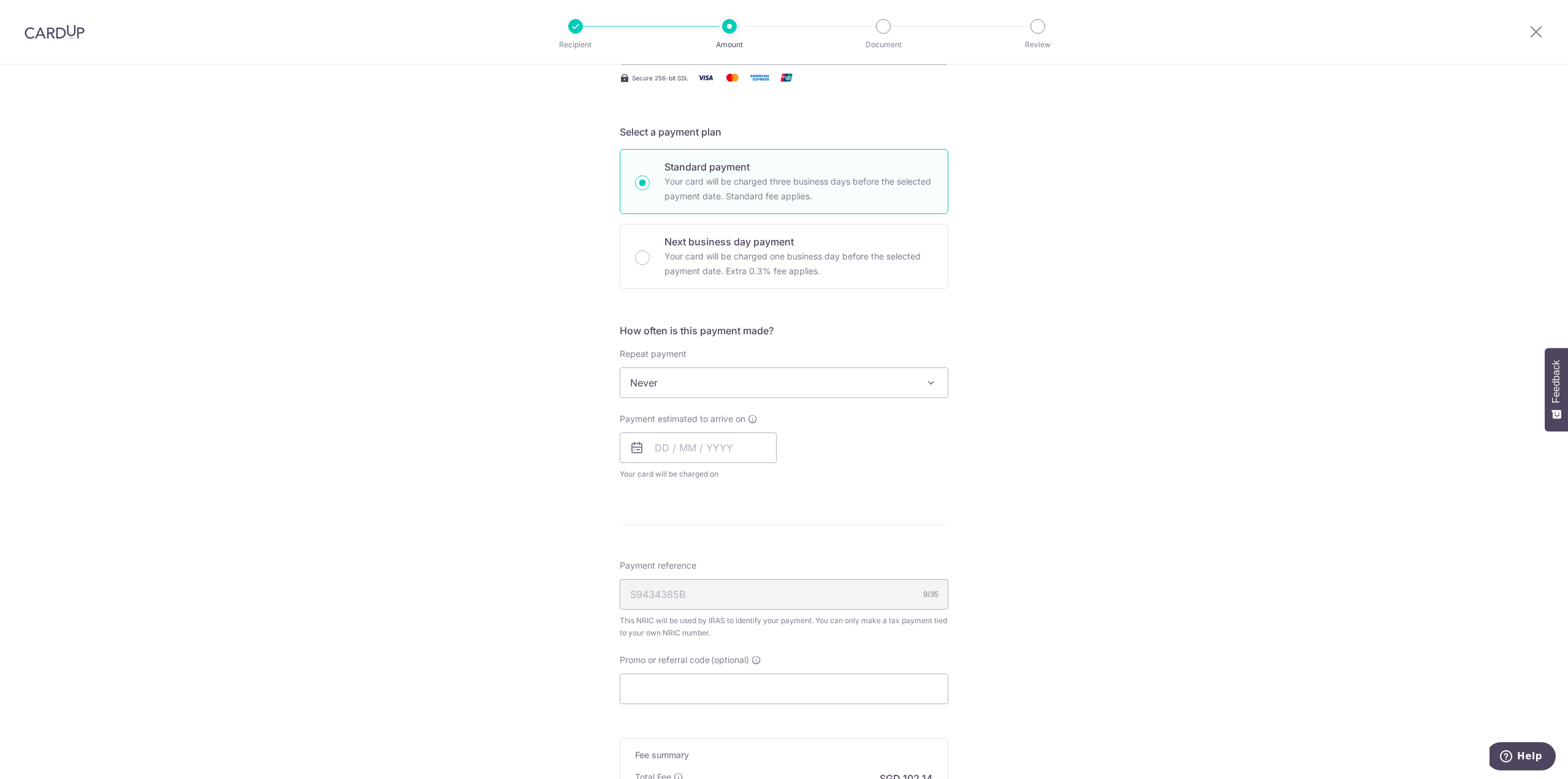
click at [707, 388] on span "Never" at bounding box center [784, 383] width 328 height 30
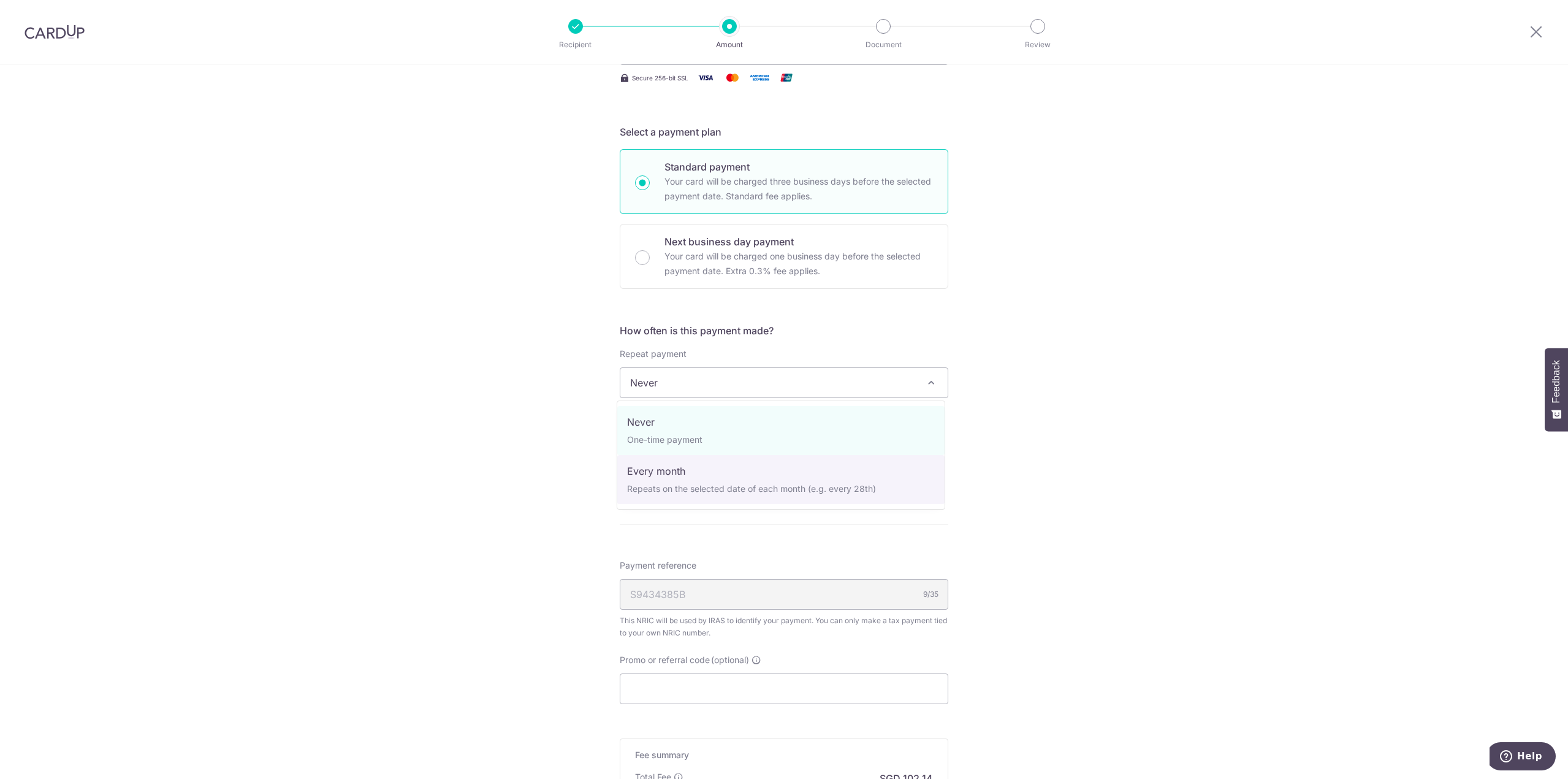
select select "3"
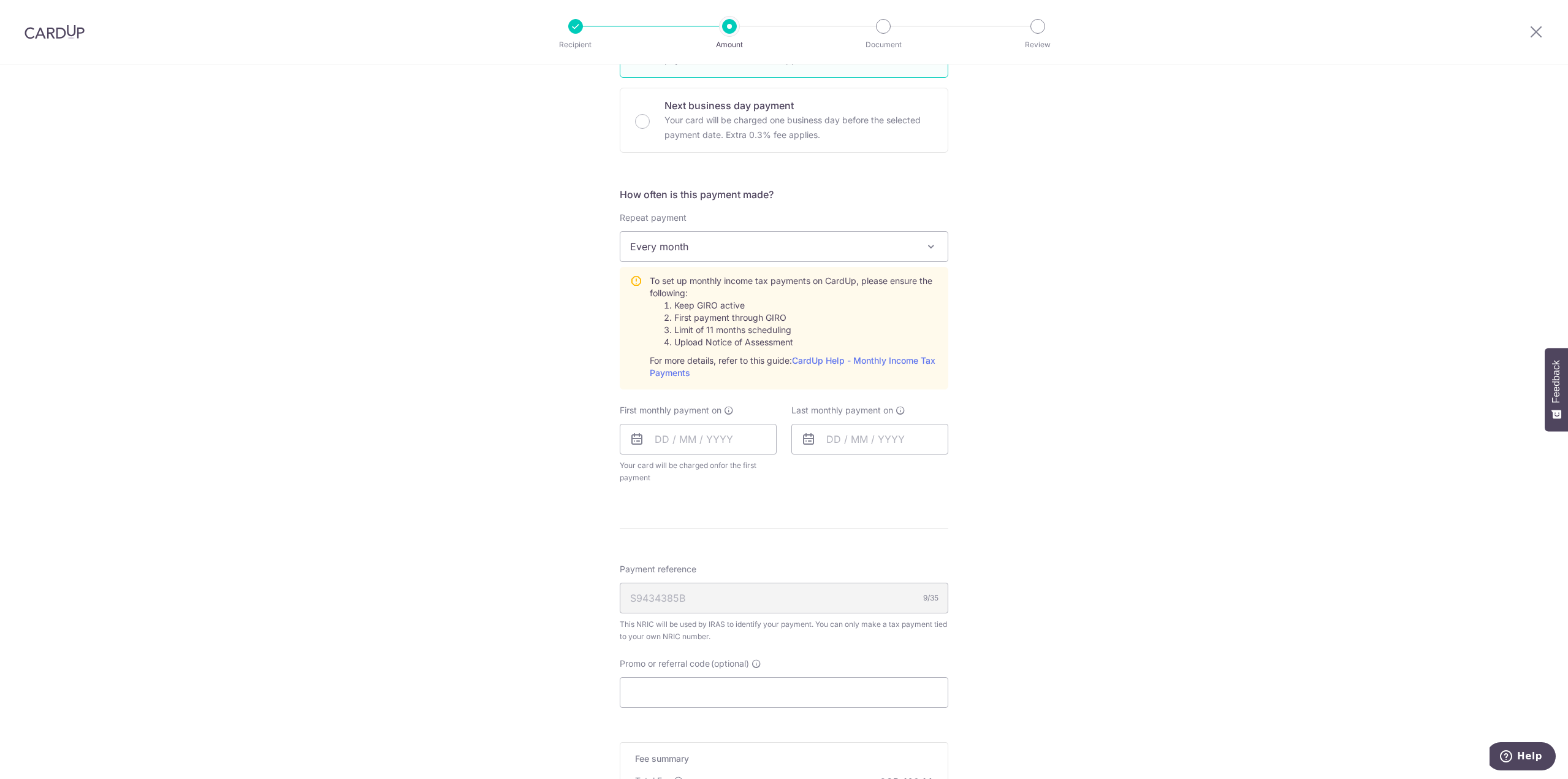
scroll to position [429, 0]
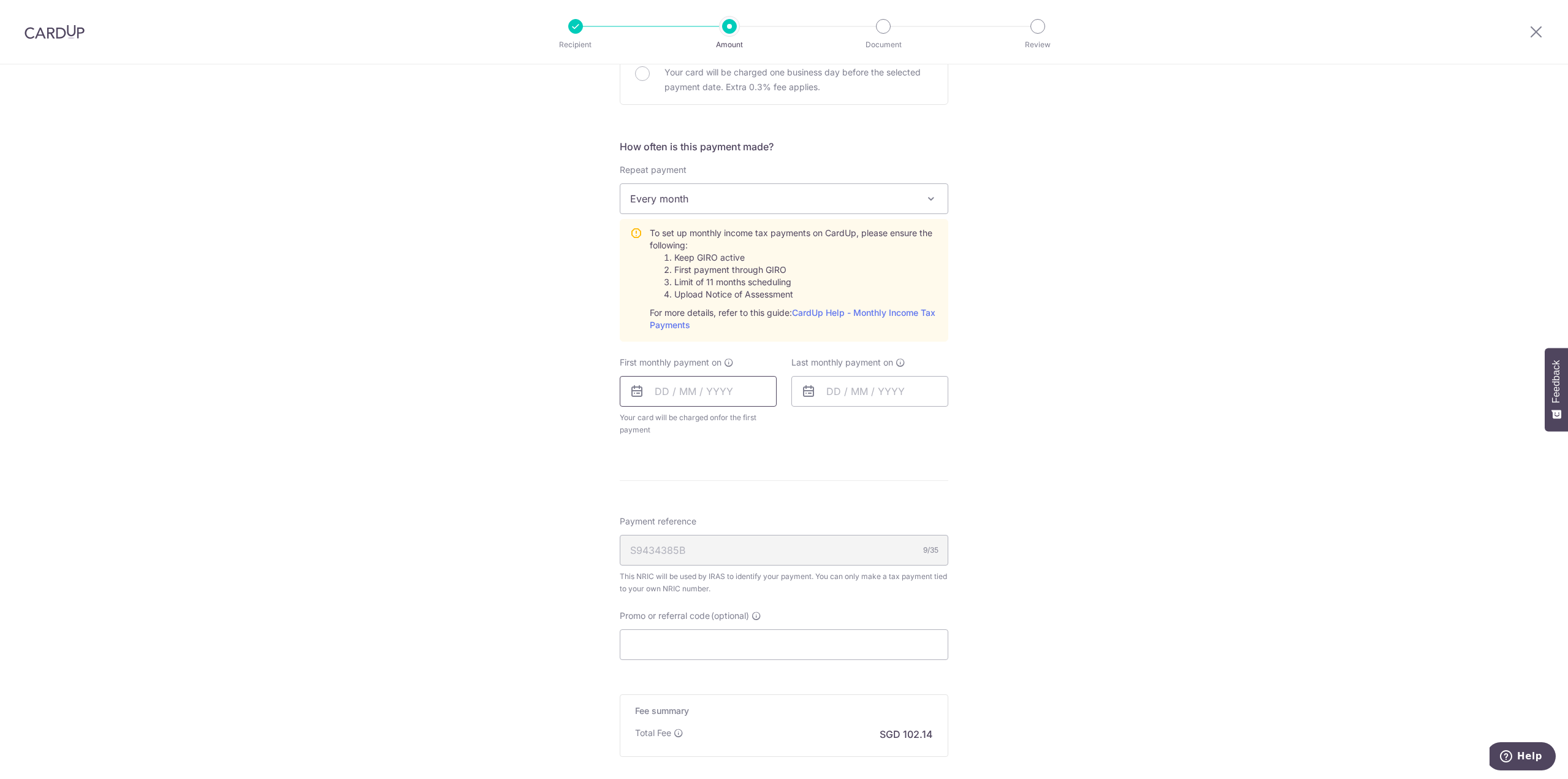
click at [700, 393] on input "text" at bounding box center [698, 392] width 157 height 31
click at [1017, 479] on div "Tell us more about your payment Enter one-time or monthly payment amount SGD 3,…" at bounding box center [784, 275] width 1568 height 1279
click at [653, 394] on input "text" at bounding box center [698, 392] width 157 height 31
click at [771, 475] on table "Sun Mon Tue Wed Thu Fri Sat 1 2 3 4 5 6 7 8 9 10 11 12 13 14 15 16 17 18 19 20 …" at bounding box center [718, 516] width 172 height 147
click at [660, 501] on link "8" at bounding box center [670, 503] width 20 height 20
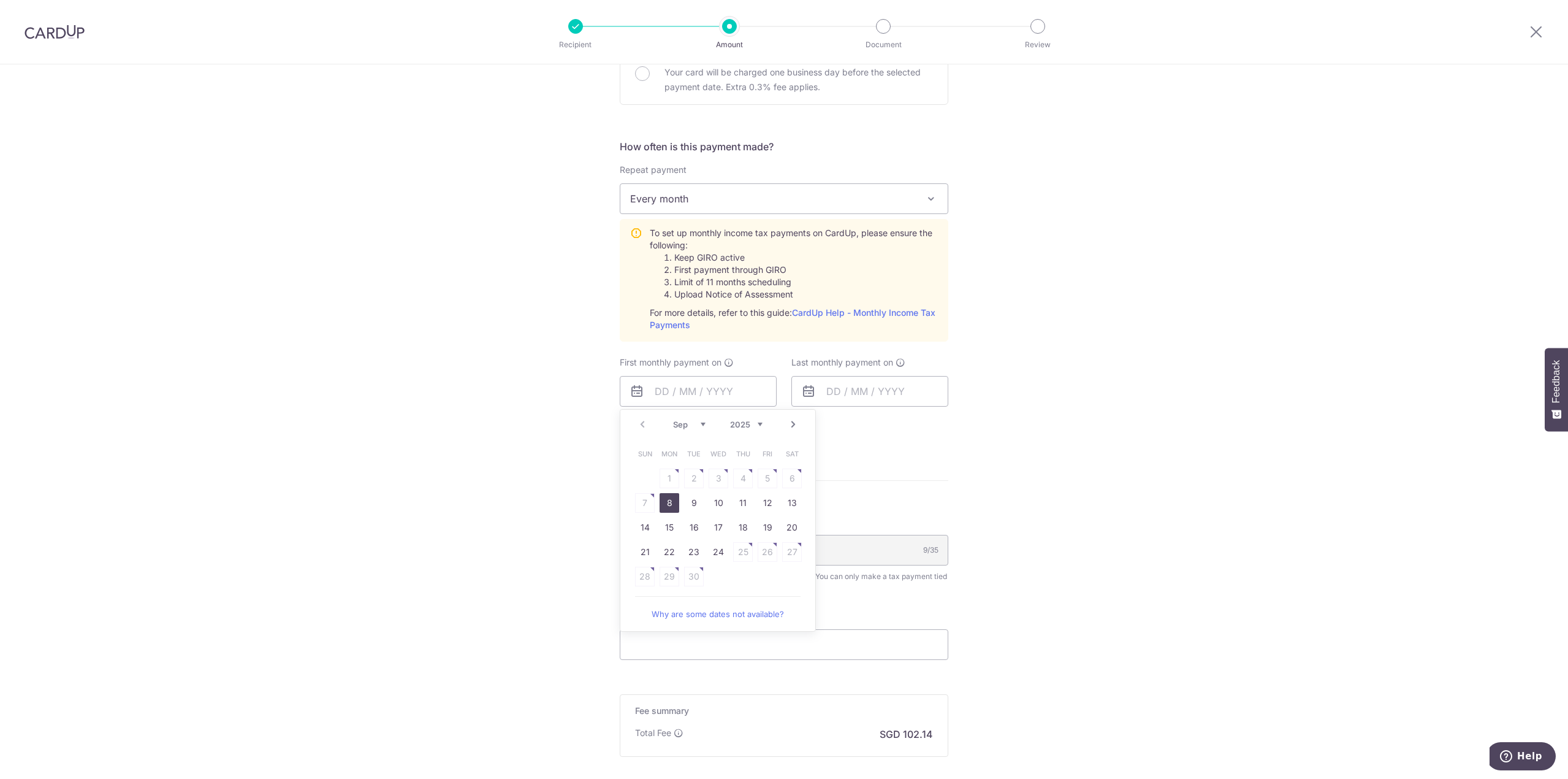
type input "[DATE]"
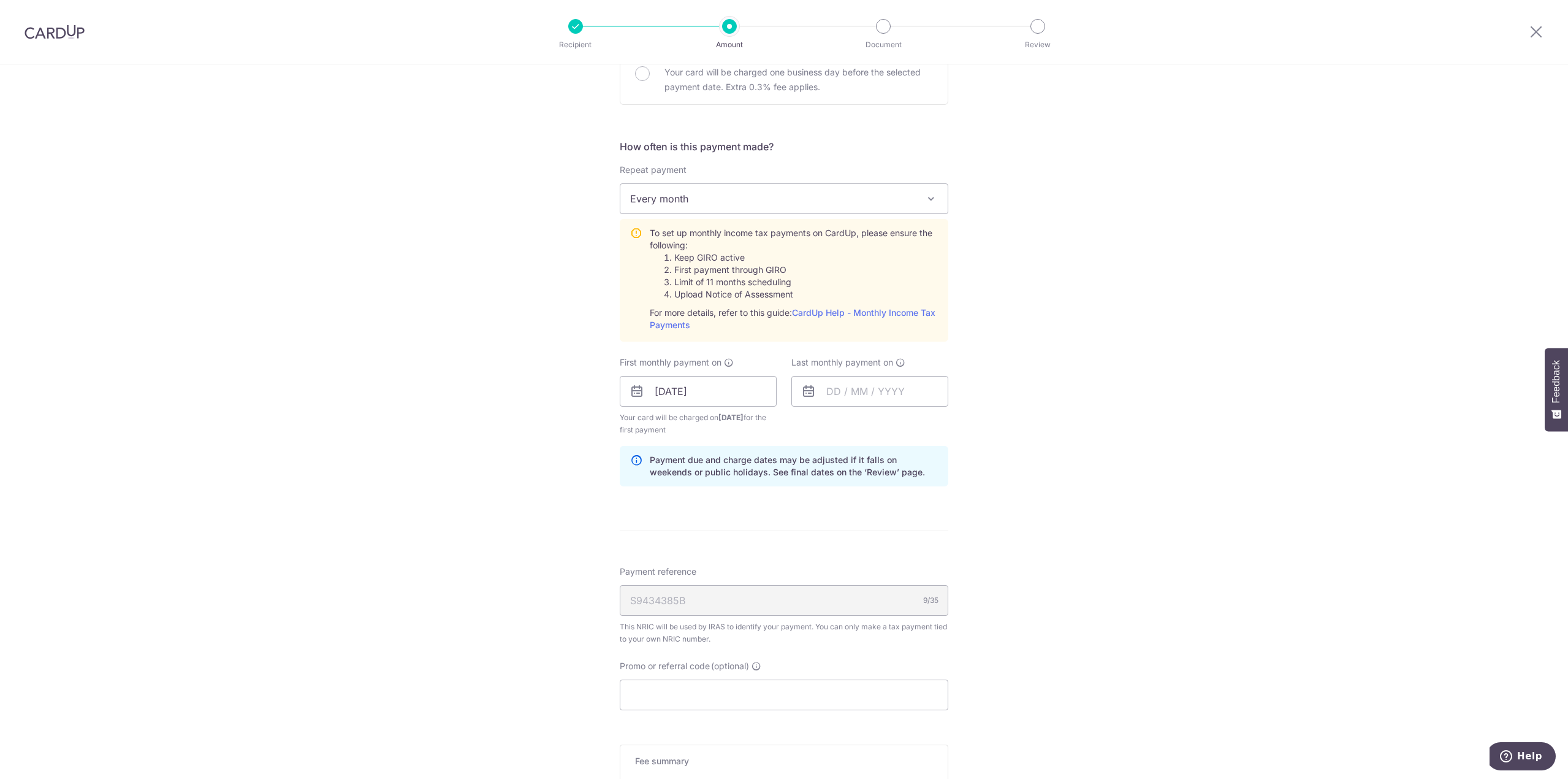
click at [1049, 440] on div "Tell us more about your payment Enter one-time or monthly payment amount SGD 3,…" at bounding box center [784, 300] width 1568 height 1330
click at [841, 390] on input "text" at bounding box center [869, 392] width 157 height 31
click at [872, 425] on select "Sep Oct Nov Dec" at bounding box center [861, 424] width 32 height 10
click at [932, 424] on div "Prev Next Sep Oct Nov Dec 2025 2026" at bounding box center [889, 424] width 195 height 30
click at [927, 426] on select "2025 2026" at bounding box center [918, 424] width 32 height 10
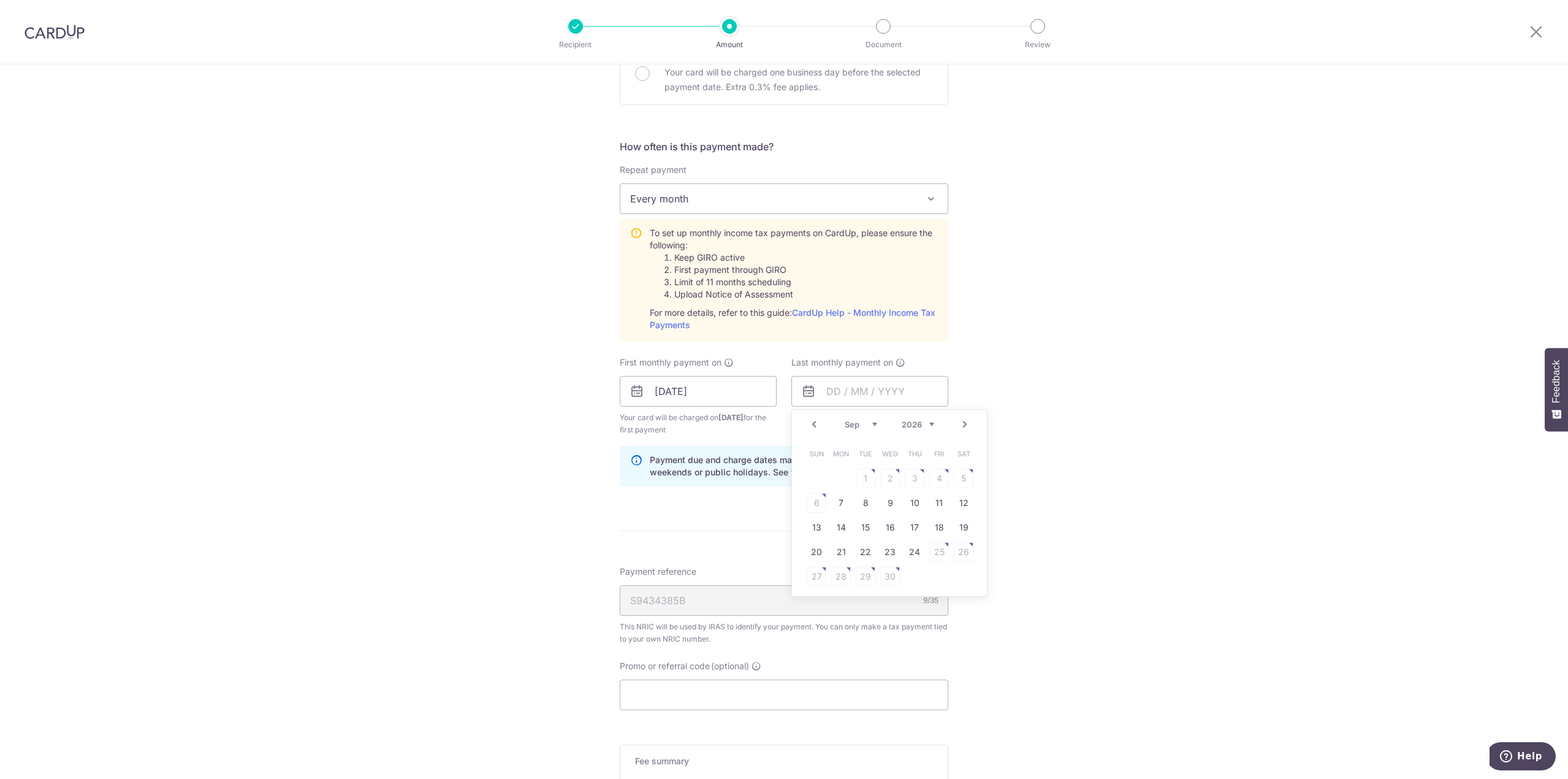
click at [875, 424] on div "Jan Feb Mar Apr May Jun Jul Aug Sep Oct 2025 2026" at bounding box center [890, 425] width 90 height 11
click at [857, 428] on select "Jan Feb Mar Apr May Jun Jul Aug Sep Oct" at bounding box center [861, 424] width 32 height 10
click at [910, 575] on table "Sun Mon Tue Wed Thu Fri Sat 1 2 3 4 5 6 7 8 9 10 11 12 13 14 15 16 17 18 19 20 …" at bounding box center [890, 516] width 172 height 147
click at [910, 570] on table "Sun Mon Tue Wed Thu Fri Sat 1 2 3 4 5 6 7 8 9 10 11 12 13 14 15 16 17 18 19 20 …" at bounding box center [890, 516] width 172 height 147
click at [885, 496] on table "Sun Mon Tue Wed Thu Fri Sat 1 2 3 4 5 6 7 8 9 10 11 12 13 14 15 16 17 18 19 20 …" at bounding box center [890, 516] width 172 height 147
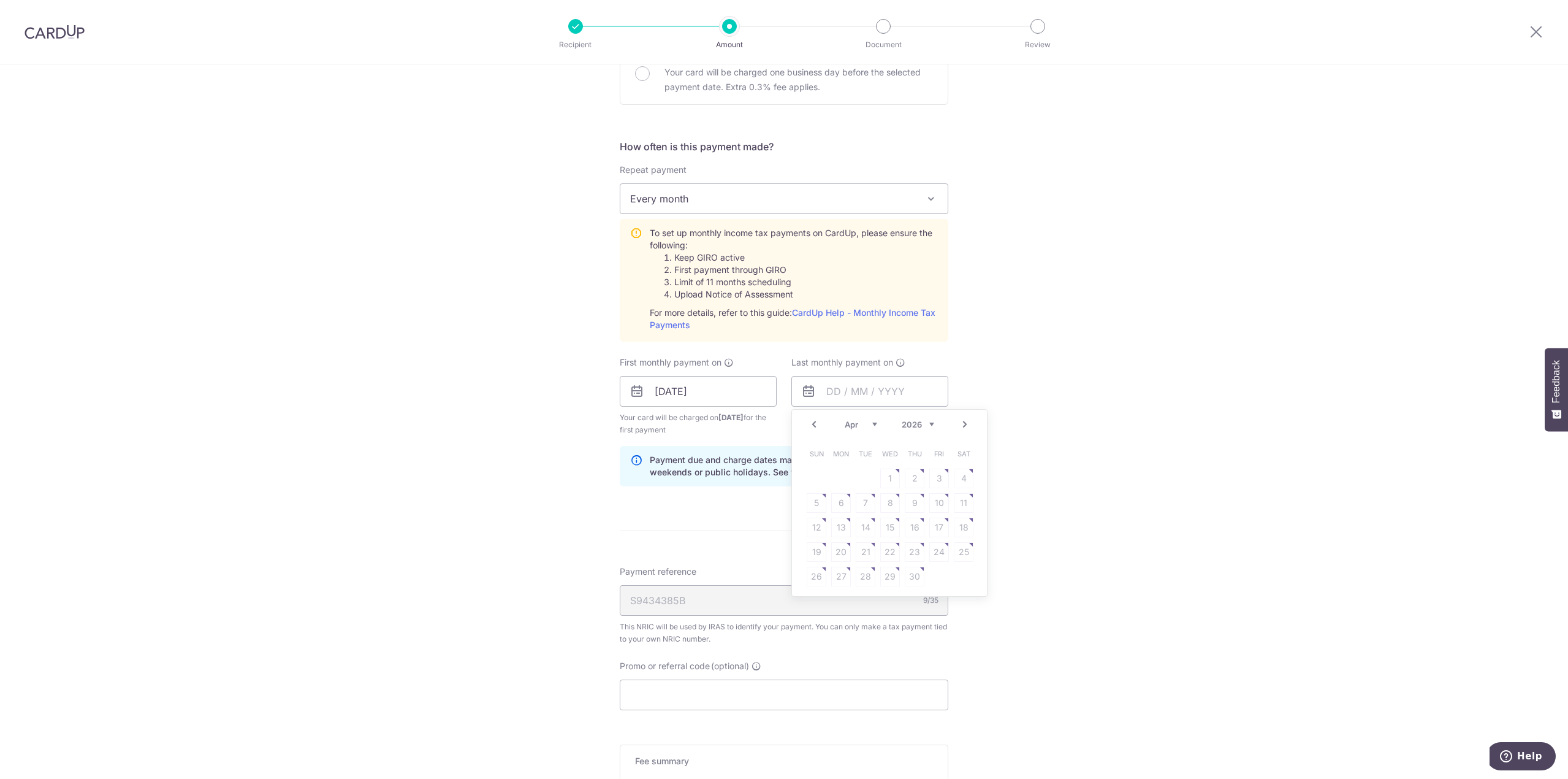
click at [888, 474] on table "Sun Mon Tue Wed Thu Fri Sat 1 2 3 4 5 6 7 8 9 10 11 12 13 14 15 16 17 18 19 20 …" at bounding box center [890, 516] width 172 height 147
click at [806, 427] on link "Prev" at bounding box center [814, 424] width 14 height 14
click at [868, 425] on select "Jan Feb Mar Apr May Jun Jul Aug Sep Oct" at bounding box center [861, 424] width 32 height 10
click at [890, 535] on table "Sun Mon Tue Wed Thu Fri Sat 1 2 3 4 5 6 7 8 9 10 11 12 13 14 15 16 17 18 19 20 …" at bounding box center [890, 516] width 172 height 147
click at [811, 422] on link "Prev" at bounding box center [814, 424] width 14 height 14
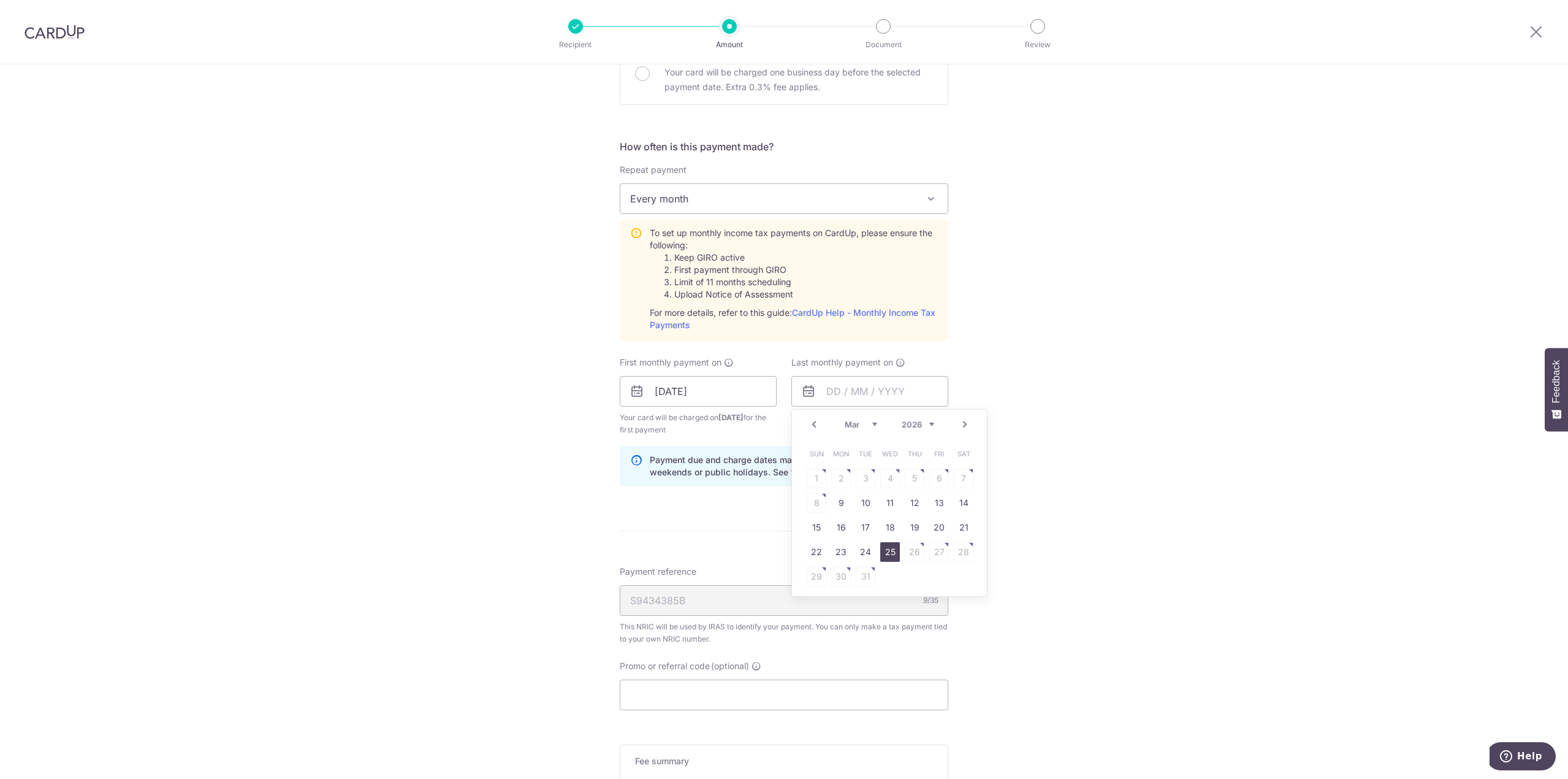
click at [883, 548] on link "25" at bounding box center [890, 553] width 20 height 20
click at [832, 397] on input "25/03/2026" at bounding box center [869, 392] width 157 height 31
click at [868, 422] on select "Jan Feb Mar Apr May Jun Jul Aug Sep Oct" at bounding box center [861, 424] width 32 height 10
click at [894, 492] on table "Sun Mon Tue Wed Thu Fri Sat 1 2 3 4 5 6 7 8 9 10 11 12 13 14 15 16 17 18 19 20 …" at bounding box center [890, 516] width 172 height 147
click at [892, 475] on table "Sun Mon Tue Wed Thu Fri Sat 1 2 3 4 5 6 7 8 9 10 11 12 13 14 15 16 17 18 19 20 …" at bounding box center [890, 516] width 172 height 147
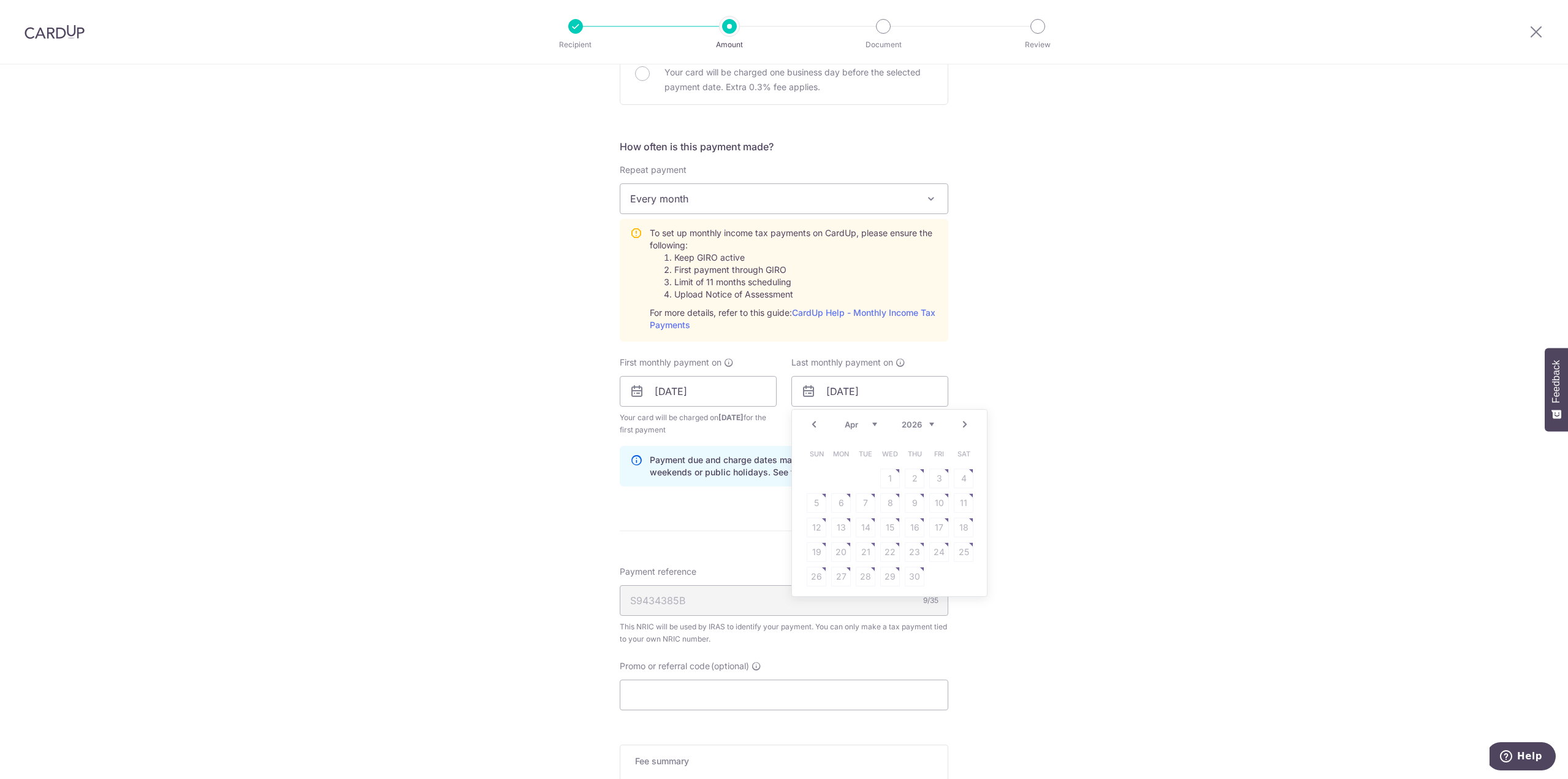
click at [808, 422] on link "Prev" at bounding box center [814, 424] width 14 height 14
click at [885, 547] on link "25" at bounding box center [890, 553] width 20 height 20
click at [1054, 456] on div "Tell us more about your payment Enter one-time or monthly payment amount SGD 3,…" at bounding box center [784, 300] width 1568 height 1330
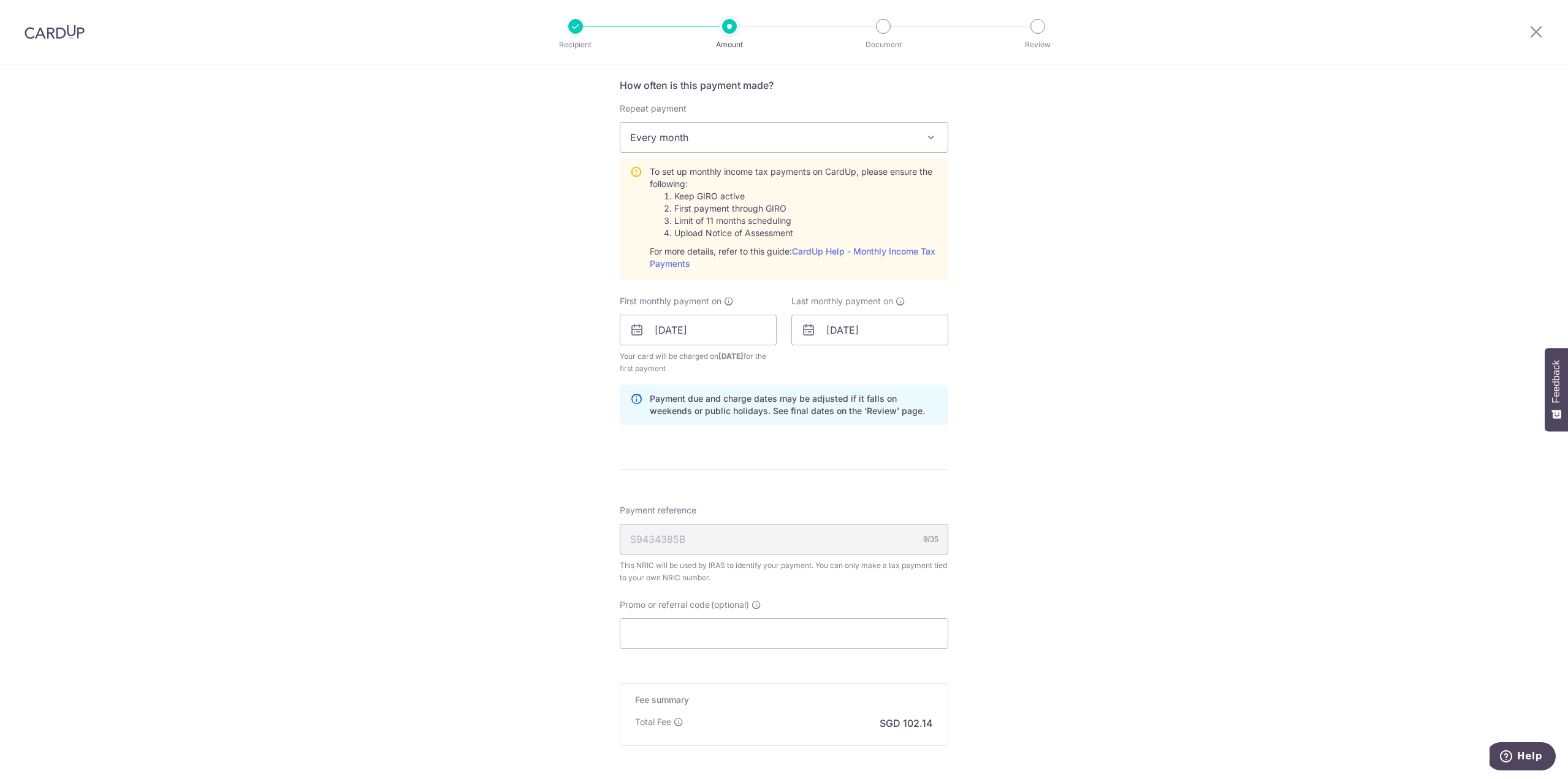
click at [1106, 323] on div "Tell us more about your payment Enter one-time or monthly payment amount SGD 3,…" at bounding box center [784, 238] width 1568 height 1330
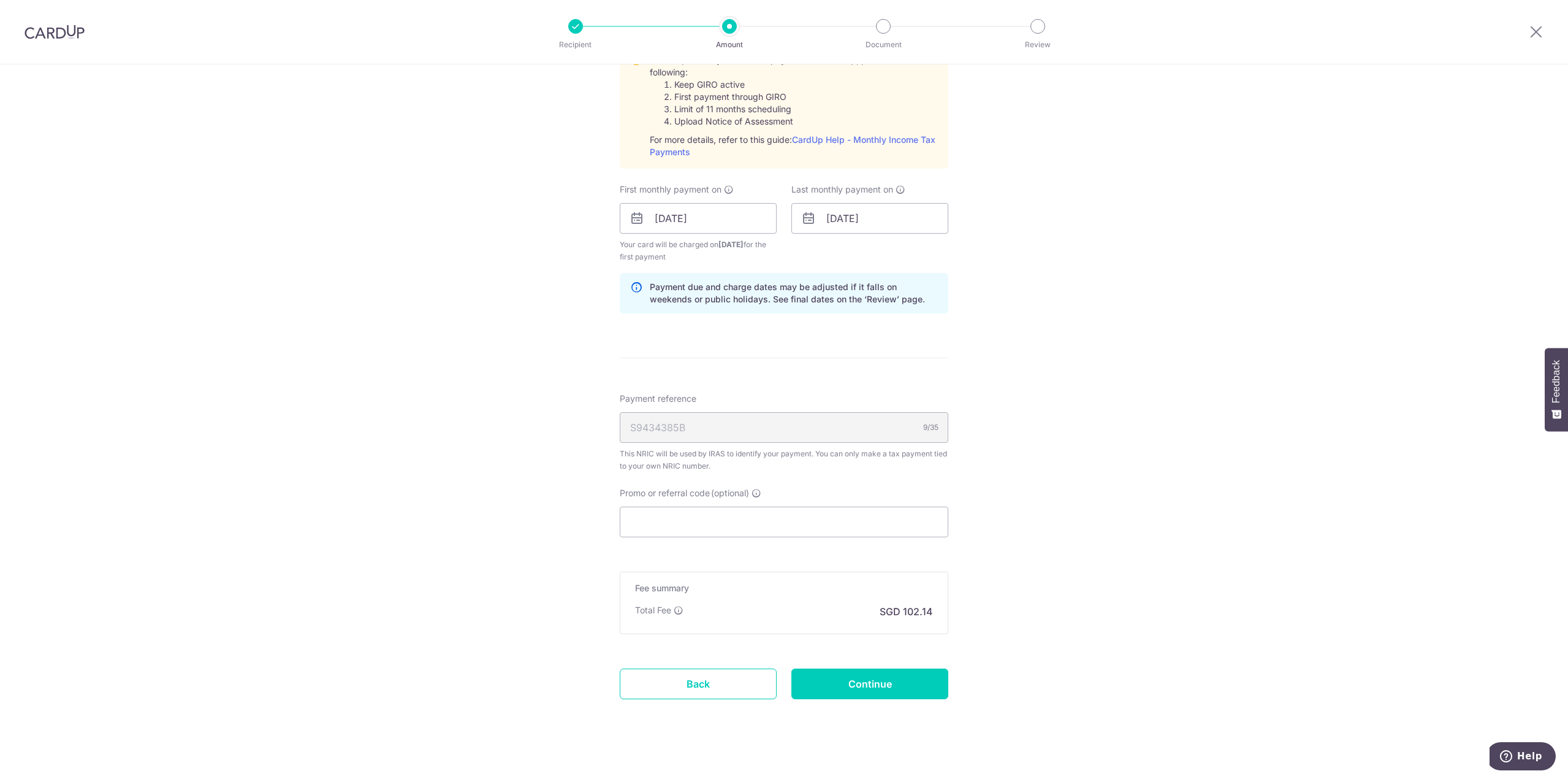
scroll to position [614, 0]
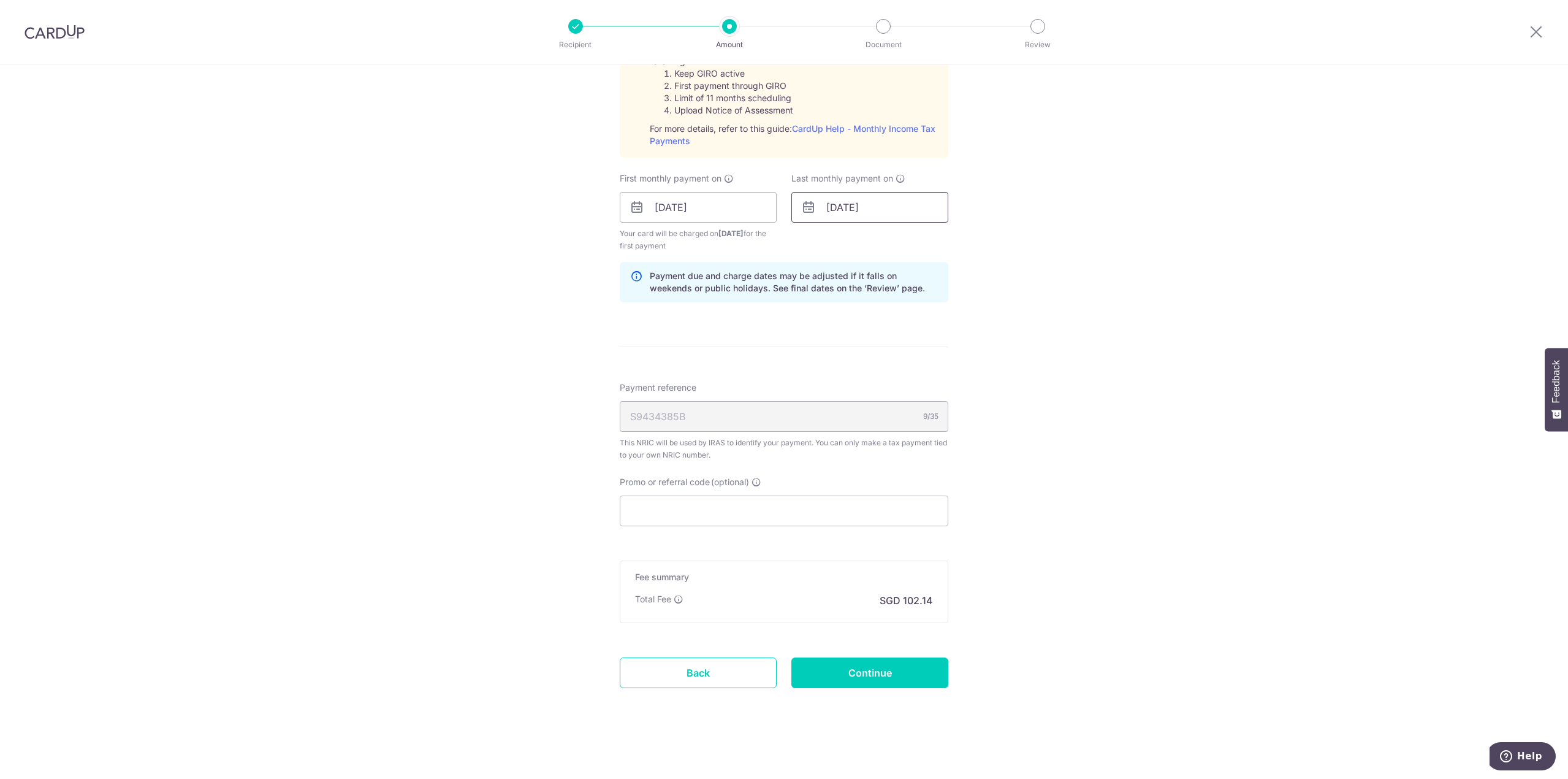
click at [848, 209] on input "25/03/2026" at bounding box center [869, 208] width 157 height 31
click at [915, 372] on table "Sun Mon Tue Wed Thu Fri Sat 1 2 3 4 5 6 7 8 9 10 11 12 13 14 15 16 17 18 19 20 …" at bounding box center [890, 332] width 172 height 147
click at [958, 238] on link "Next" at bounding box center [965, 240] width 14 height 14
click at [963, 243] on link "Next" at bounding box center [965, 240] width 14 height 14
click at [912, 320] on link "7" at bounding box center [915, 319] width 20 height 20
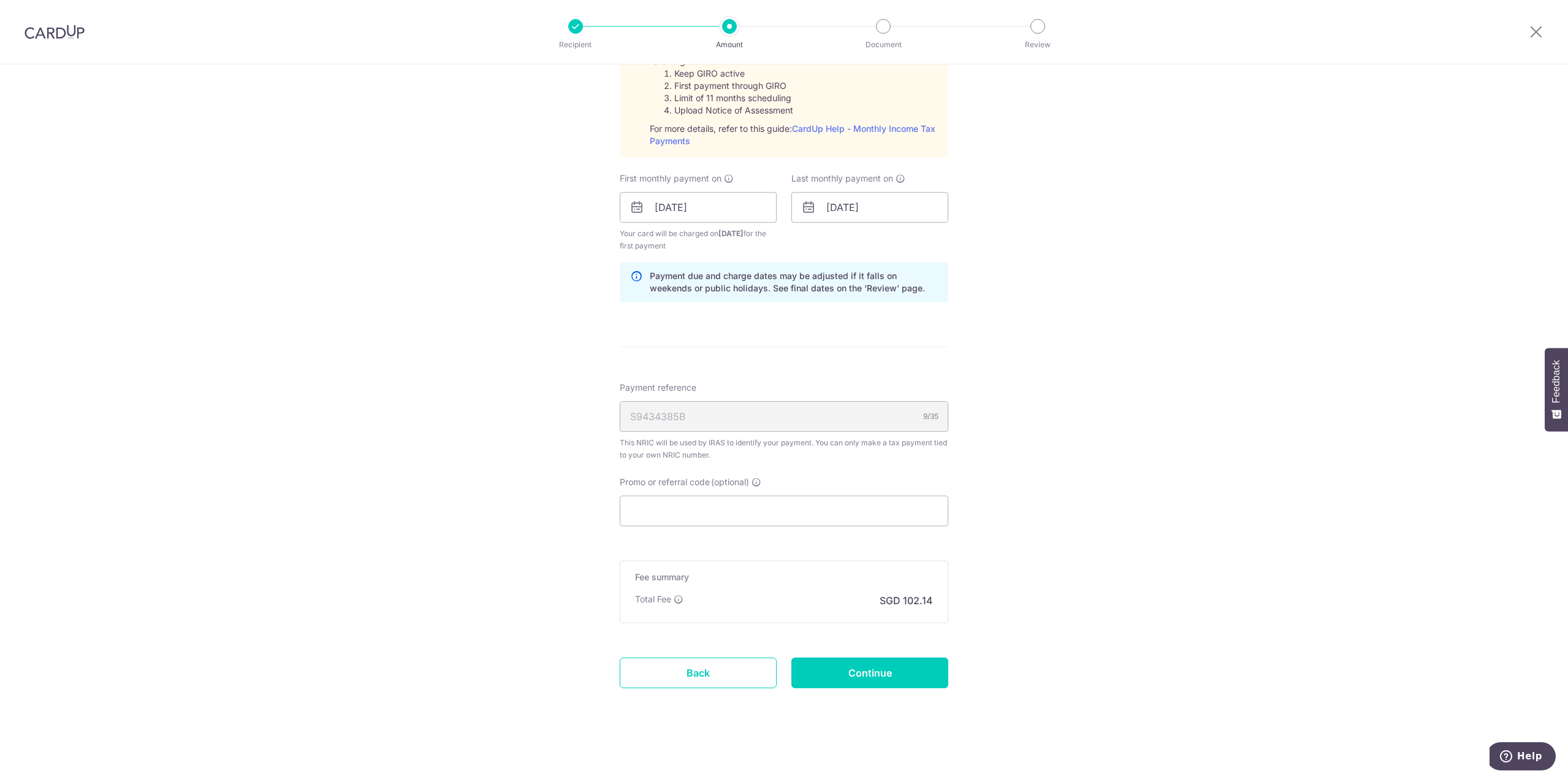
click at [1060, 338] on div "Tell us more about your payment Enter one-time or monthly payment amount SGD 3,…" at bounding box center [784, 116] width 1568 height 1330
click at [1028, 424] on div "Tell us more about your payment Enter one-time or monthly payment amount SGD 3,…" at bounding box center [784, 115] width 1568 height 1330
click at [840, 519] on input "Promo or referral code (optional)" at bounding box center [784, 509] width 329 height 31
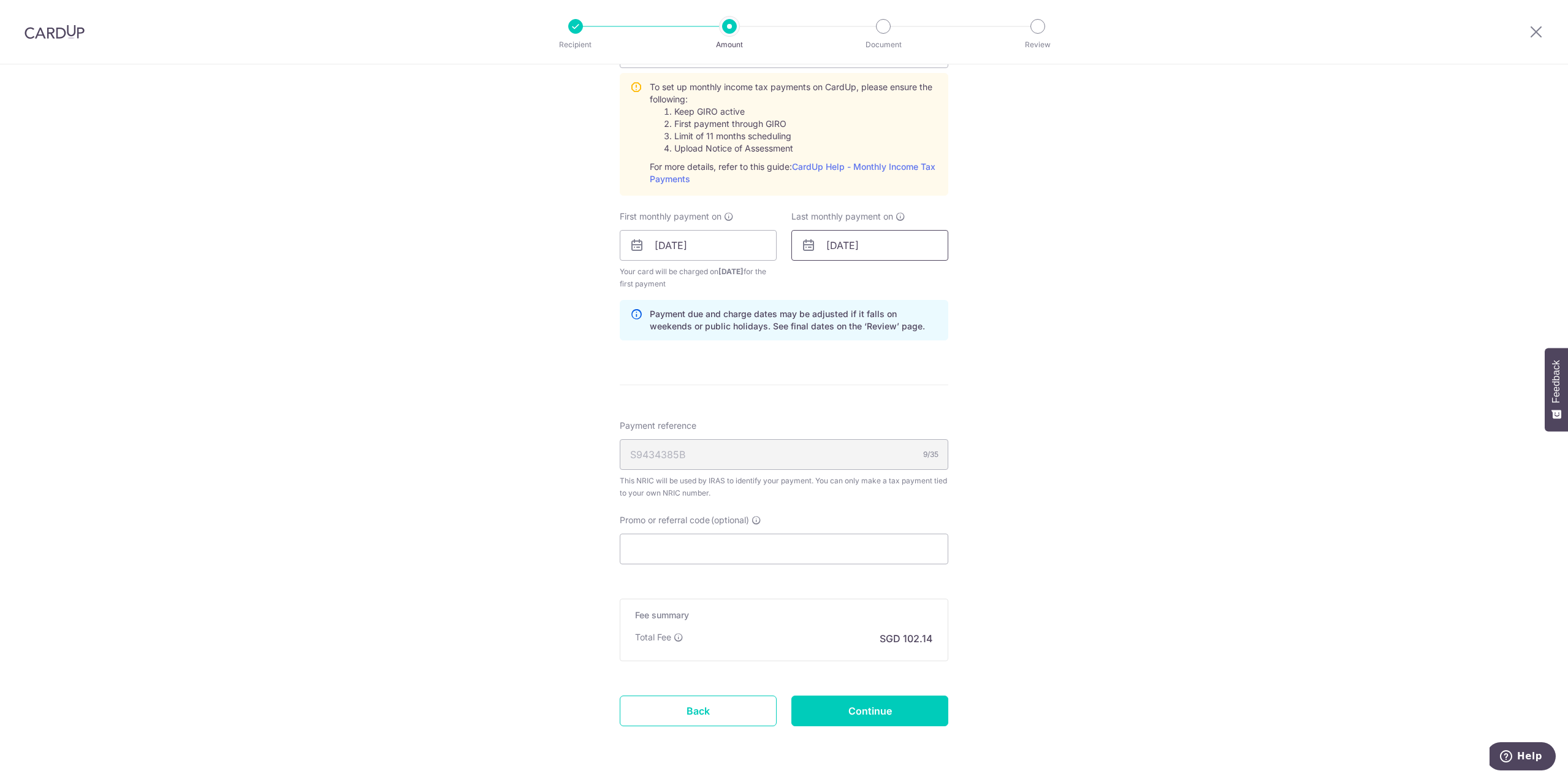
scroll to position [553, 0]
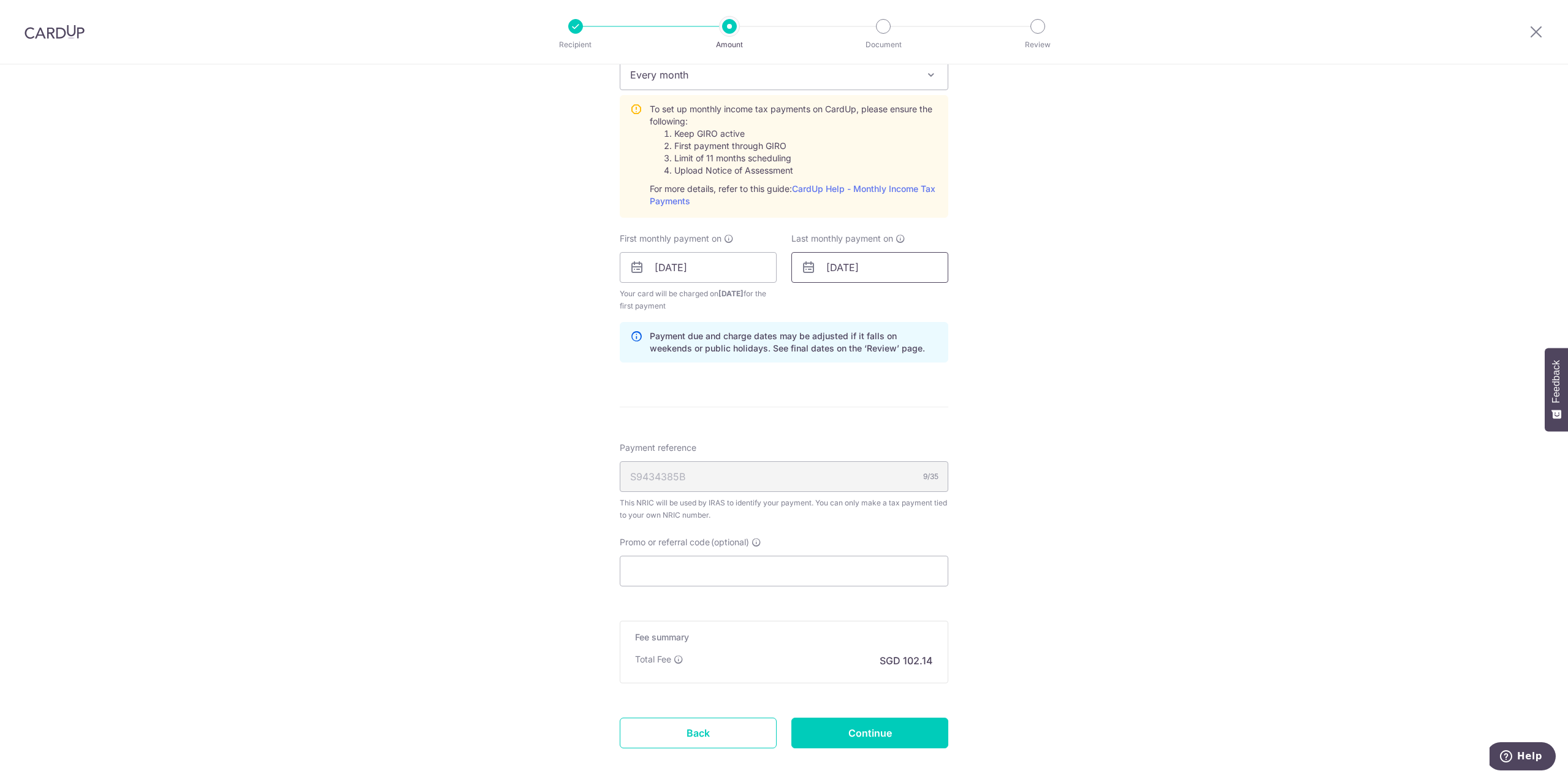
click at [870, 270] on input "07/05/2026" at bounding box center [869, 268] width 157 height 31
click at [812, 303] on link "Prev" at bounding box center [814, 300] width 14 height 14
click at [809, 302] on link "Prev" at bounding box center [814, 300] width 14 height 14
click at [888, 428] on link "25" at bounding box center [890, 429] width 20 height 20
type input "25/03/2026"
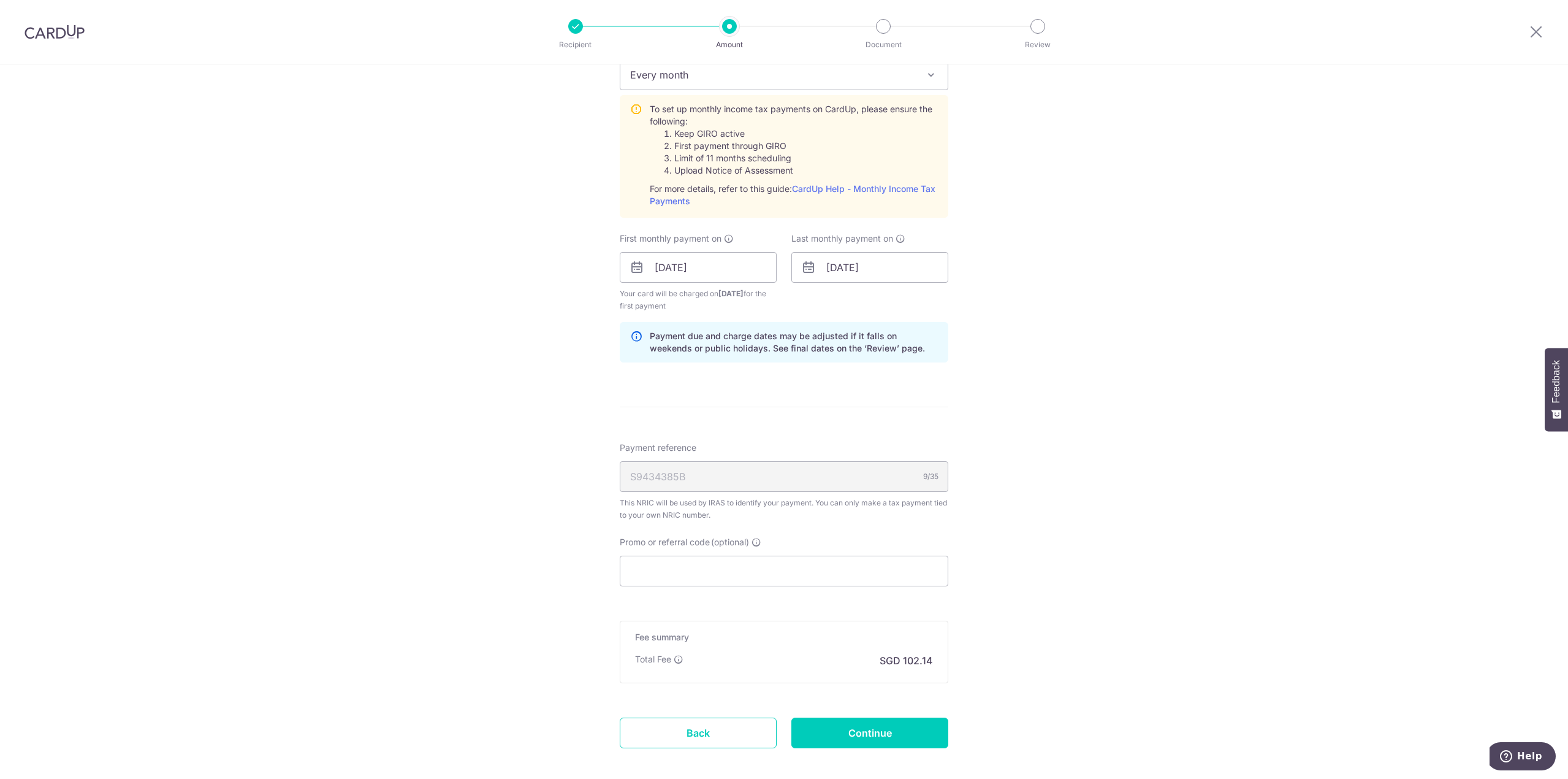
click at [1195, 403] on div "Tell us more about your payment Enter one-time or monthly payment amount SGD 3,…" at bounding box center [784, 176] width 1568 height 1330
click at [1070, 364] on div "Tell us more about your payment Enter one-time or monthly payment amount SGD 3,…" at bounding box center [784, 176] width 1568 height 1330
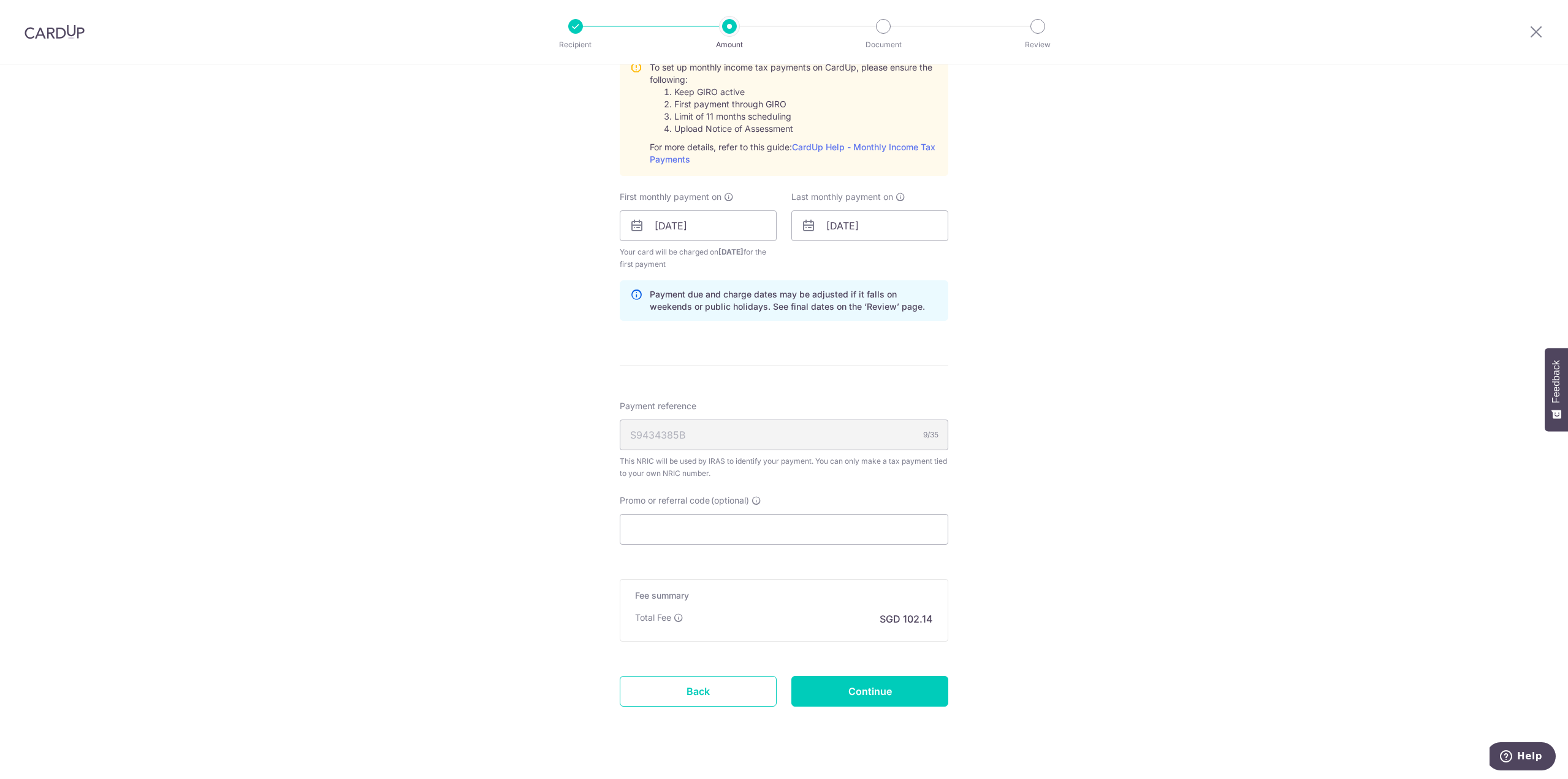
scroll to position [615, 0]
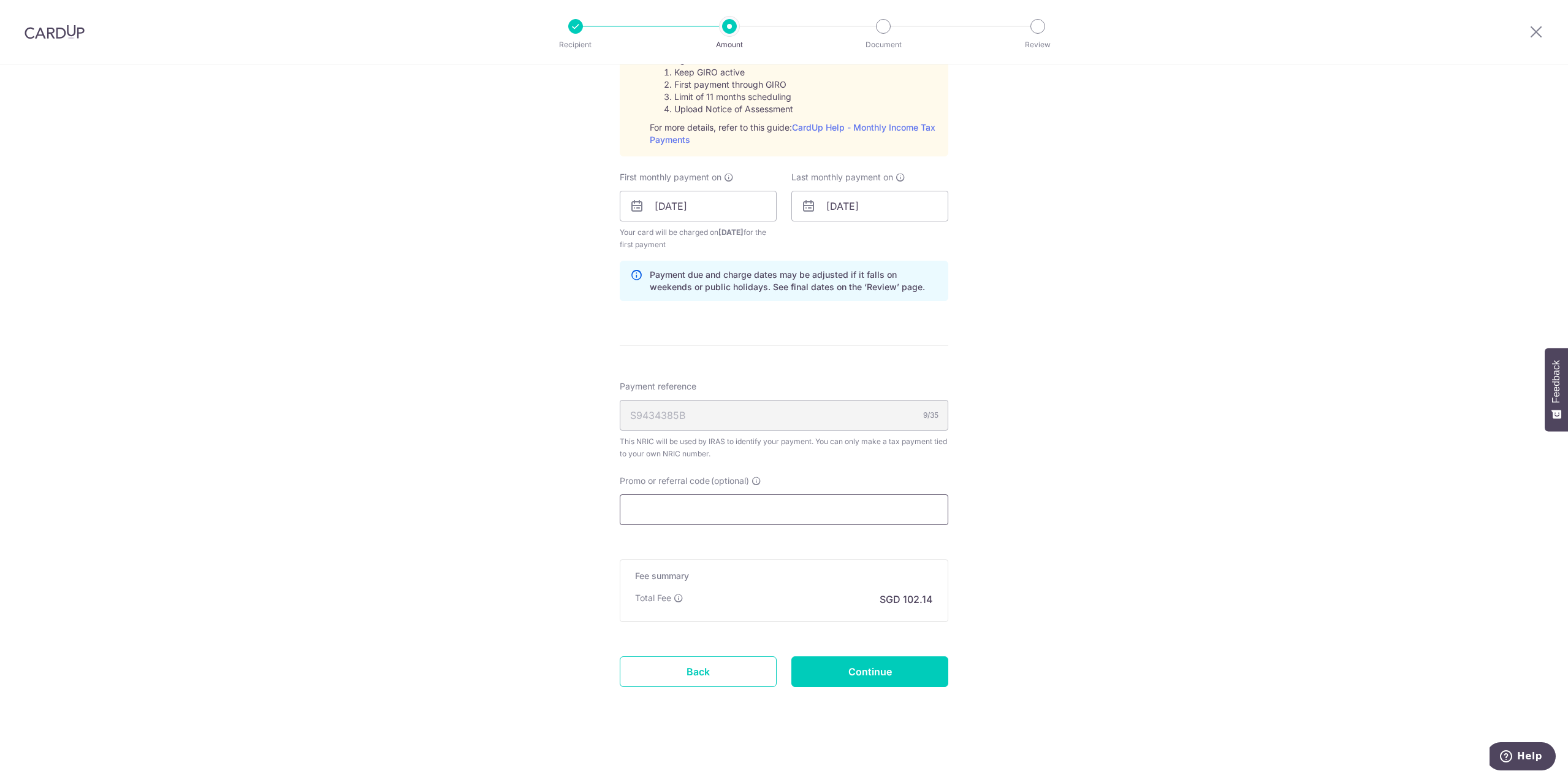
click at [732, 502] on input "Promo or referral code (optional)" at bounding box center [784, 509] width 329 height 31
click at [729, 501] on input "Promo or referral code (optional)" at bounding box center [784, 509] width 329 height 31
click at [807, 518] on input "Promo or referral code (optional)" at bounding box center [784, 509] width 329 height 31
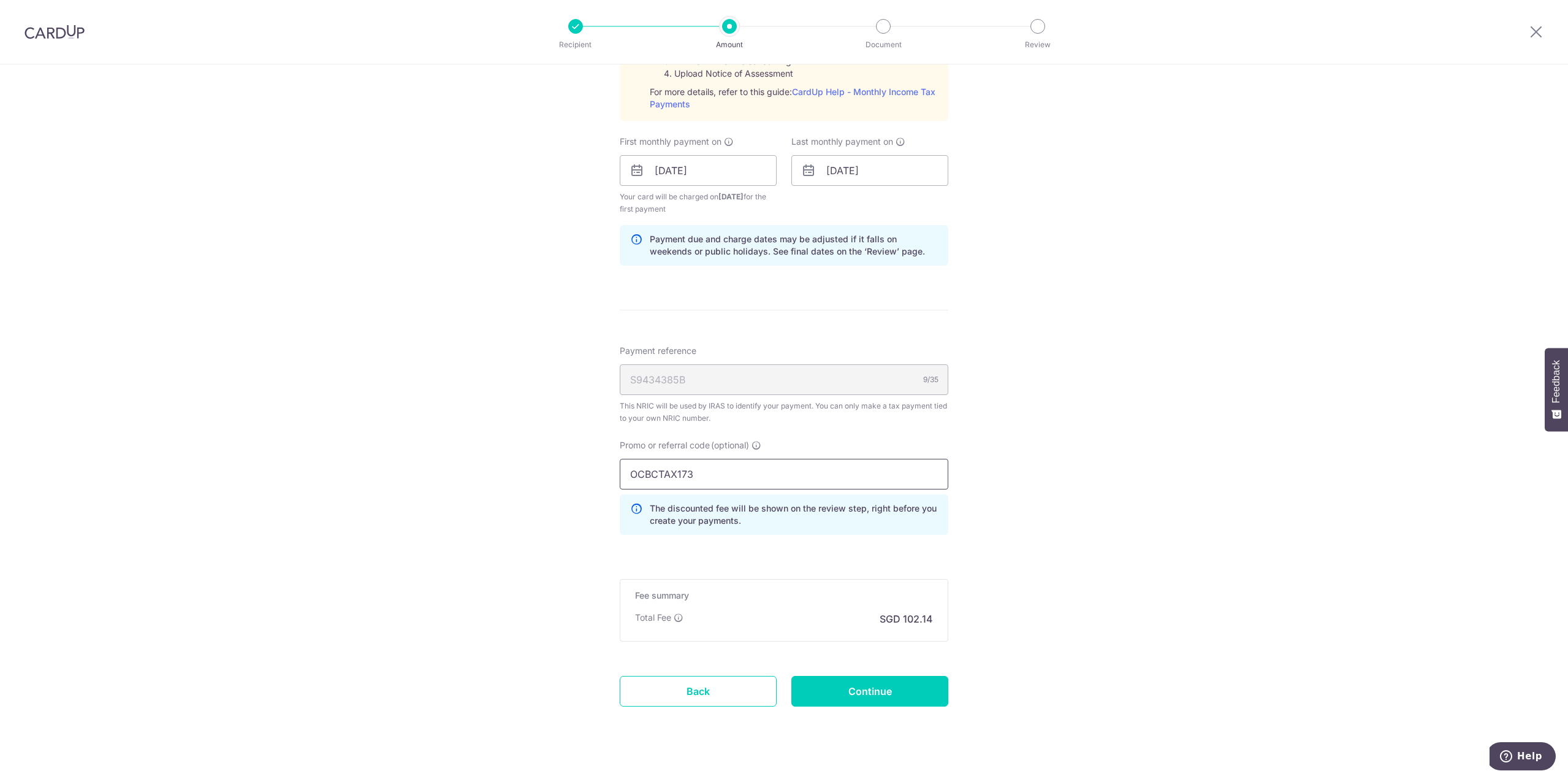
scroll to position [670, 0]
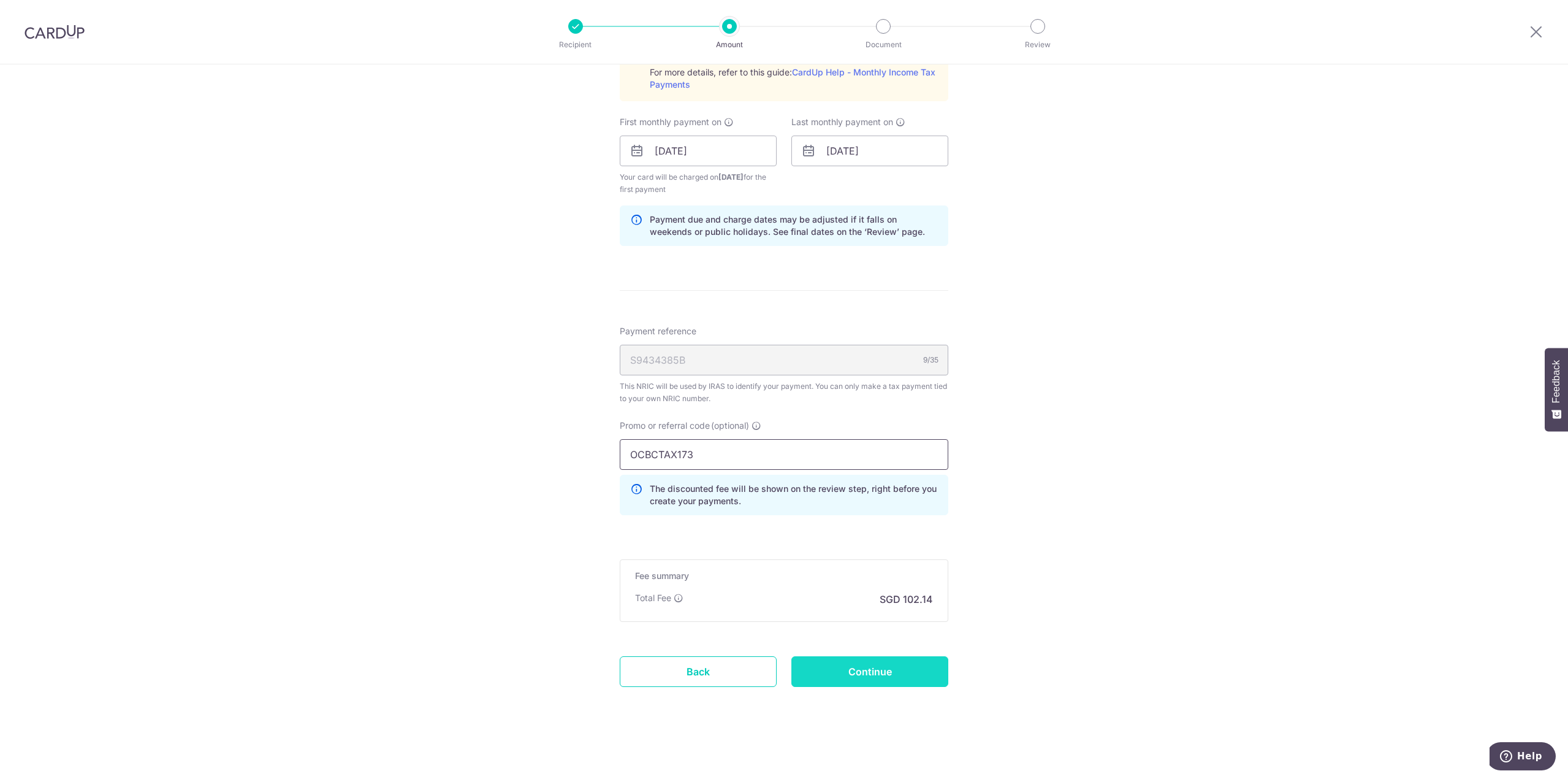
type input "OCBCTAX173"
click at [885, 667] on input "Continue" at bounding box center [869, 672] width 157 height 31
type input "Create Schedule"
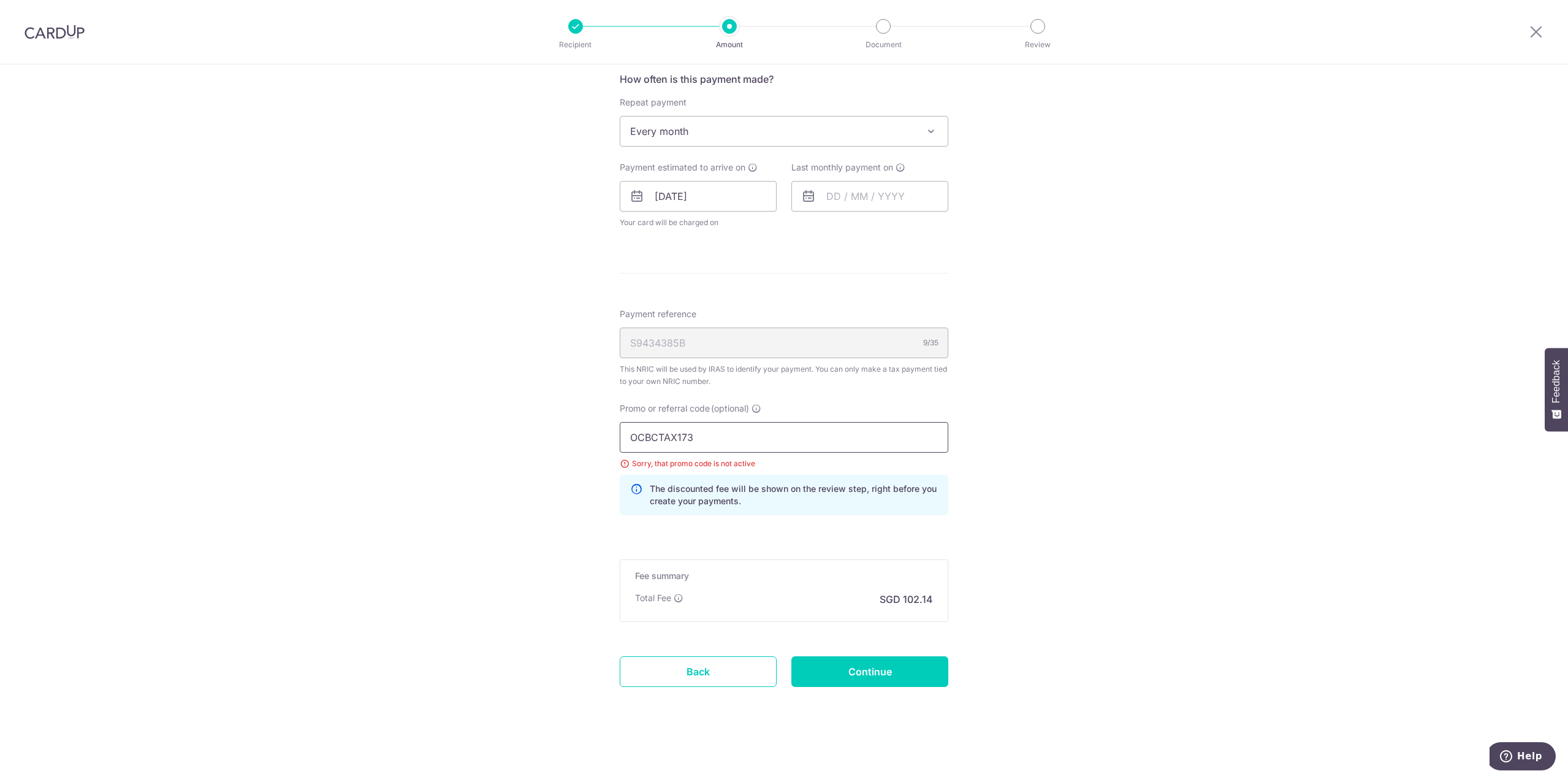
click at [851, 444] on input "OCBCTAX173" at bounding box center [784, 438] width 329 height 31
type input "O"
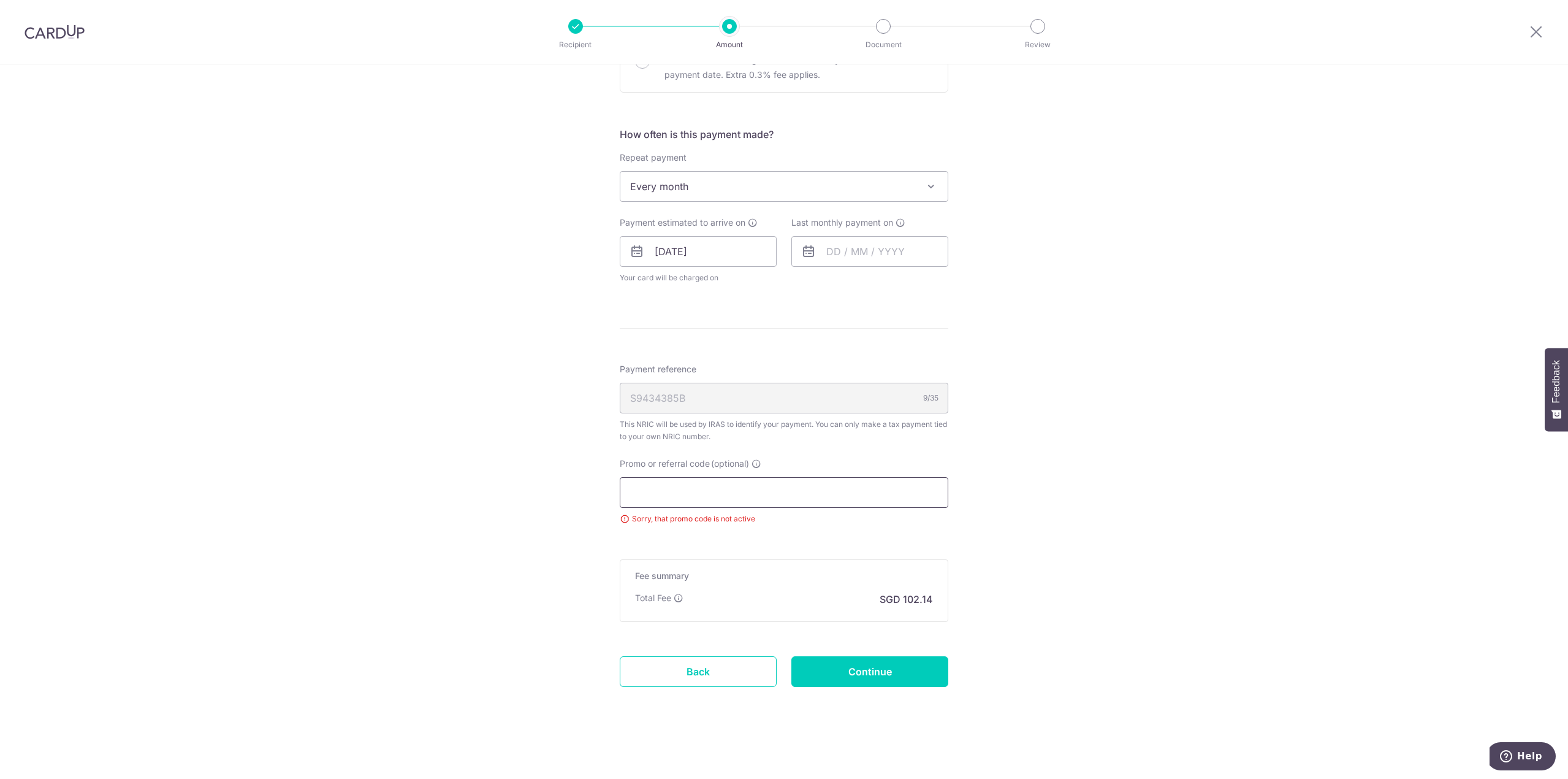
type input "C"
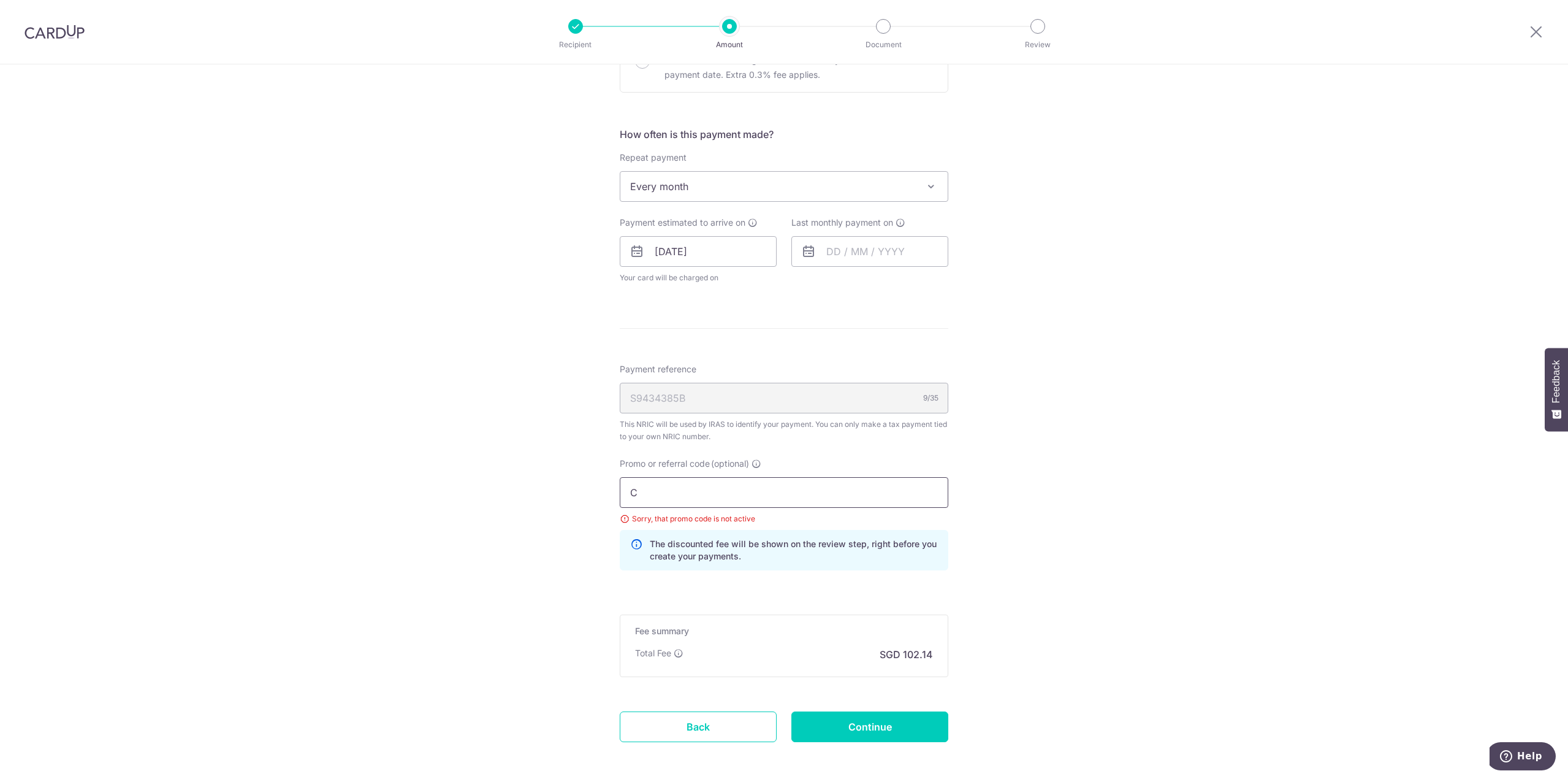
scroll to position [497, 0]
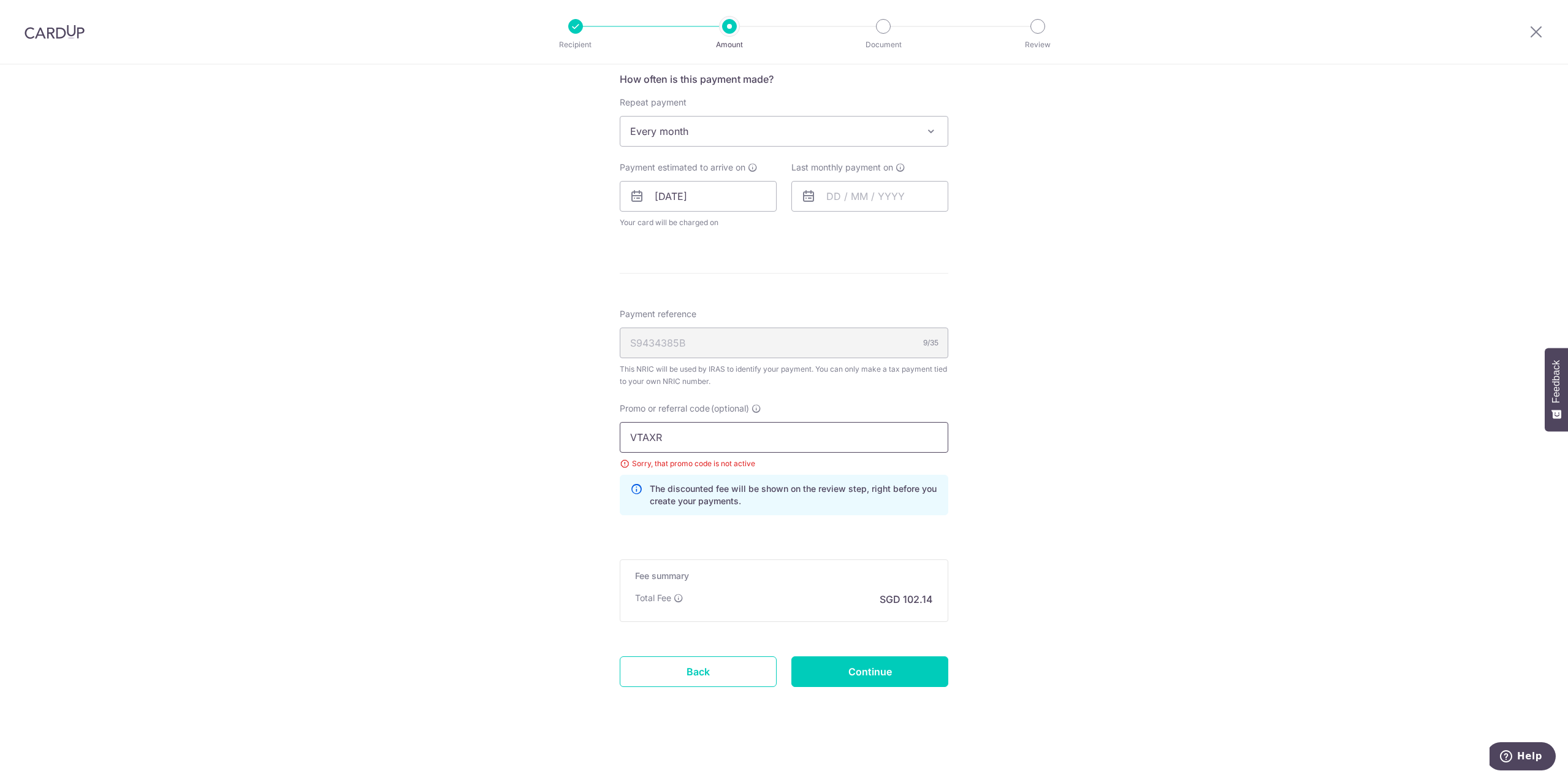
click at [746, 428] on input "VTAXR" at bounding box center [784, 438] width 329 height 31
click at [1190, 482] on div "Tell us more about your payment Enter one-time or monthly payment amount SGD 3,…" at bounding box center [784, 173] width 1568 height 1211
click at [782, 433] on input "VTAX25R" at bounding box center [784, 438] width 329 height 31
type input "VTAX25R"
click at [906, 677] on input "Continue" at bounding box center [869, 672] width 157 height 31
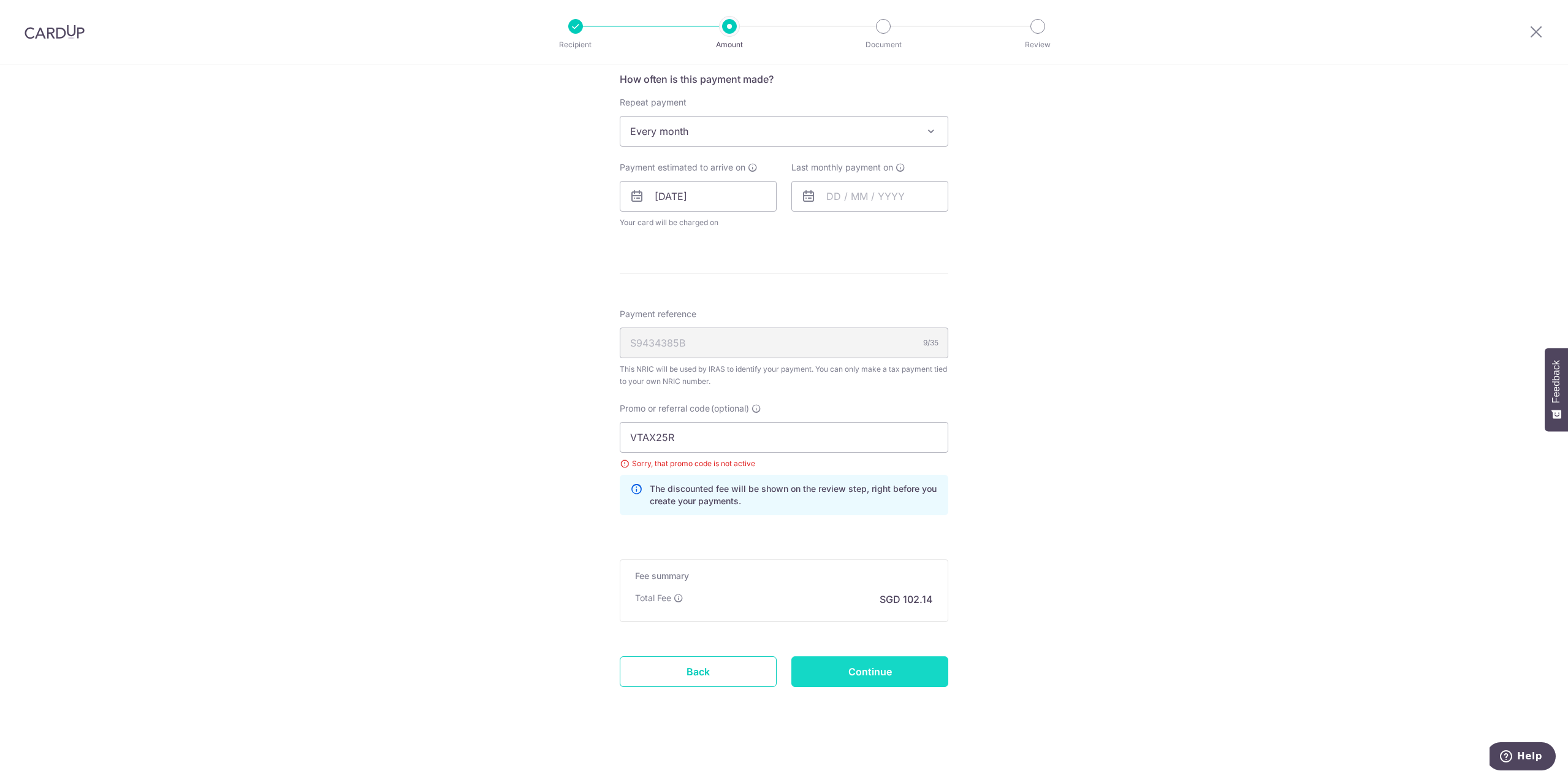
type input "Update Schedule"
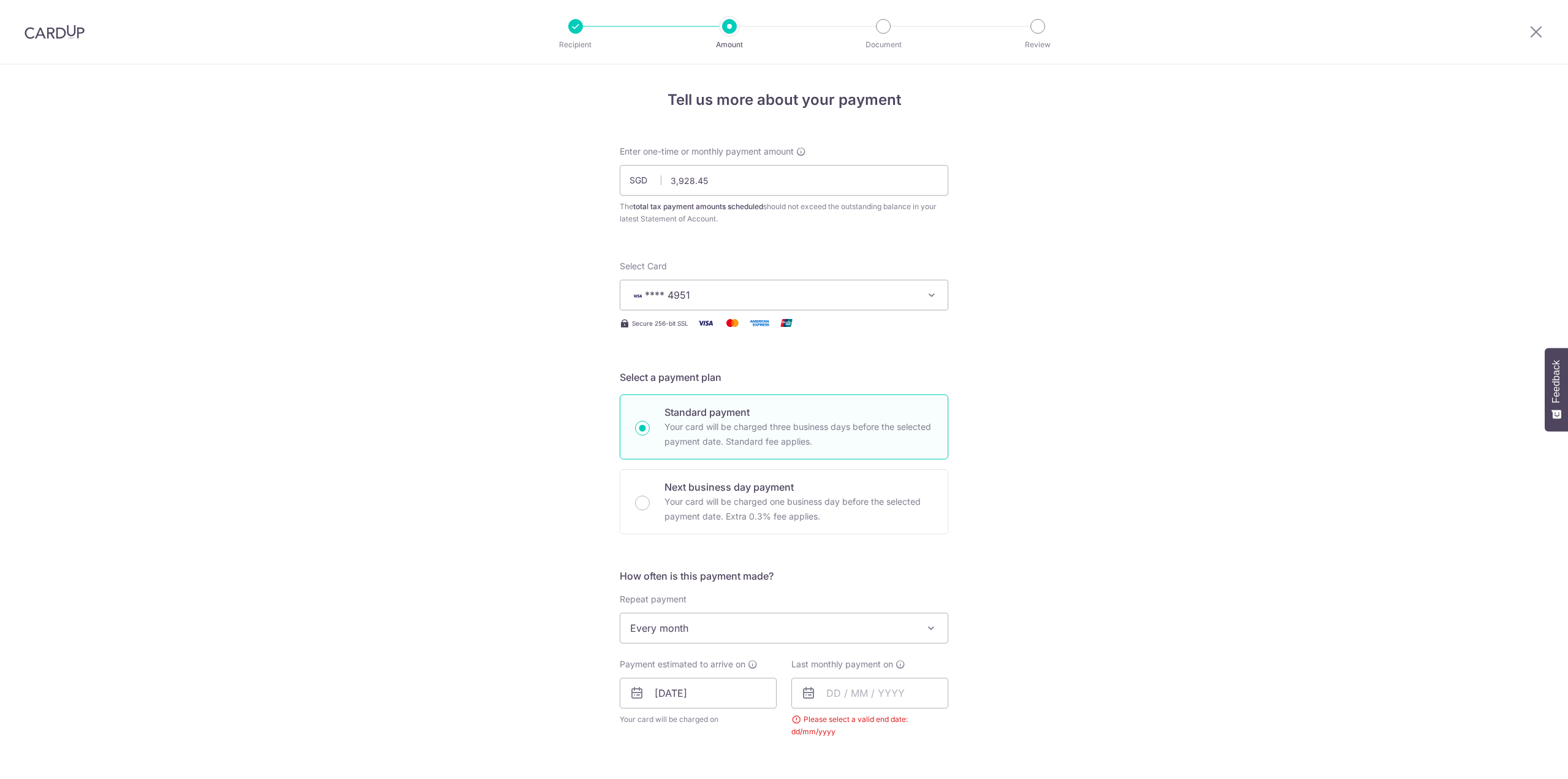
scroll to position [437, 0]
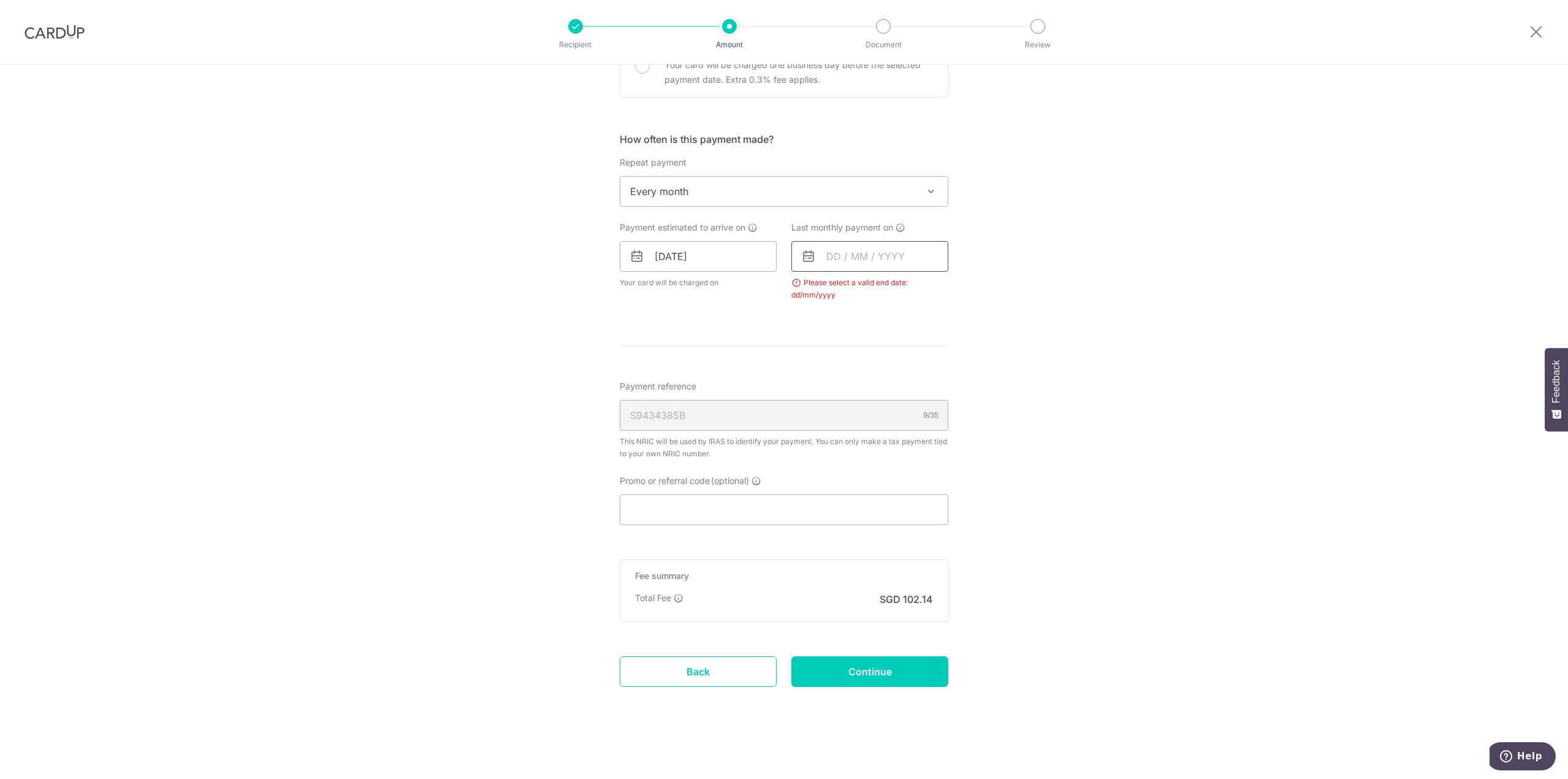
click at [826, 260] on input "text" at bounding box center [869, 256] width 157 height 31
click at [914, 291] on select "2025 2026" at bounding box center [918, 289] width 32 height 10
click at [857, 294] on select "Jan Feb Mar Apr May Jun Jul Aug Sep Oct" at bounding box center [861, 289] width 32 height 10
click at [857, 286] on select "Jan Feb Mar Apr May Jun Jul Aug Sep Oct" at bounding box center [861, 289] width 32 height 10
click at [889, 415] on link "25" at bounding box center [890, 417] width 20 height 20
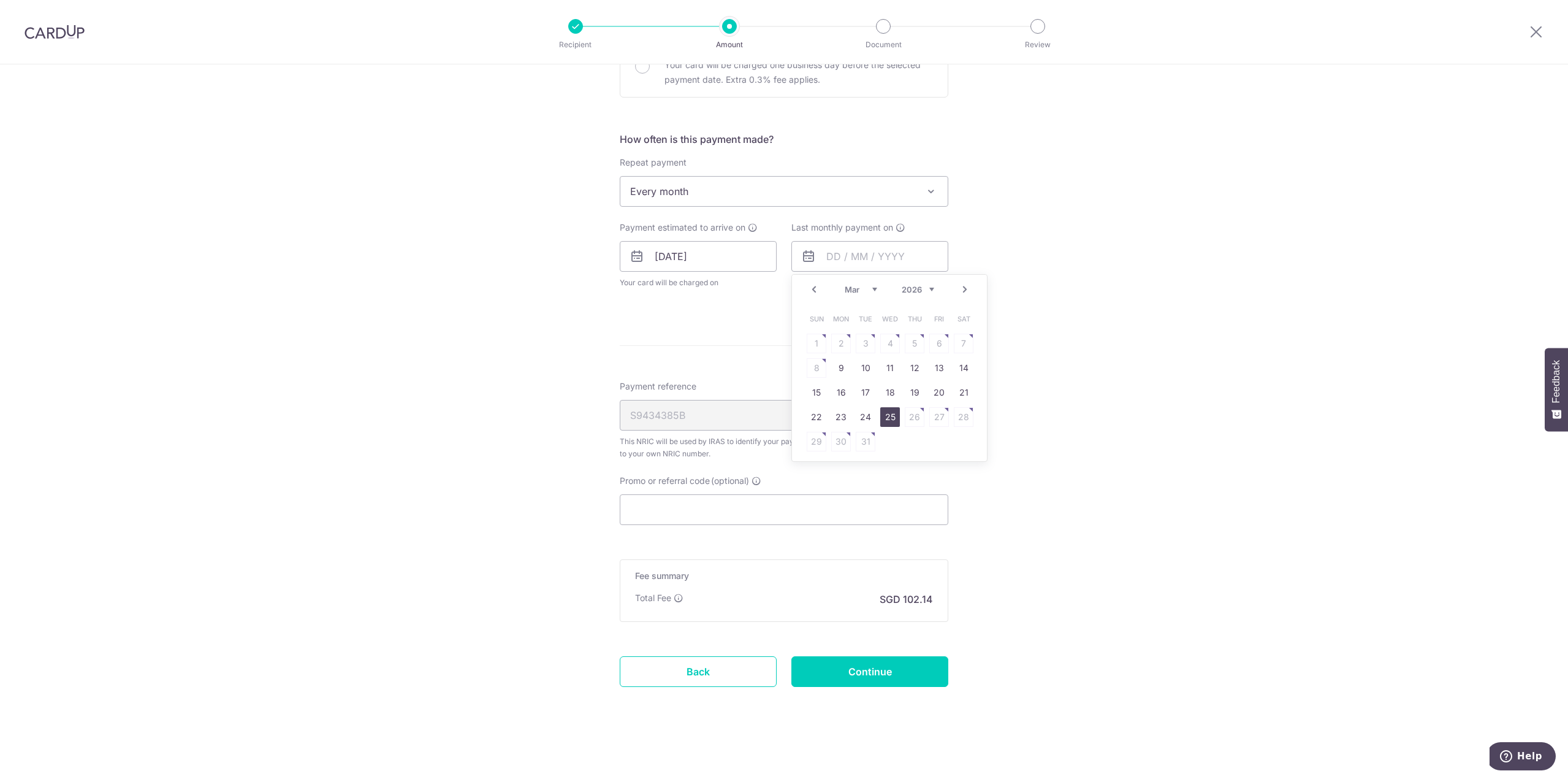
type input "25/03/2026"
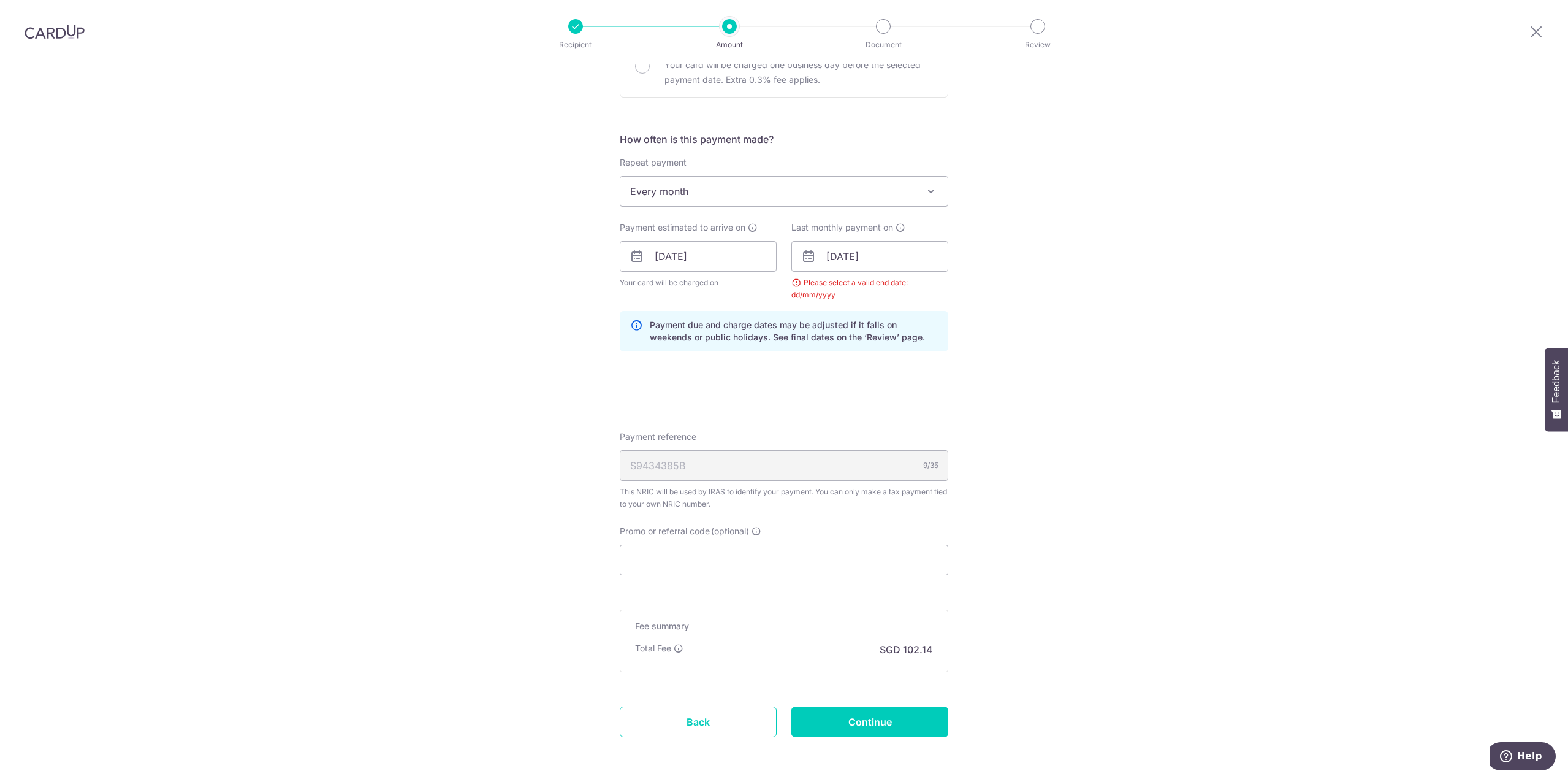
click at [1087, 447] on div "Tell us more about your payment Enter one-time or monthly payment amount SGD 3,…" at bounding box center [784, 228] width 1568 height 1201
click at [753, 568] on input "Promo or referral code (optional)" at bounding box center [784, 560] width 329 height 31
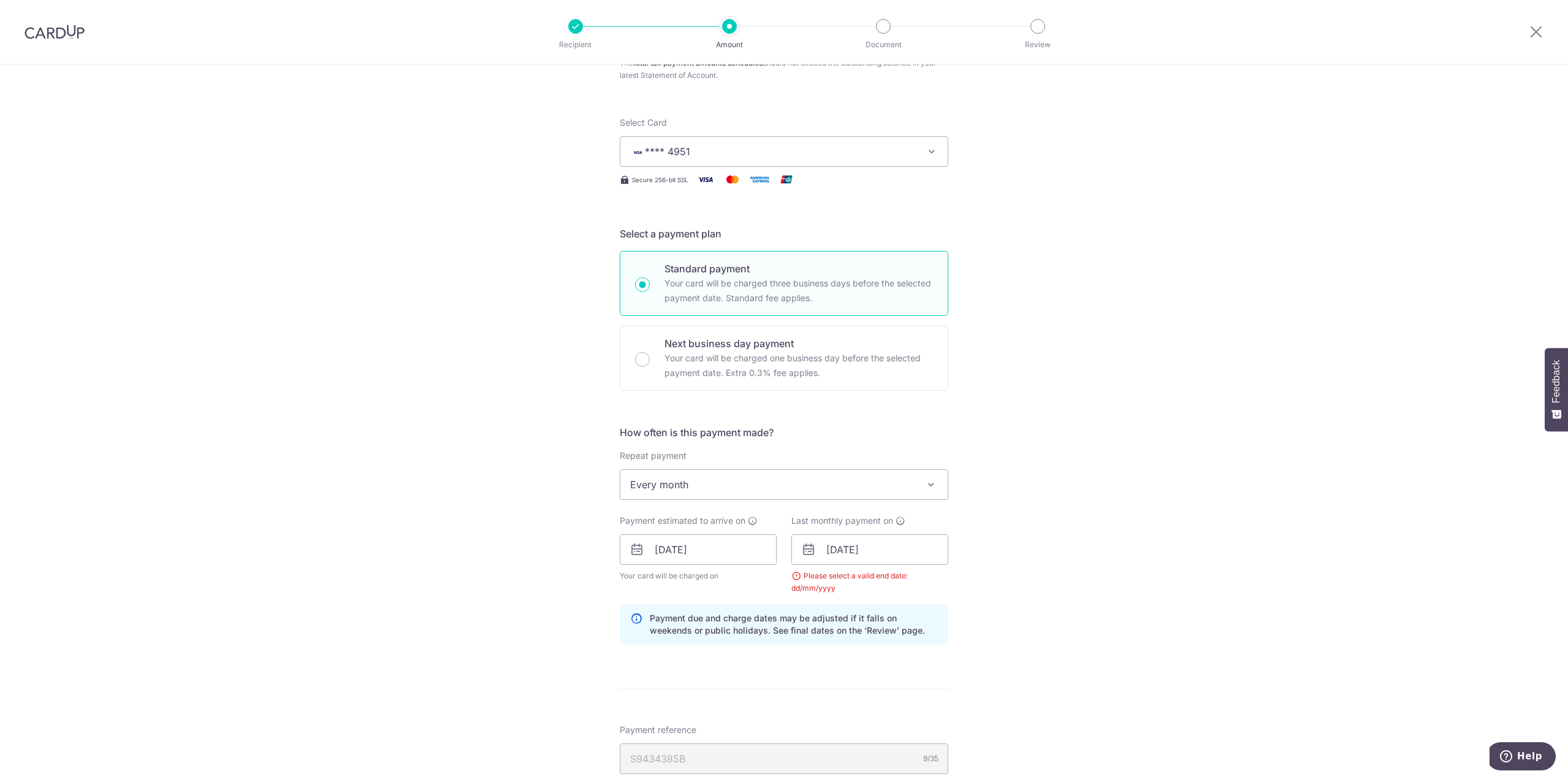
scroll to position [113, 0]
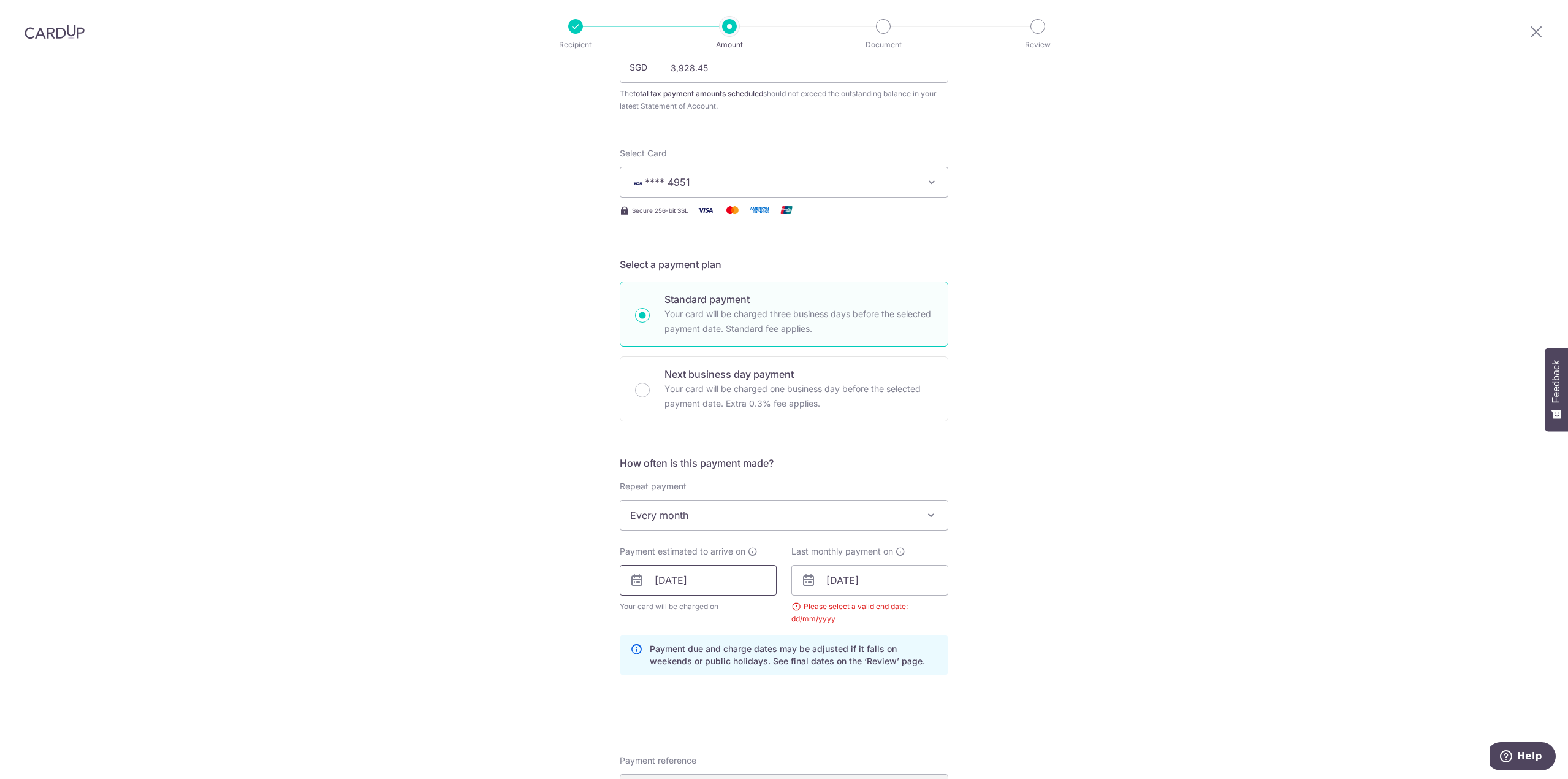
type input "VTAX25R"
click at [675, 585] on input "08/09/2025" at bounding box center [698, 580] width 157 height 31
click at [1111, 568] on div "Tell us more about your payment Enter one-time or monthly payment amount SGD 3,…" at bounding box center [784, 580] width 1568 height 1257
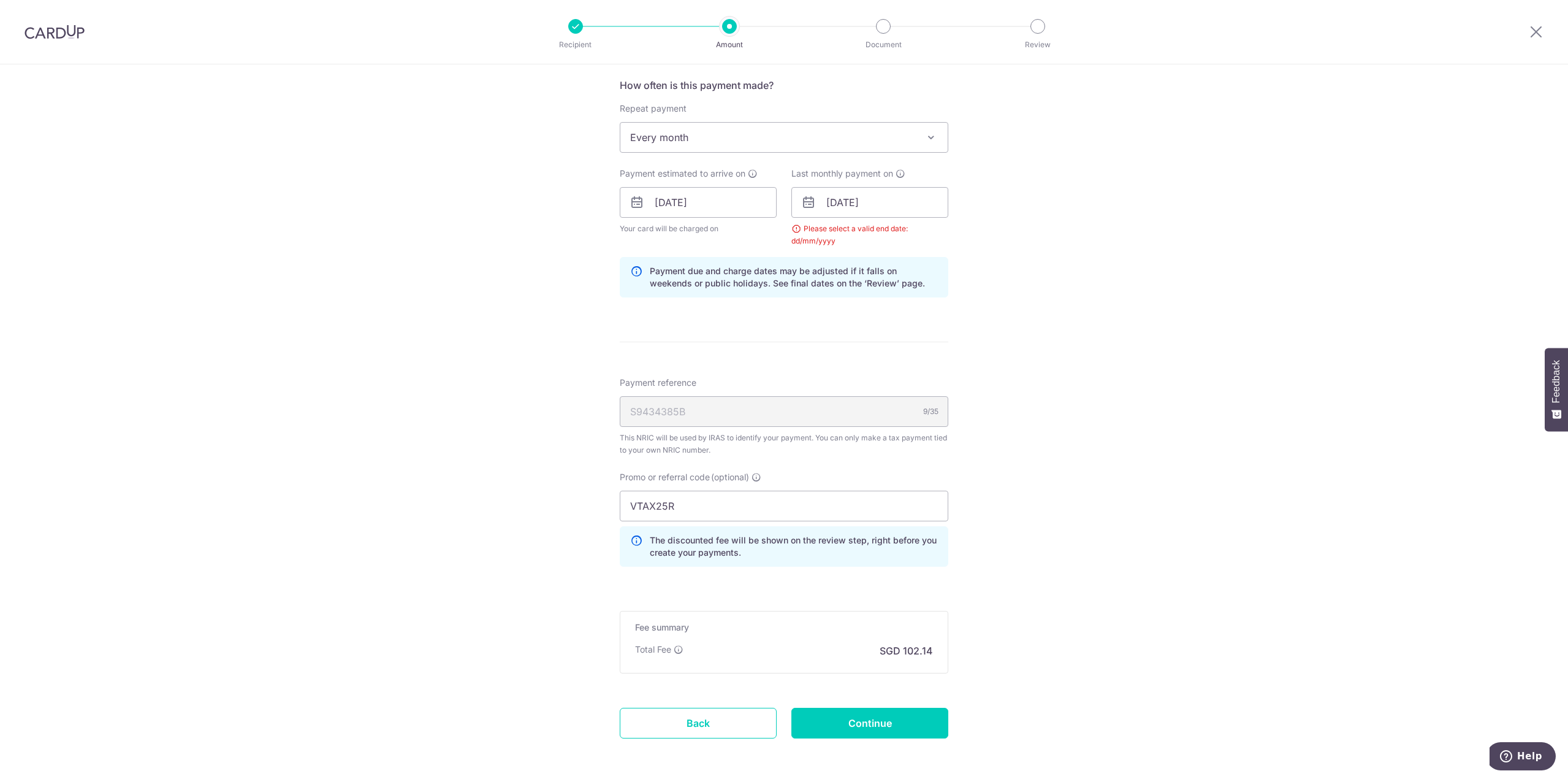
scroll to position [543, 0]
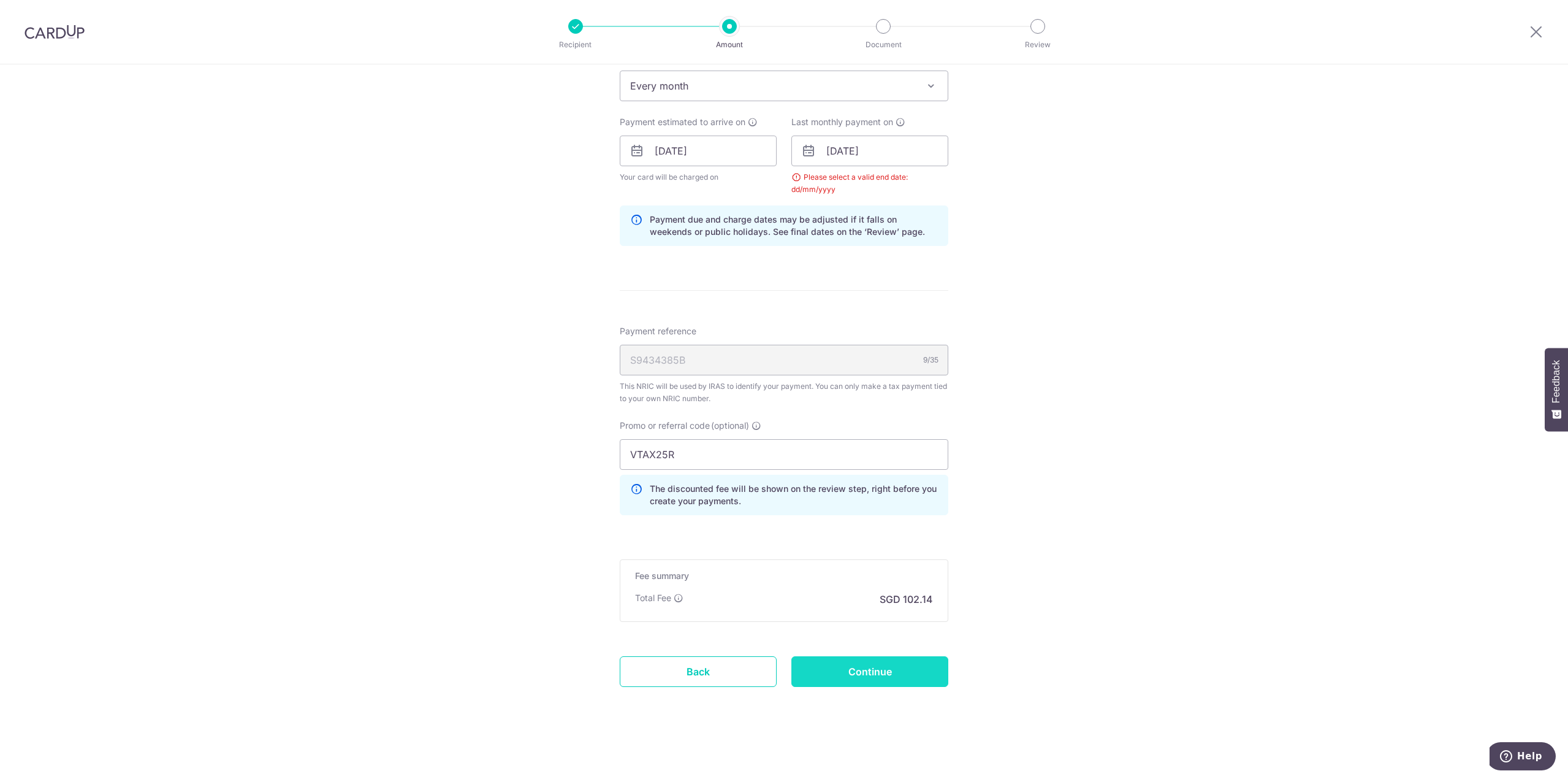
click at [851, 662] on input "Continue" at bounding box center [869, 672] width 157 height 31
type input "Update Schedule"
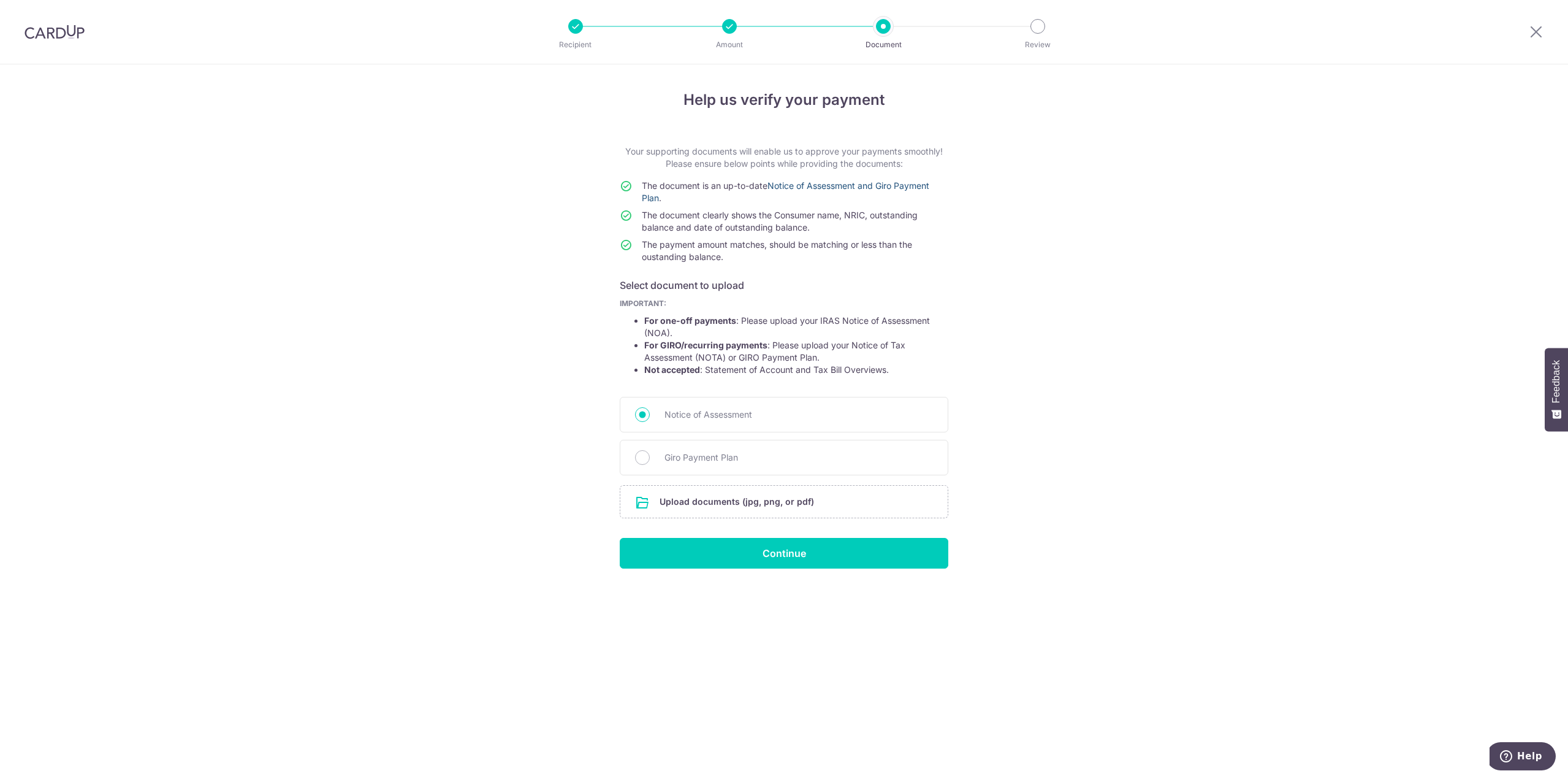
drag, startPoint x: 879, startPoint y: 185, endPoint x: 885, endPoint y: 193, distance: 10.0
click at [879, 185] on link "Notice of Assessment and Giro Payment Plan" at bounding box center [786, 191] width 287 height 22
click at [713, 460] on span "Giro Payment Plan" at bounding box center [798, 457] width 269 height 14
click at [650, 460] on input "Giro Payment Plan" at bounding box center [642, 457] width 14 height 14
radio input "true"
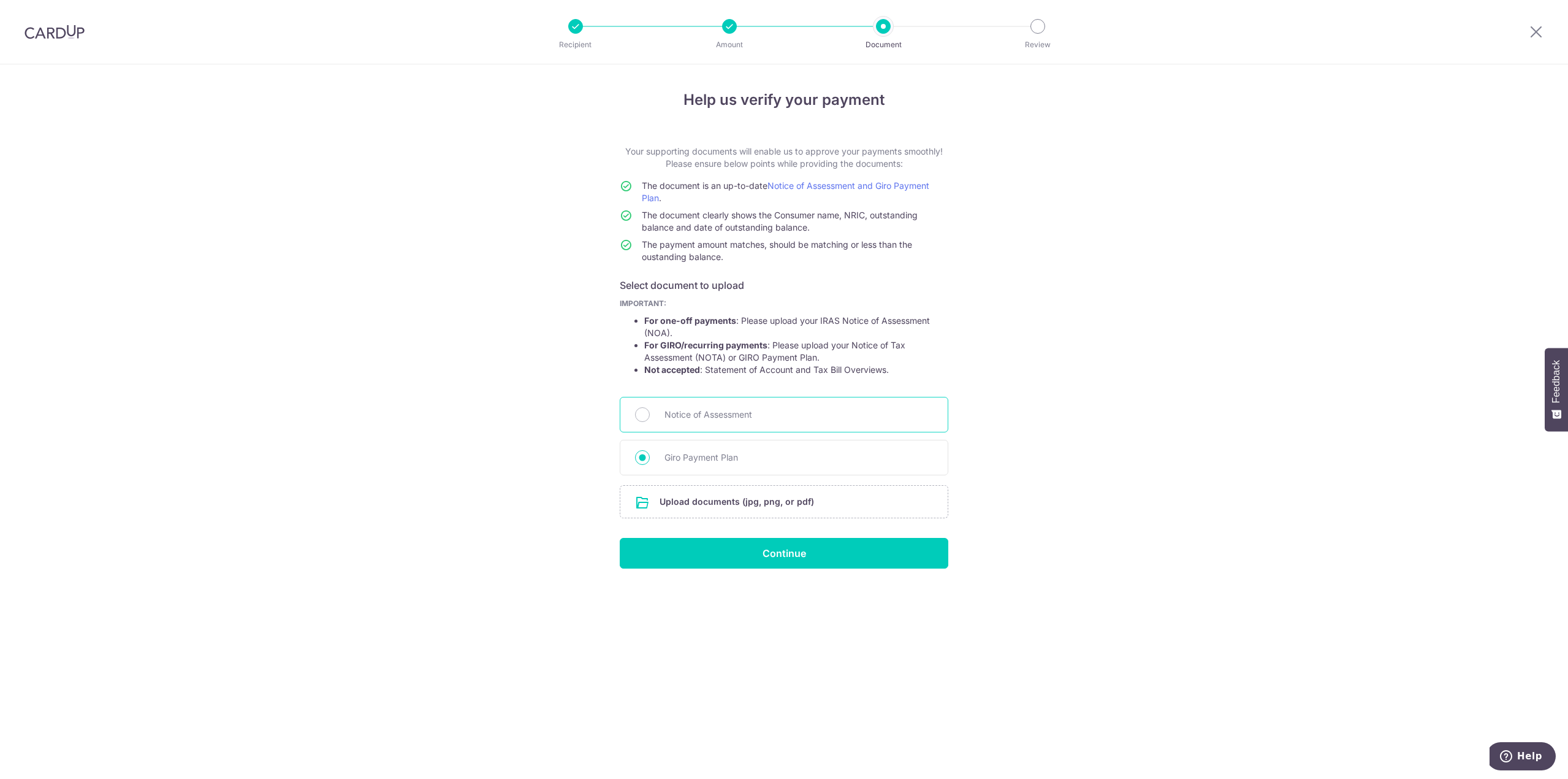
click at [724, 419] on span "Notice of Assessment" at bounding box center [798, 414] width 269 height 14
click at [650, 419] on input "Notice of Assessment" at bounding box center [642, 414] width 14 height 14
radio input "true"
click at [710, 458] on span "Giro Payment Plan" at bounding box center [798, 457] width 269 height 14
click at [650, 458] on input "Giro Payment Plan" at bounding box center [642, 457] width 14 height 14
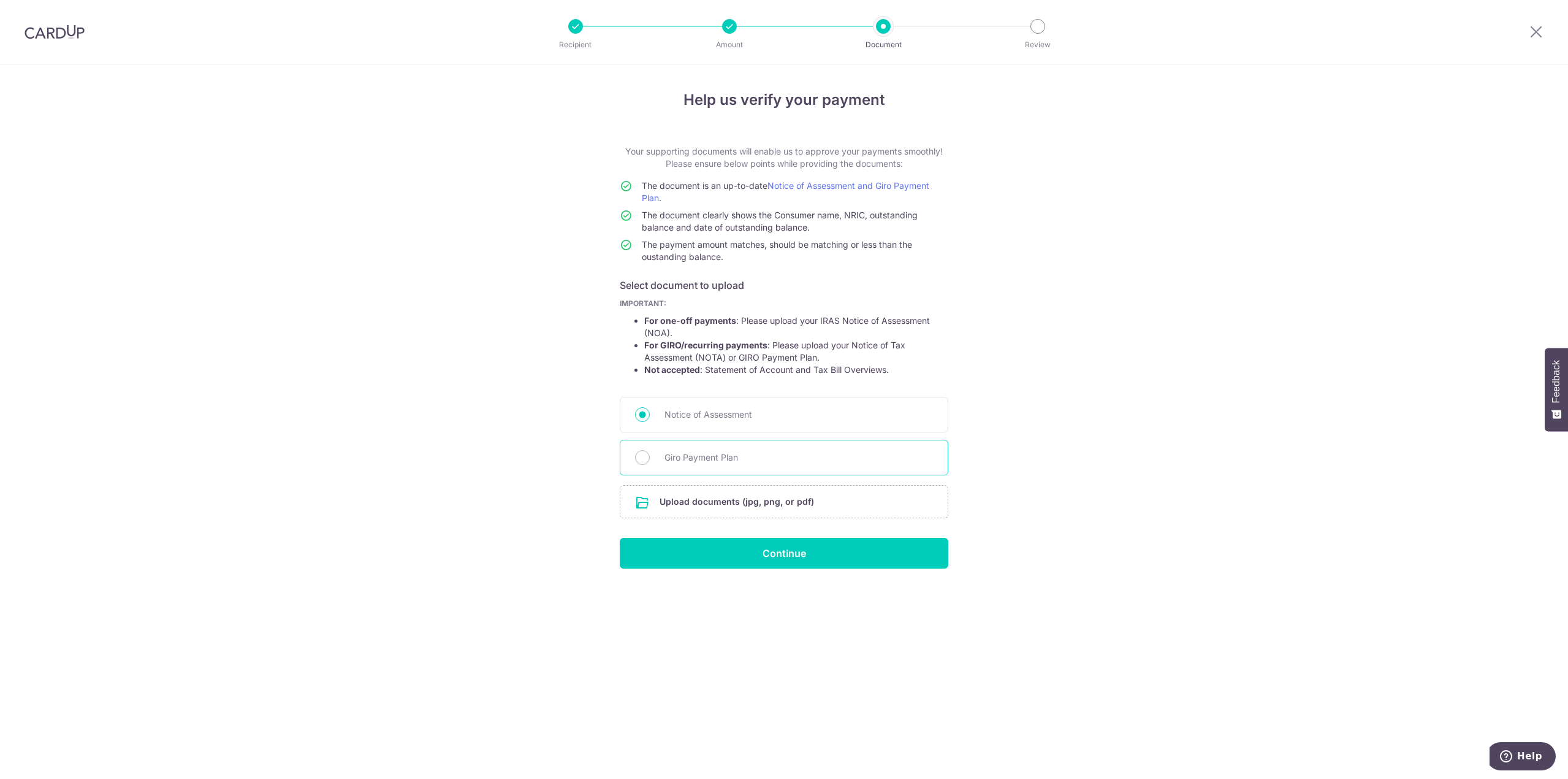
radio input "true"
click at [761, 504] on input "file" at bounding box center [784, 502] width 328 height 32
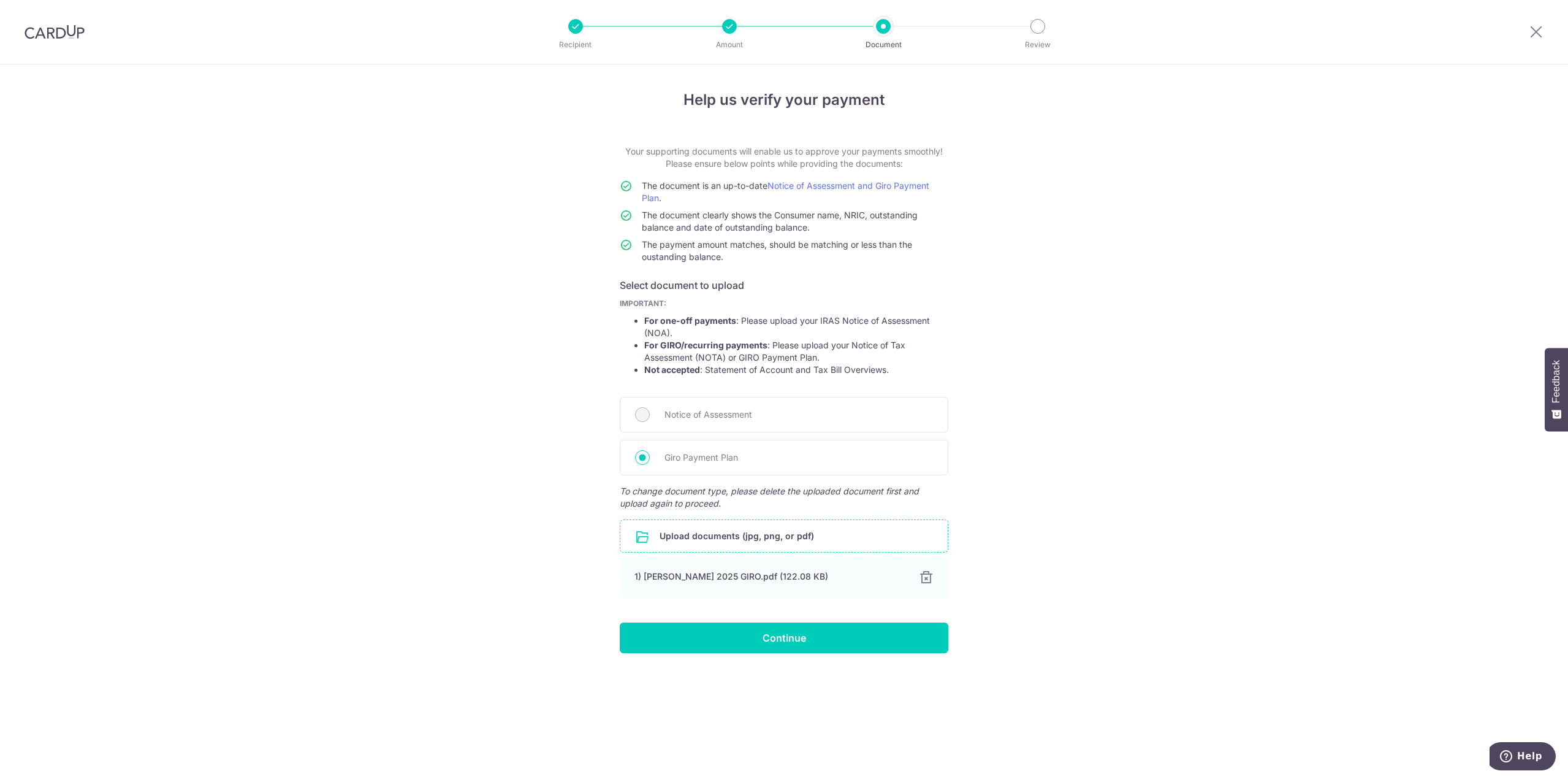
click at [699, 538] on input "file" at bounding box center [784, 536] width 328 height 32
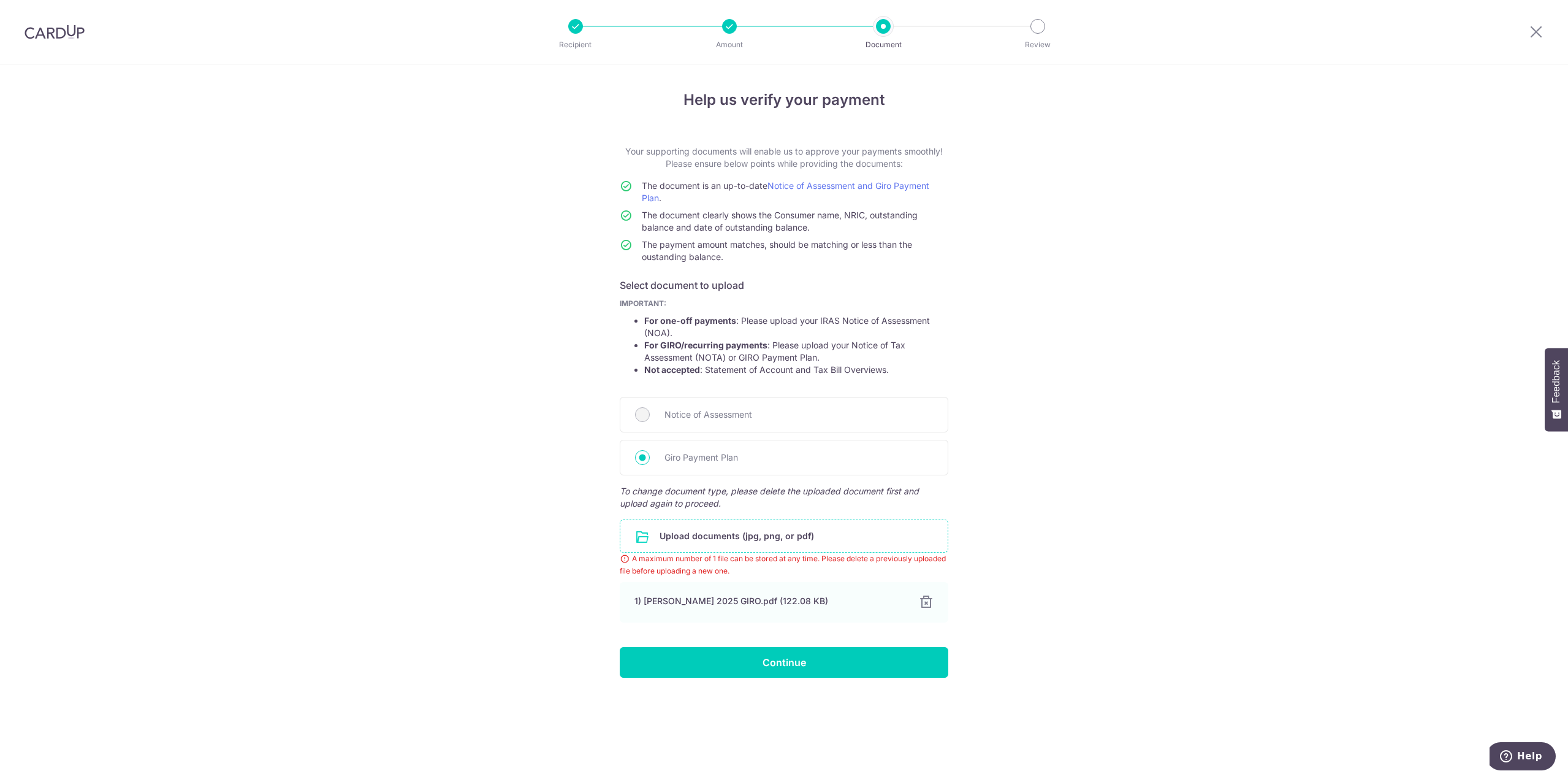
click at [1032, 548] on div "Help us verify your payment Your supporting documents will enable us to approve…" at bounding box center [784, 421] width 1568 height 714
click at [865, 187] on link "Notice of Assessment and Giro Payment Plan" at bounding box center [786, 191] width 287 height 22
click at [771, 654] on input "Continue" at bounding box center [784, 662] width 329 height 31
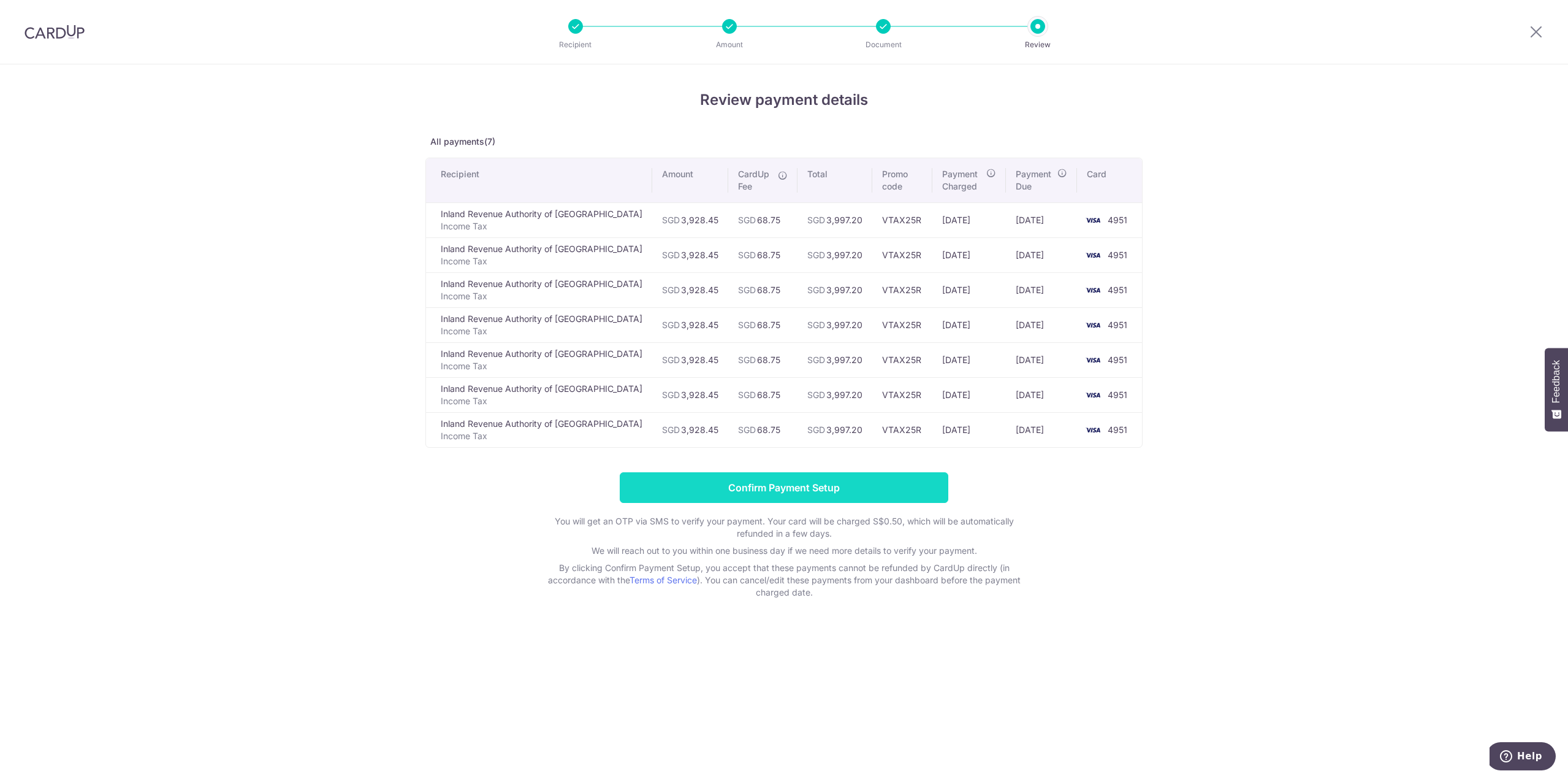
click at [743, 486] on input "Confirm Payment Setup" at bounding box center [784, 488] width 329 height 31
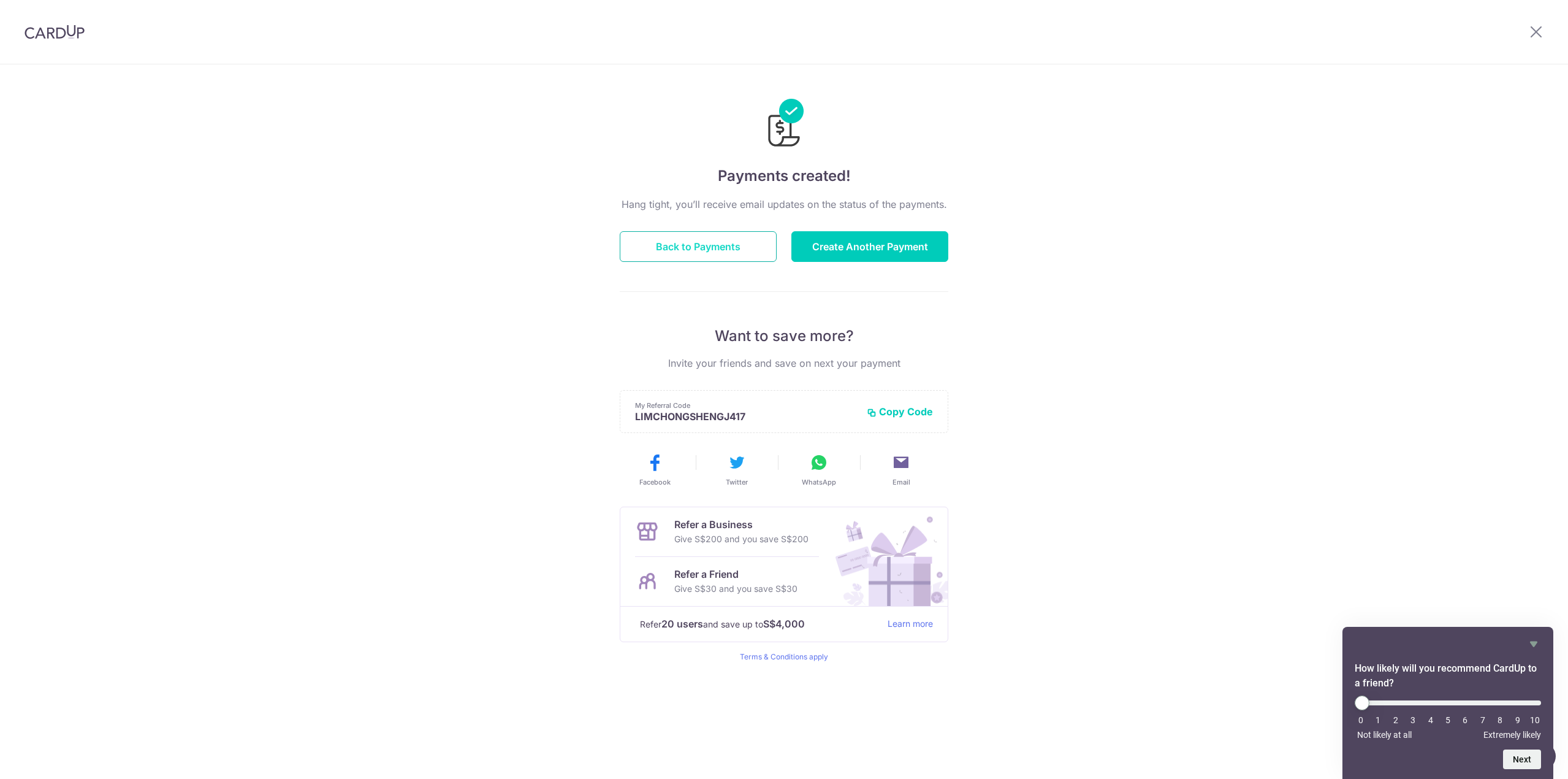
click at [718, 242] on button "Back to Payments" at bounding box center [698, 246] width 157 height 31
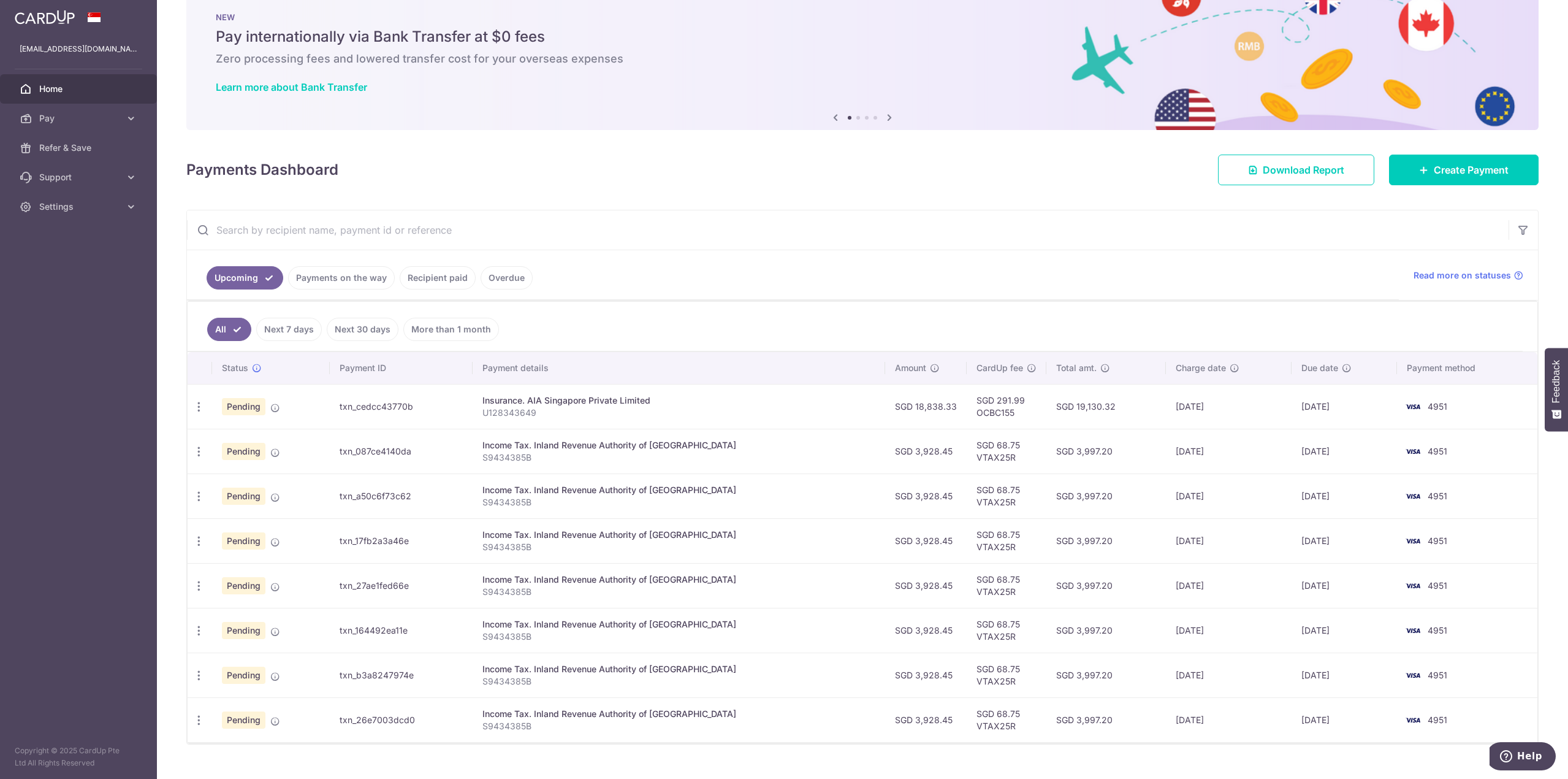
scroll to position [50, 0]
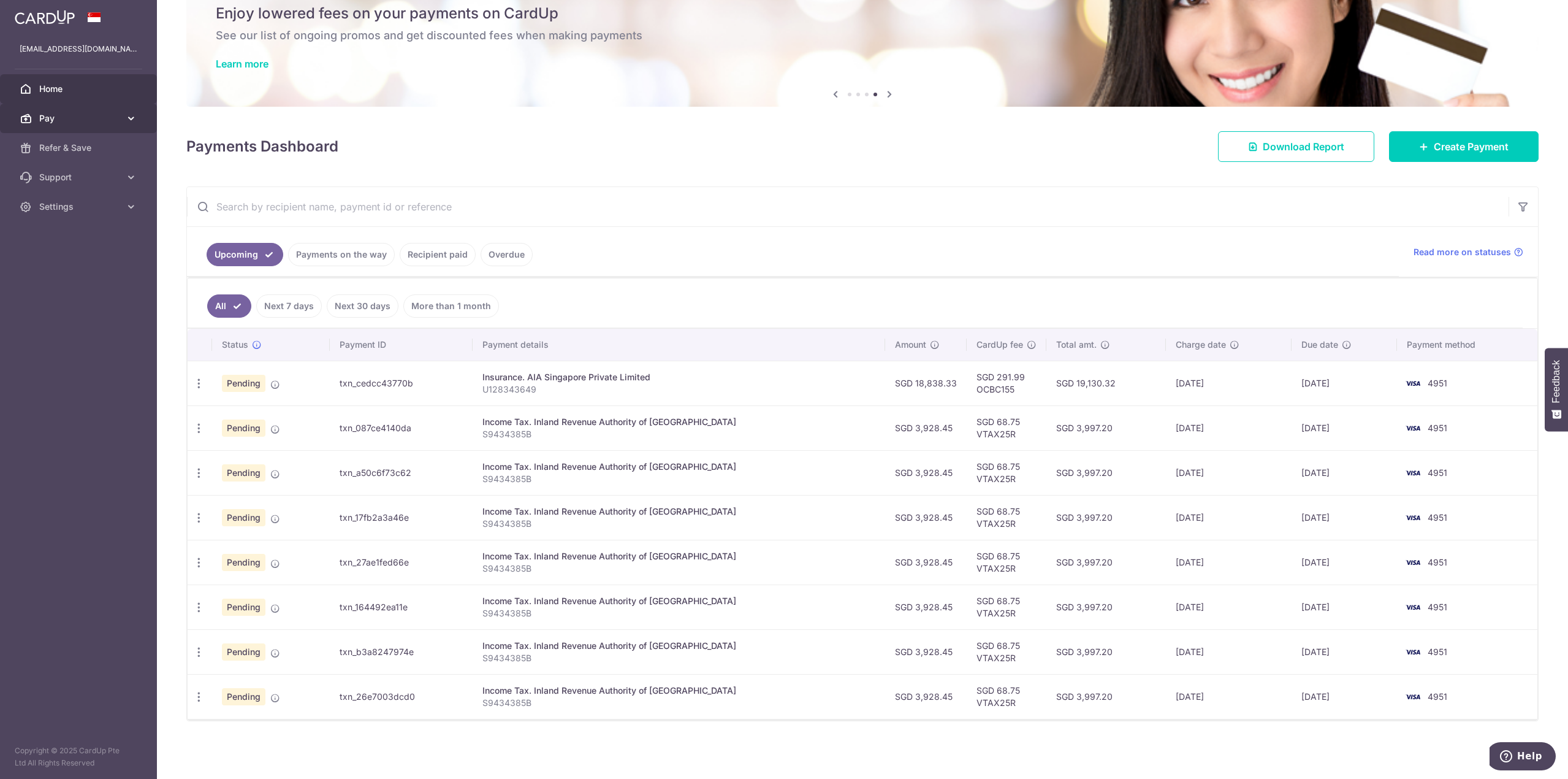
click at [84, 113] on span "Pay" at bounding box center [80, 119] width 81 height 13
click at [75, 154] on link "Payments" at bounding box center [78, 147] width 157 height 30
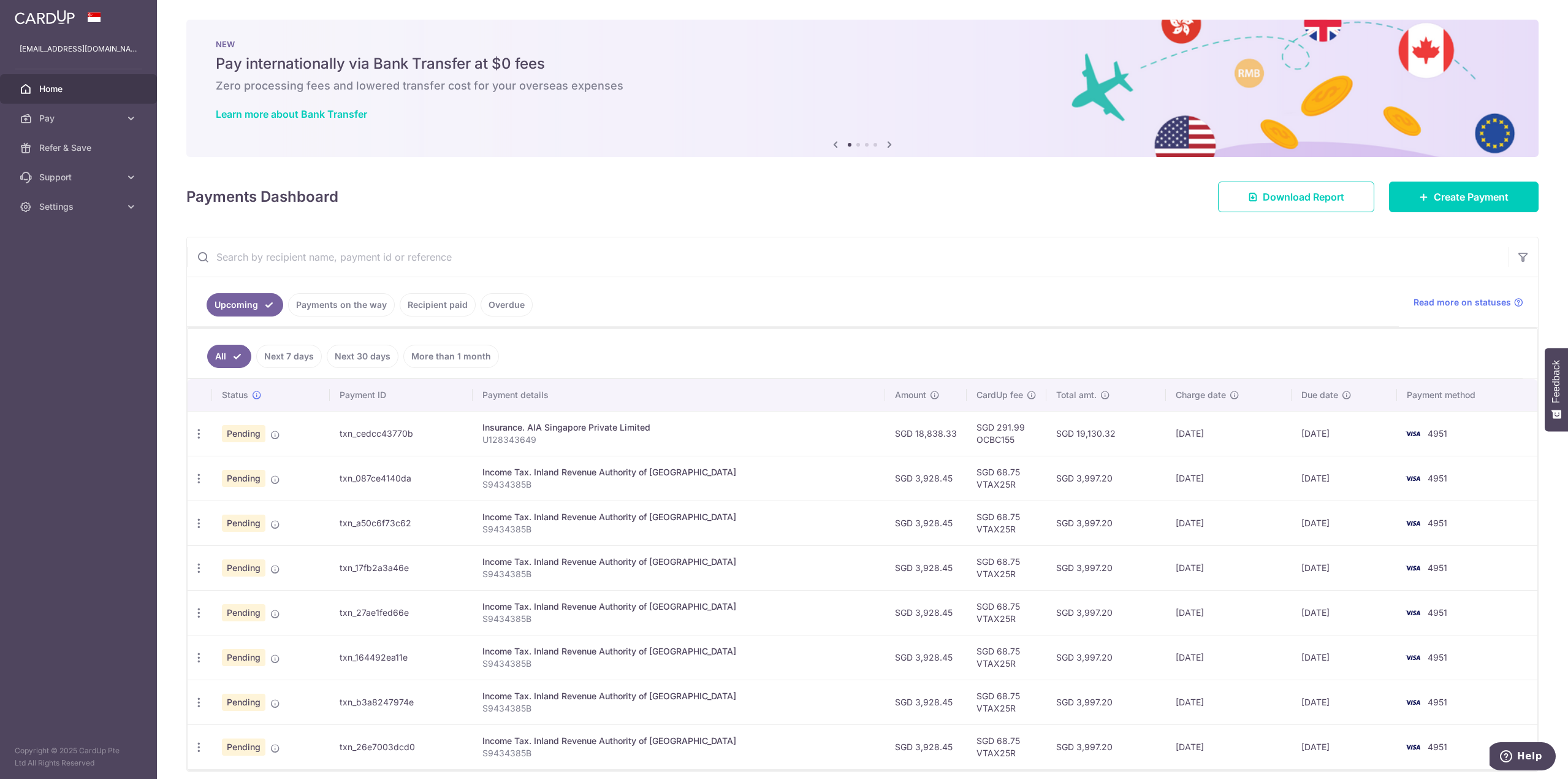
scroll to position [50, 0]
